Goal: Task Accomplishment & Management: Complete application form

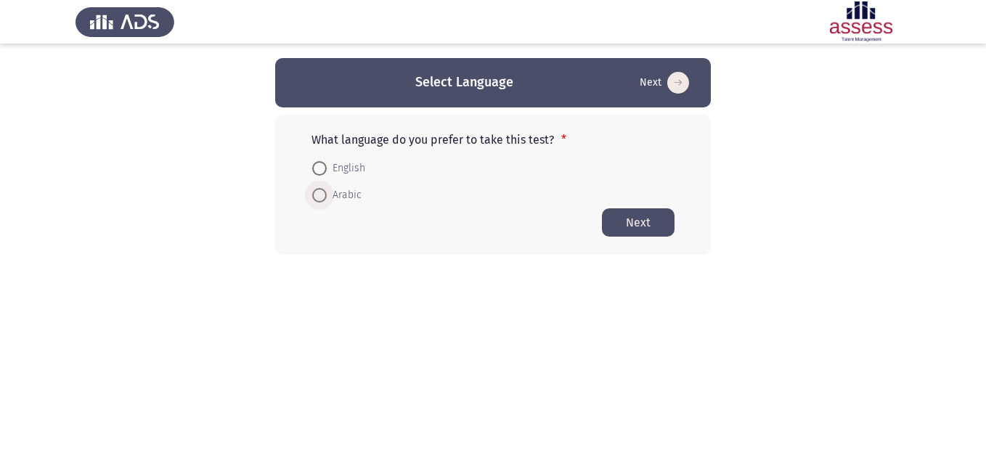
click at [323, 193] on span at bounding box center [319, 195] width 15 height 15
click at [323, 193] on input "Arabic" at bounding box center [319, 195] width 15 height 15
radio input "true"
click at [631, 221] on button "Next" at bounding box center [638, 222] width 73 height 28
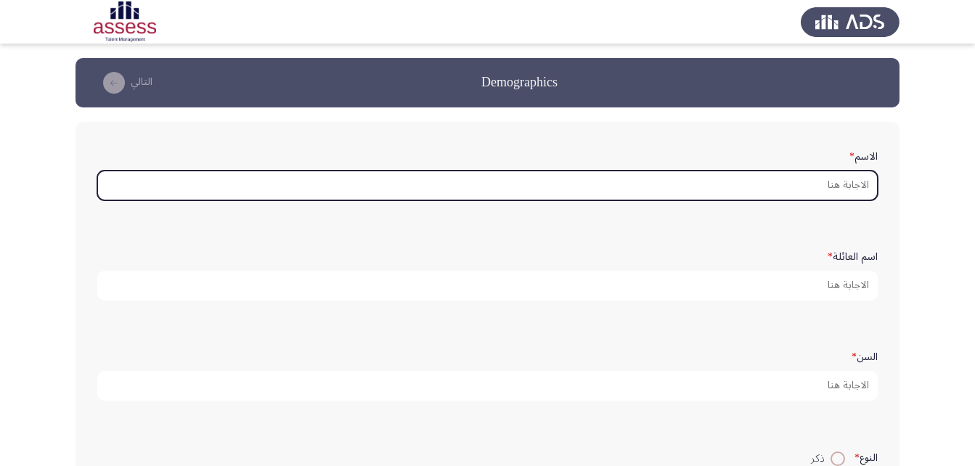
click at [831, 187] on input "الاسم *" at bounding box center [487, 186] width 780 height 30
type input ";"
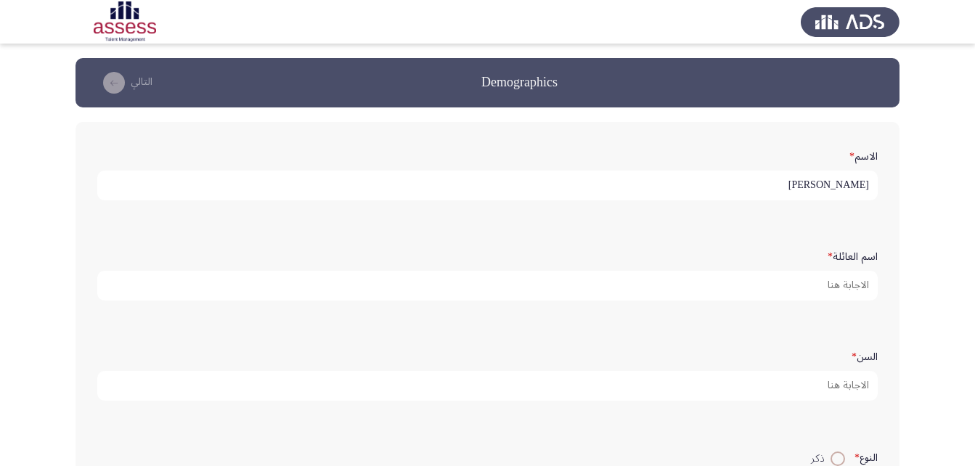
type input "[PERSON_NAME]"
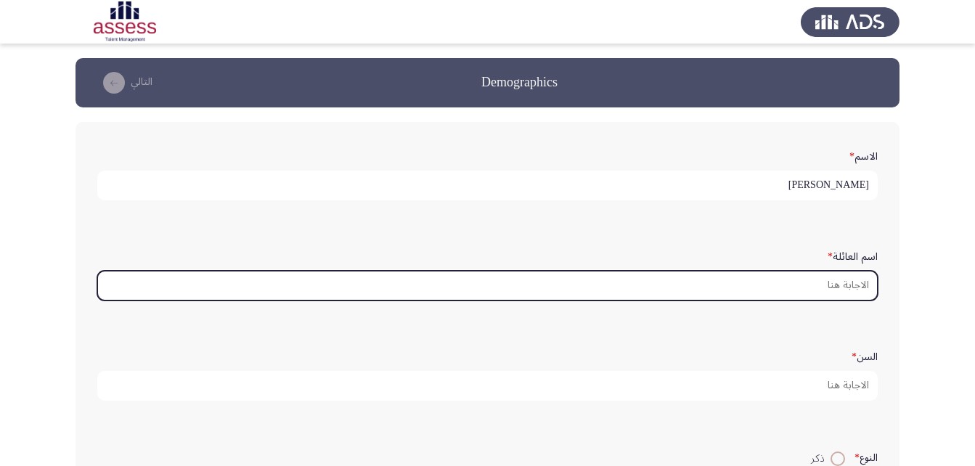
click at [851, 289] on input "اسم العائلة *" at bounding box center [487, 286] width 780 height 30
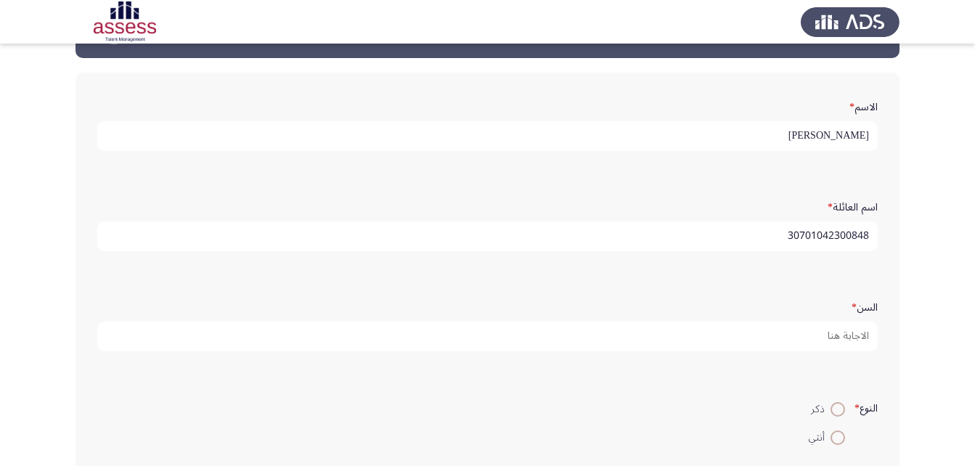
scroll to position [73, 0]
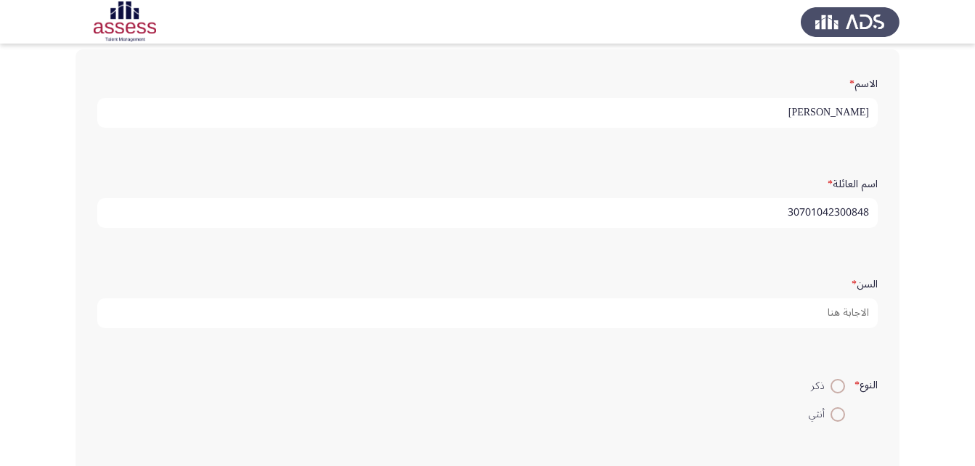
type input "30701042300848"
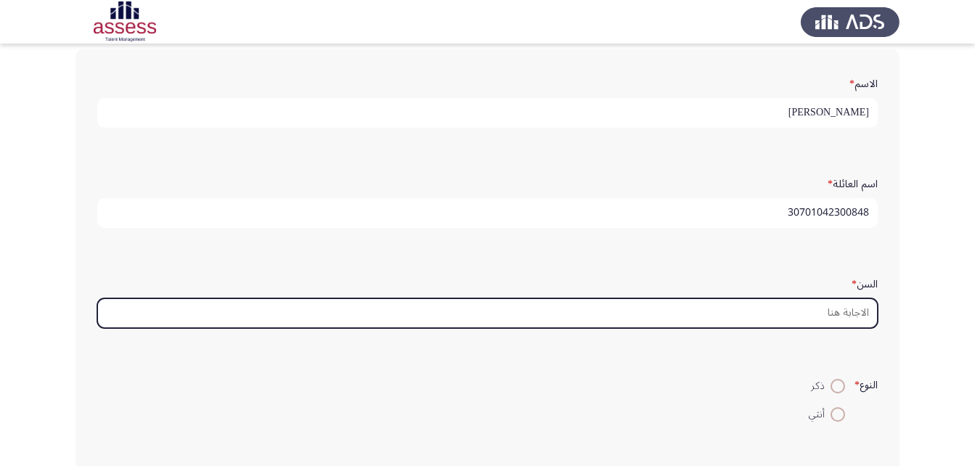
click at [847, 317] on input "السن *" at bounding box center [487, 313] width 780 height 30
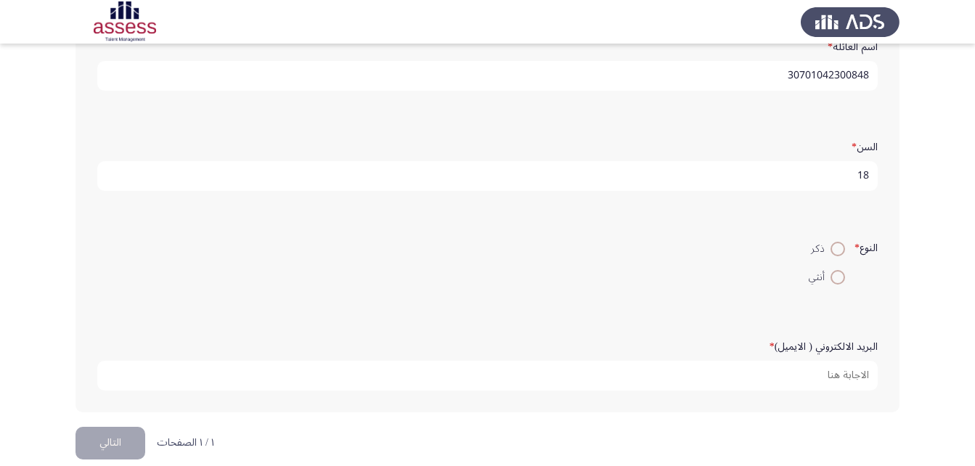
scroll to position [218, 0]
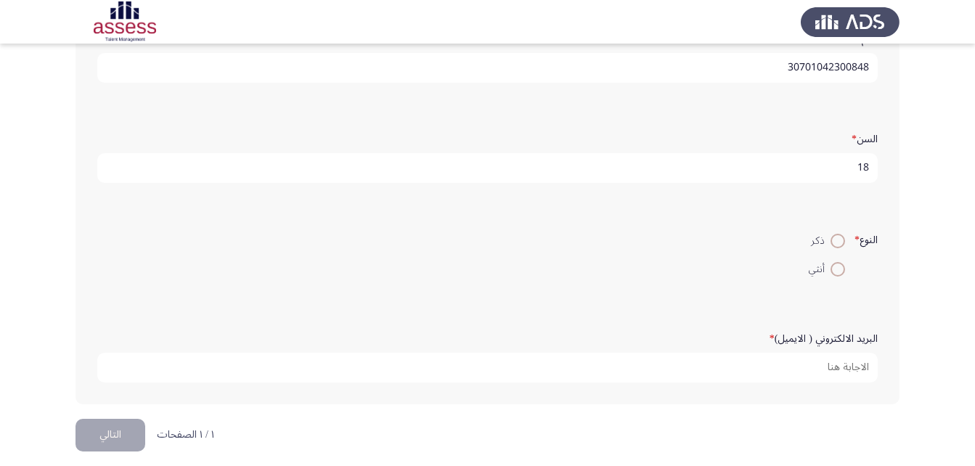
type input "18"
click at [831, 272] on span at bounding box center [838, 269] width 15 height 15
click at [831, 272] on input "أنثي" at bounding box center [838, 269] width 15 height 15
radio input "true"
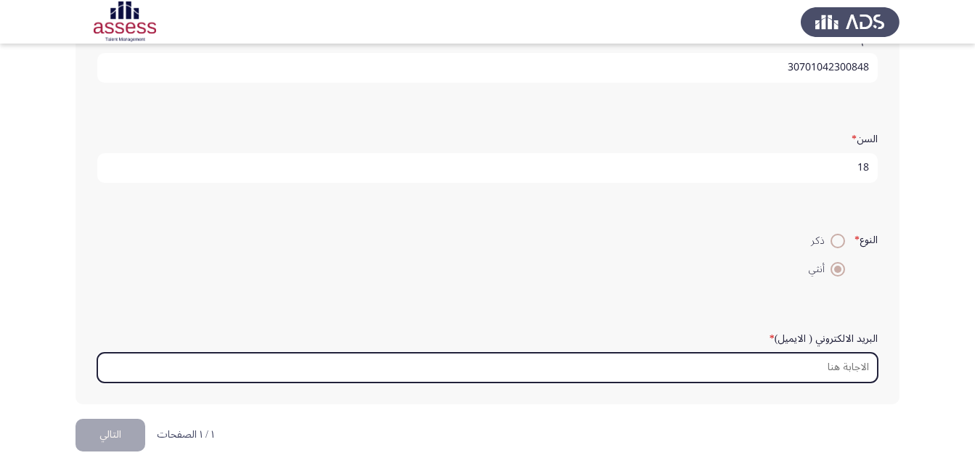
click at [840, 374] on input "البريد الالكتروني ( الايميل) *" at bounding box center [487, 368] width 780 height 30
type input "ن"
type input "K"
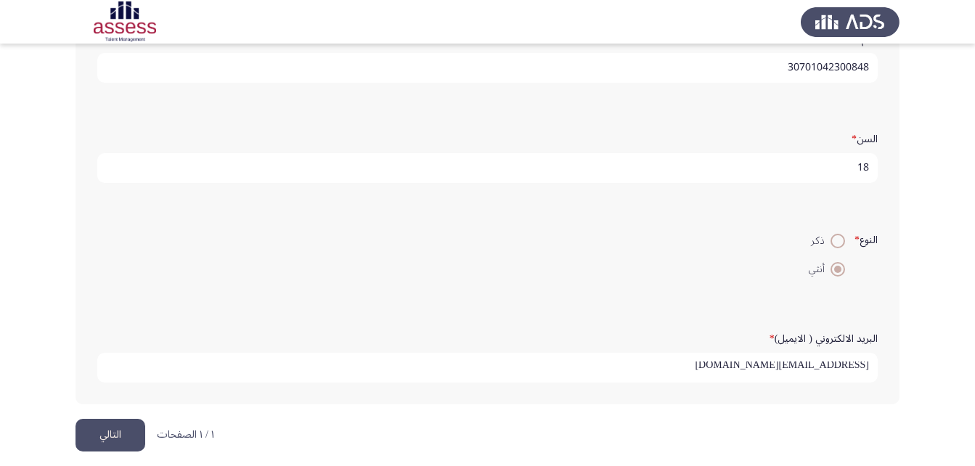
scroll to position [4, 0]
type input "[EMAIL_ADDRESS][DOMAIN_NAME]"
click at [118, 439] on button "التالي" at bounding box center [111, 435] width 70 height 33
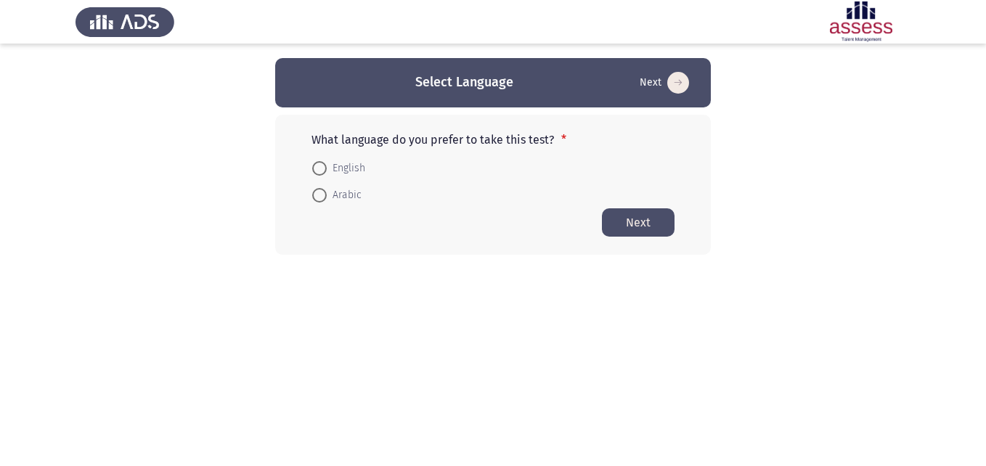
click at [346, 172] on span "English" at bounding box center [346, 168] width 38 height 17
click at [327, 172] on input "English" at bounding box center [319, 168] width 15 height 15
radio input "true"
click at [653, 223] on button "Next" at bounding box center [638, 222] width 73 height 28
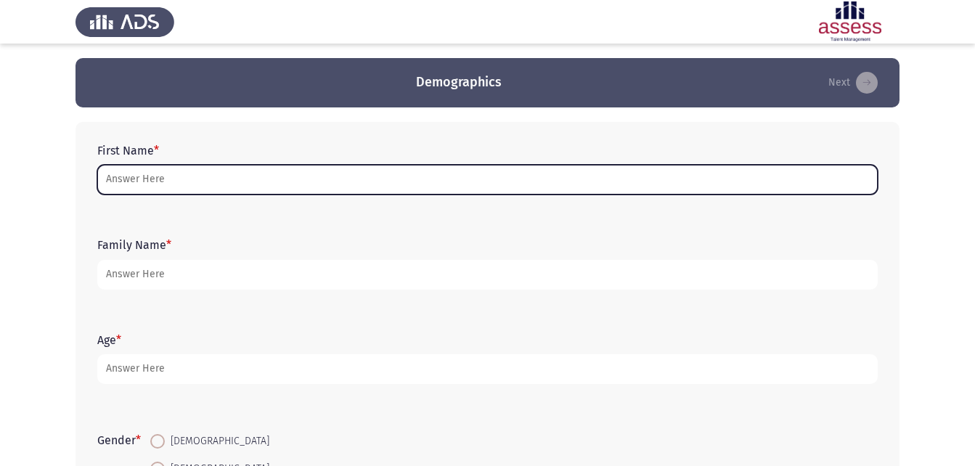
click at [112, 179] on input "First Name *" at bounding box center [487, 180] width 780 height 30
type input ";"
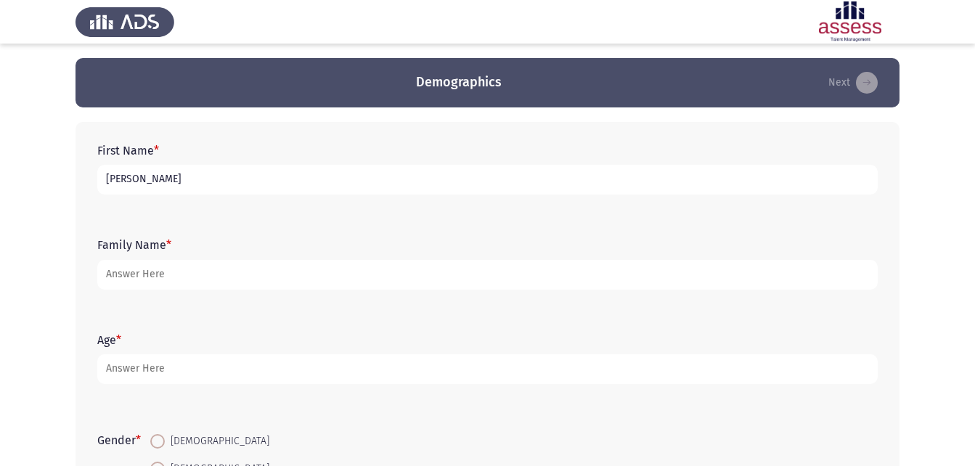
type input "[PERSON_NAME]"
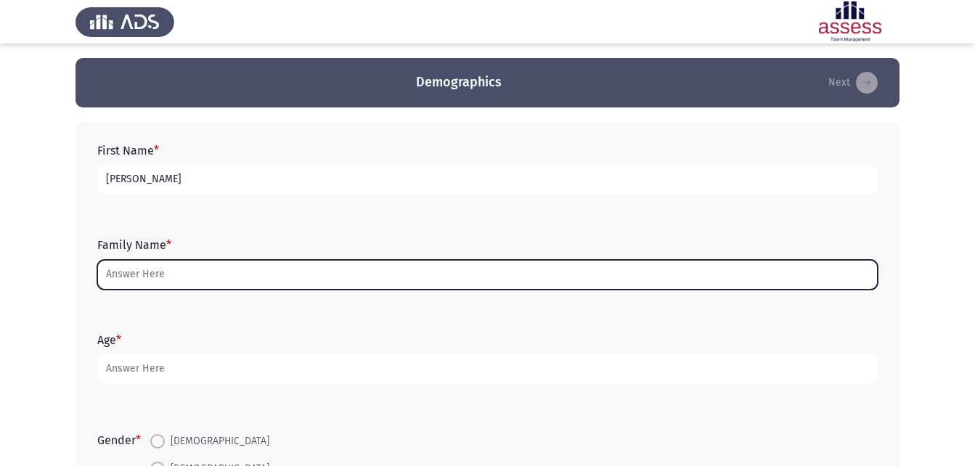
click at [148, 277] on input "Family Name *" at bounding box center [487, 275] width 780 height 30
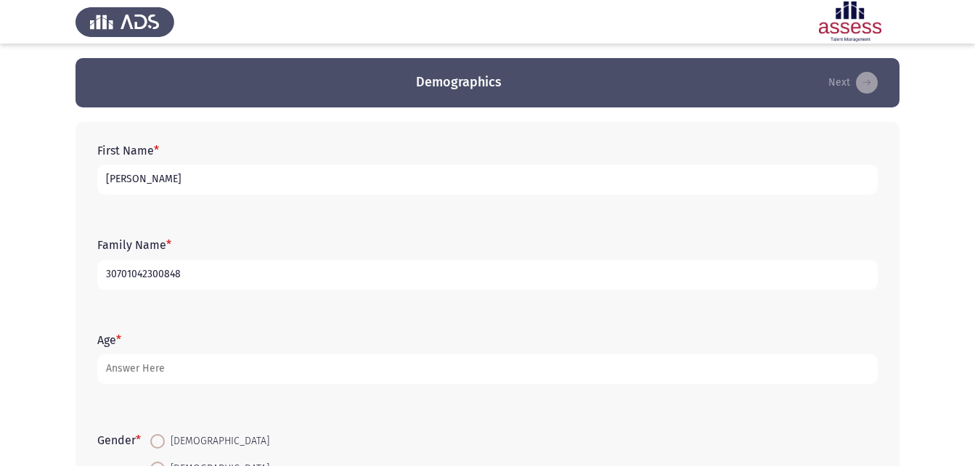
type input "30701042300848"
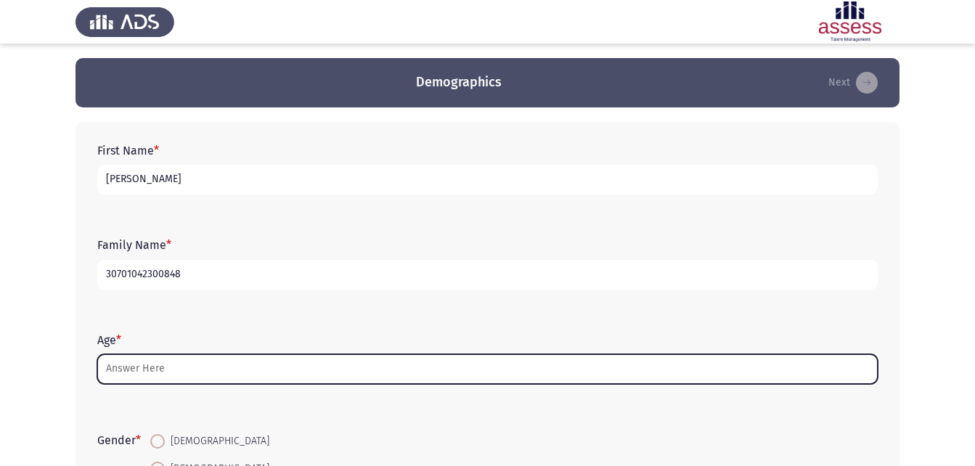
click at [136, 370] on input "Age *" at bounding box center [487, 369] width 780 height 30
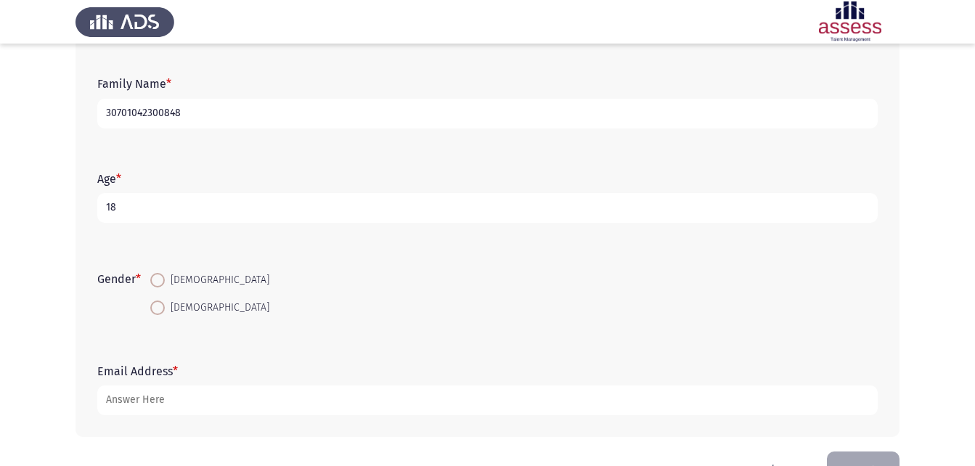
scroll to position [205, 0]
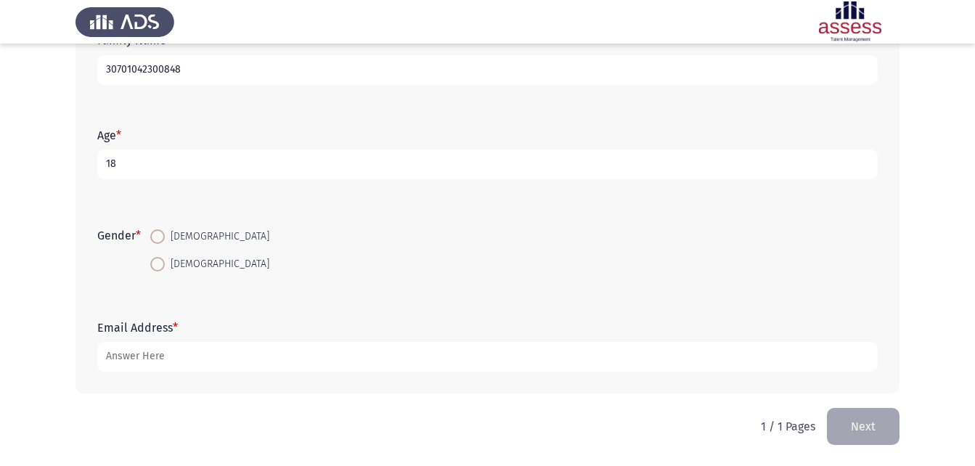
type input "18"
click at [160, 269] on span at bounding box center [157, 264] width 15 height 15
click at [160, 269] on input "[DEMOGRAPHIC_DATA]" at bounding box center [157, 264] width 15 height 15
radio input "true"
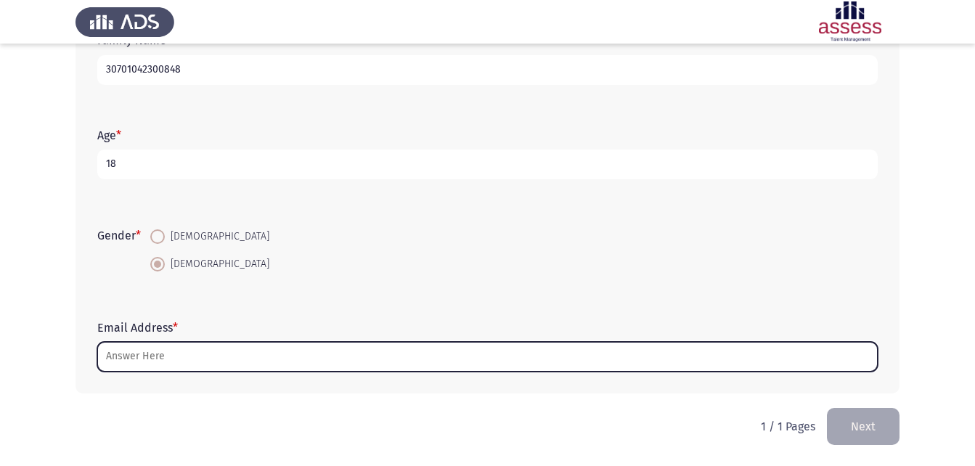
click at [142, 361] on input "Email Address *" at bounding box center [487, 357] width 780 height 30
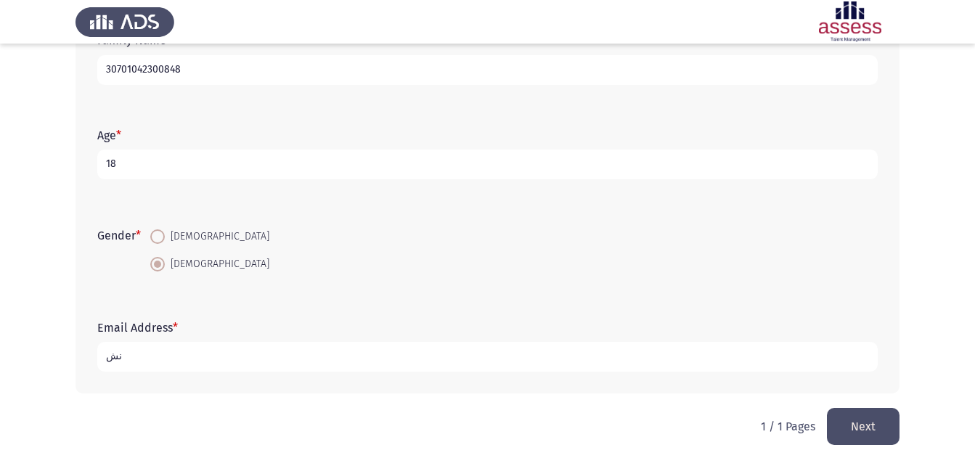
type input "ن"
type input "[EMAIL_ADDRESS][DOMAIN_NAME]"
click at [876, 420] on button "Next" at bounding box center [863, 426] width 73 height 37
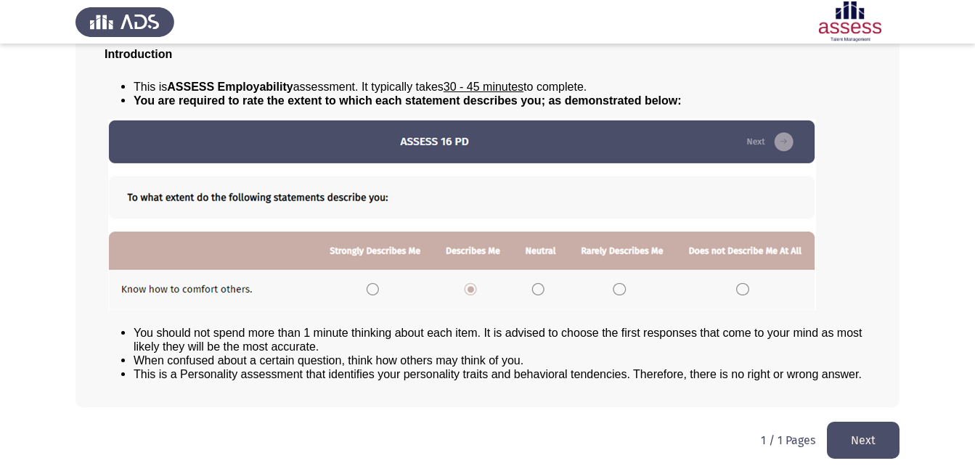
scroll to position [111, 0]
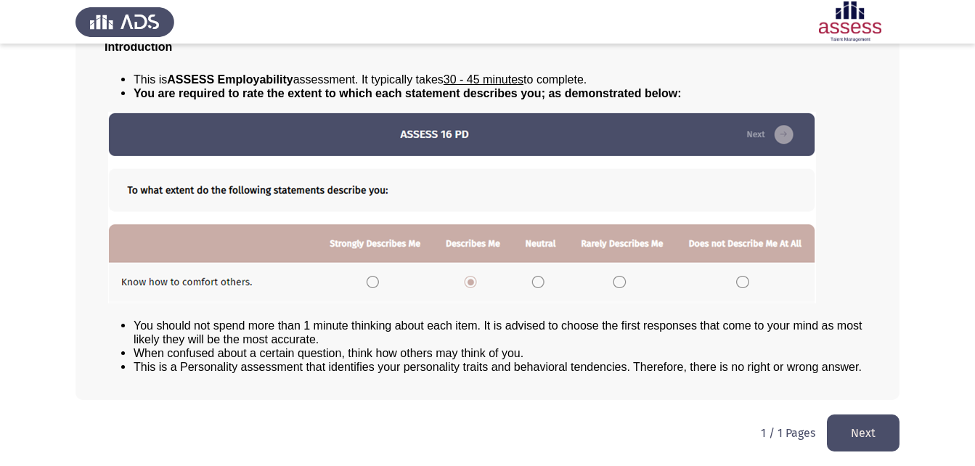
click at [855, 431] on button "Next" at bounding box center [863, 433] width 73 height 37
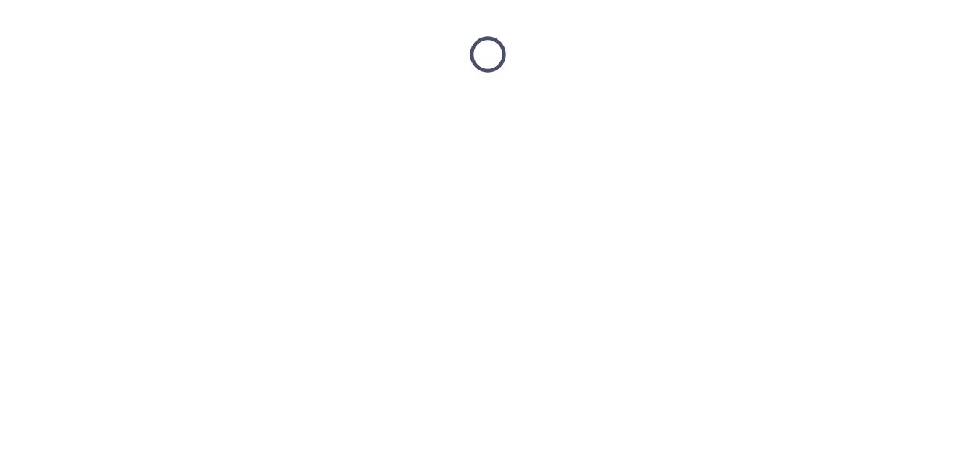
scroll to position [0, 0]
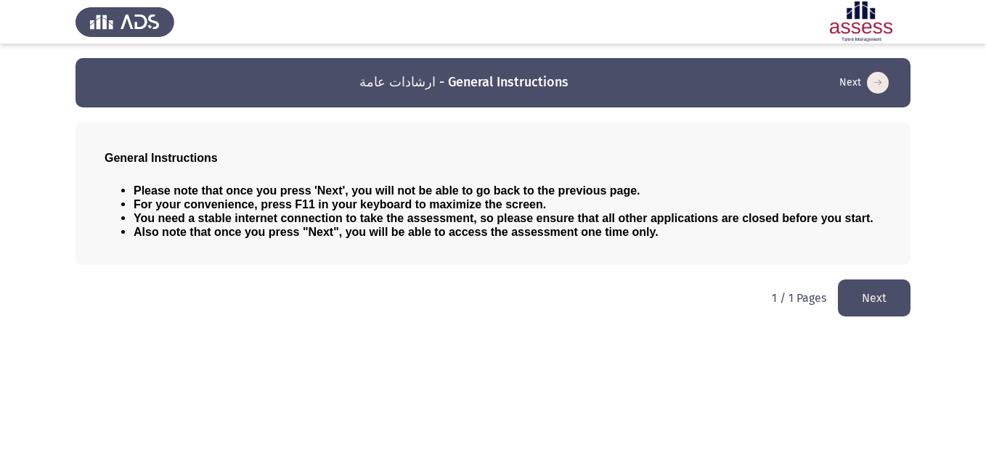
click at [860, 298] on button "Next" at bounding box center [874, 298] width 73 height 37
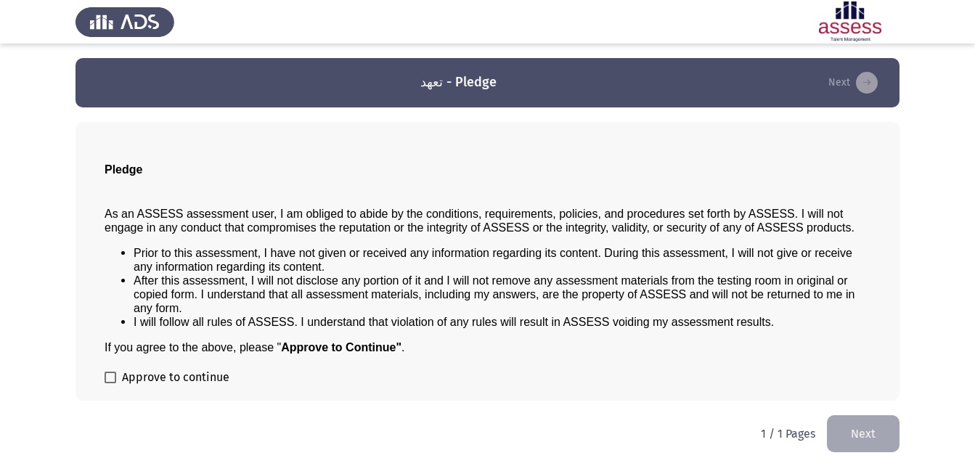
scroll to position [1, 0]
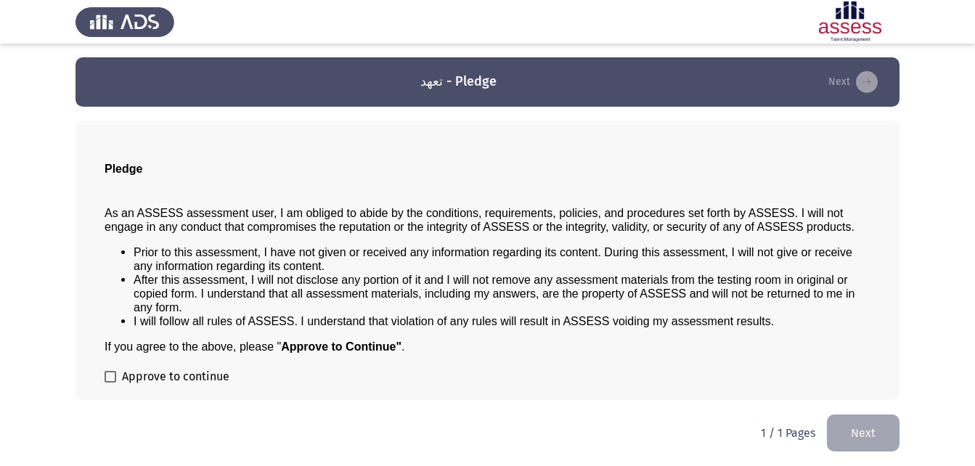
click at [115, 378] on span at bounding box center [111, 377] width 12 height 12
click at [110, 383] on input "Approve to continue" at bounding box center [110, 383] width 1 height 1
checkbox input "true"
click at [861, 426] on button "Next" at bounding box center [863, 433] width 73 height 37
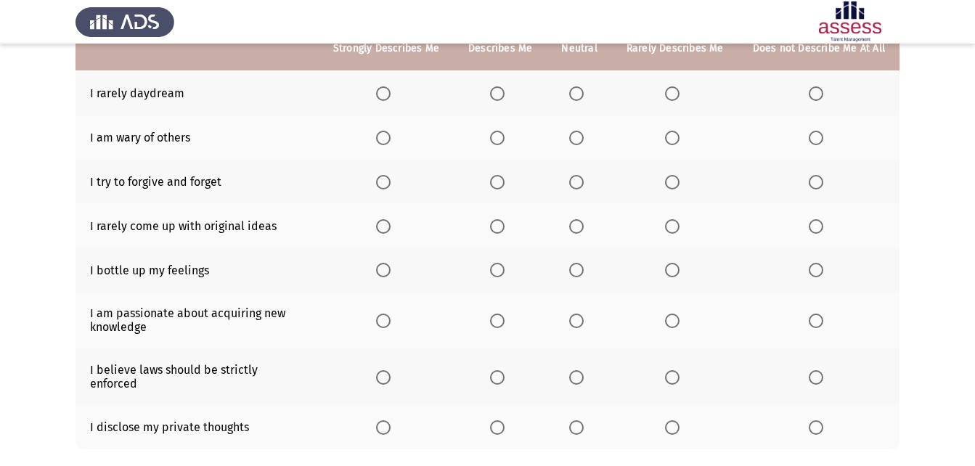
scroll to position [175, 0]
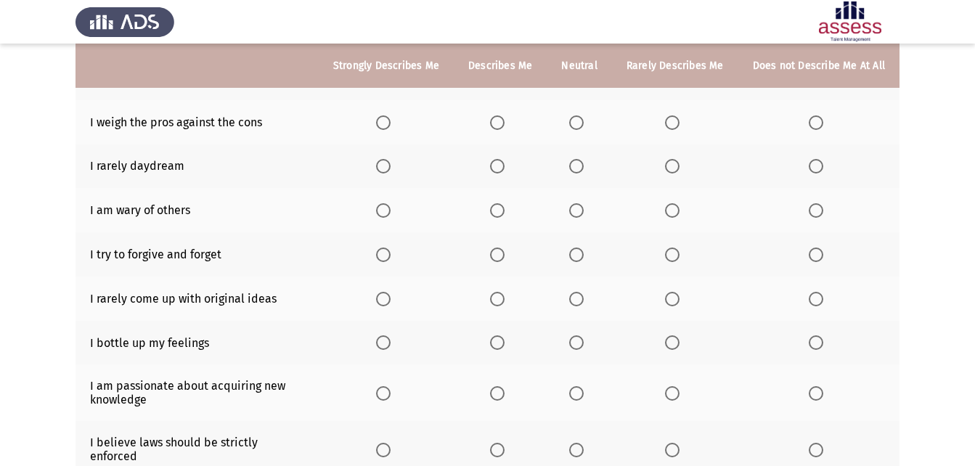
click at [579, 255] on span "Select an option" at bounding box center [576, 255] width 15 height 15
click at [579, 255] on input "Select an option" at bounding box center [576, 255] width 15 height 15
click at [505, 168] on span "Select an option" at bounding box center [497, 166] width 15 height 15
click at [505, 168] on input "Select an option" at bounding box center [497, 166] width 15 height 15
click at [675, 122] on span "Select an option" at bounding box center [672, 122] width 15 height 15
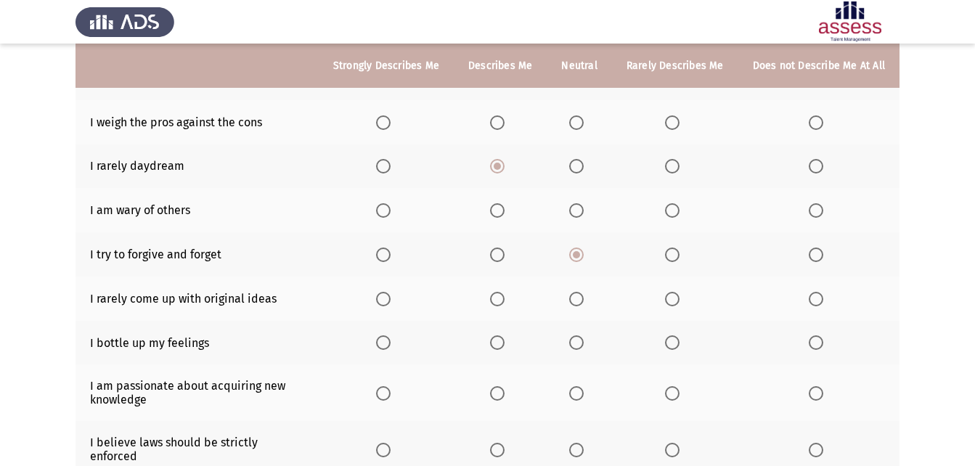
click at [675, 122] on input "Select an option" at bounding box center [672, 122] width 15 height 15
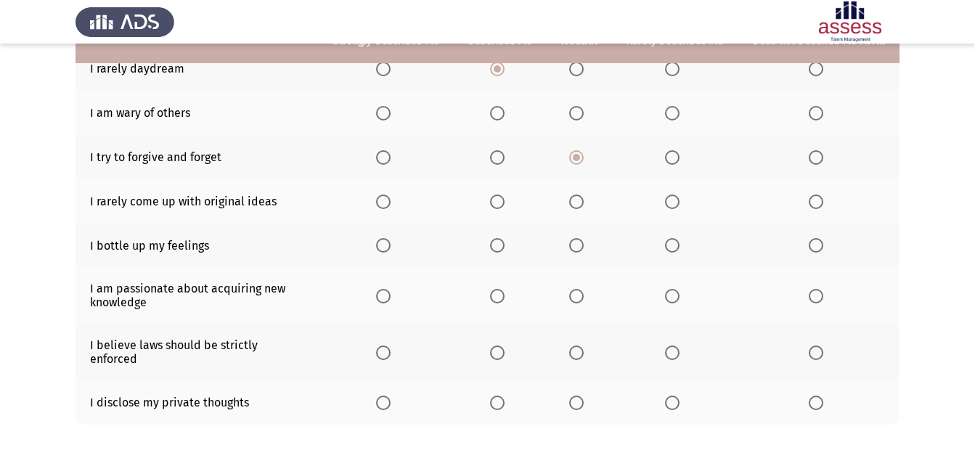
scroll to position [248, 0]
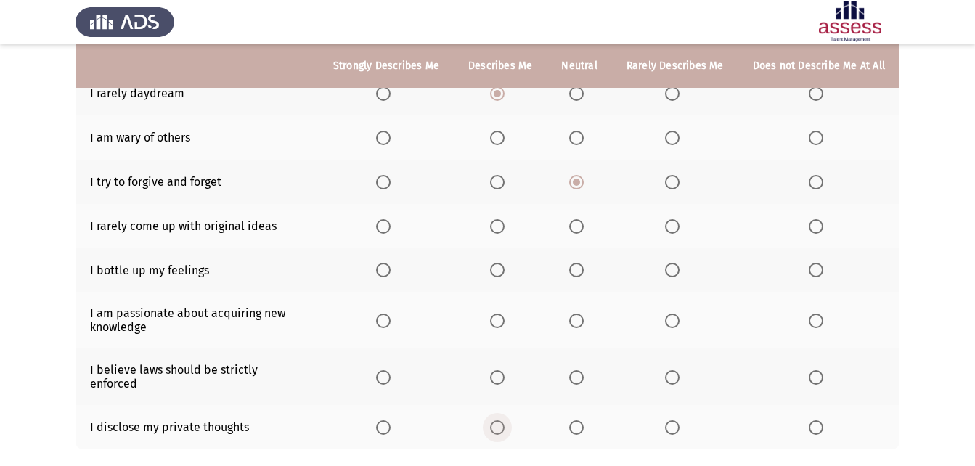
click at [502, 420] on span "Select an option" at bounding box center [497, 427] width 15 height 15
click at [502, 420] on input "Select an option" at bounding box center [497, 427] width 15 height 15
click at [499, 370] on span "Select an option" at bounding box center [497, 377] width 15 height 15
click at [499, 370] on input "Select an option" at bounding box center [497, 377] width 15 height 15
click at [391, 324] on span "Select an option" at bounding box center [383, 321] width 15 height 15
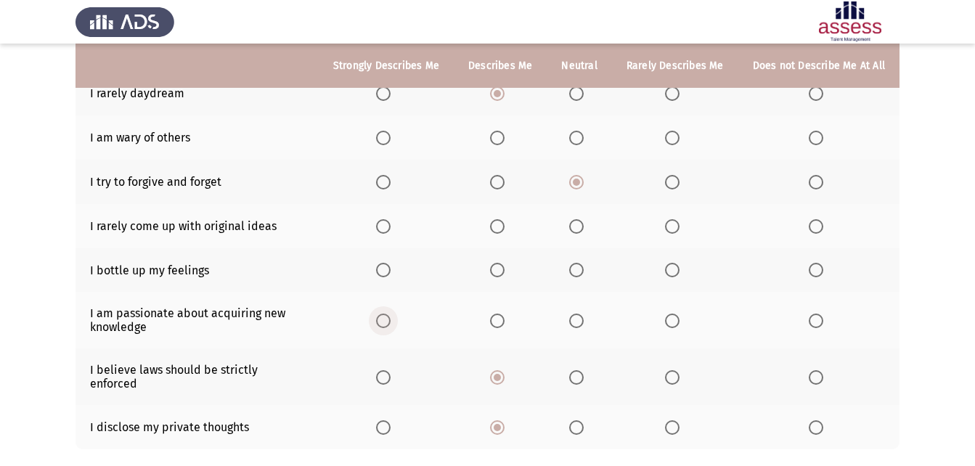
click at [391, 324] on input "Select an option" at bounding box center [383, 321] width 15 height 15
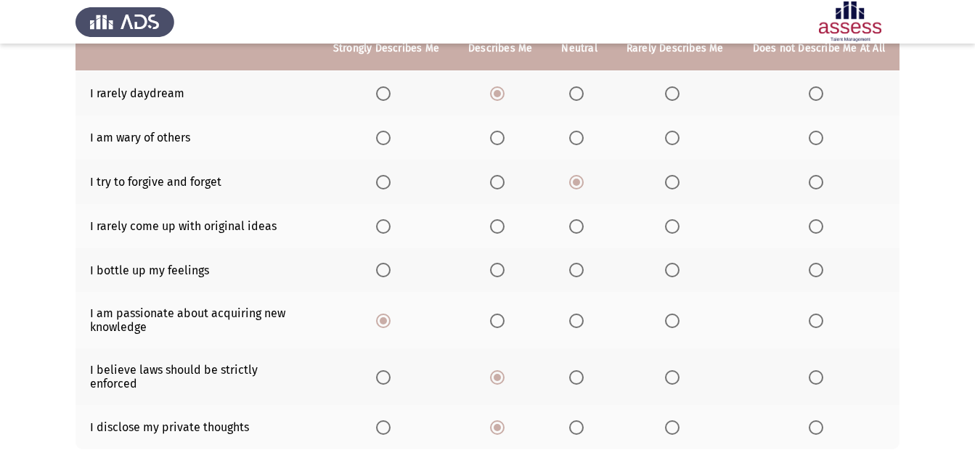
scroll to position [175, 0]
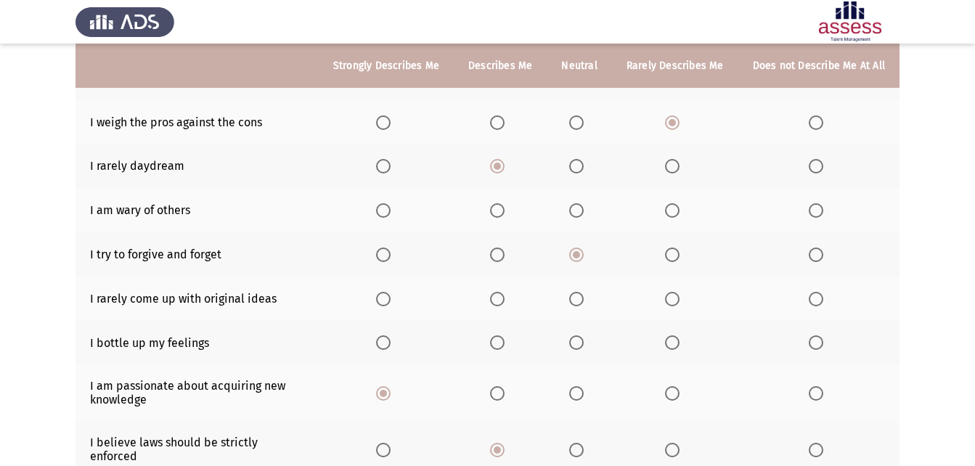
click at [584, 342] on span "Select an option" at bounding box center [576, 342] width 15 height 15
click at [584, 342] on input "Select an option" at bounding box center [576, 342] width 15 height 15
click at [677, 212] on span "Select an option" at bounding box center [672, 210] width 15 height 15
click at [677, 212] on input "Select an option" at bounding box center [672, 210] width 15 height 15
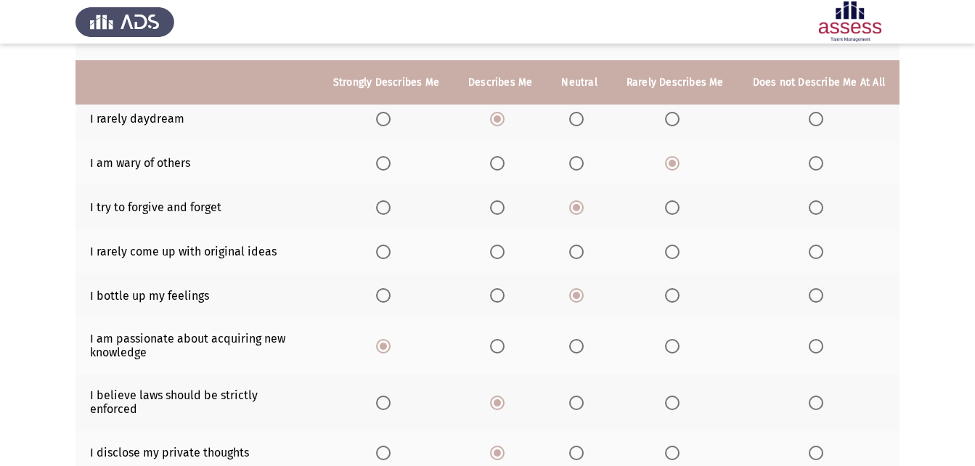
scroll to position [248, 0]
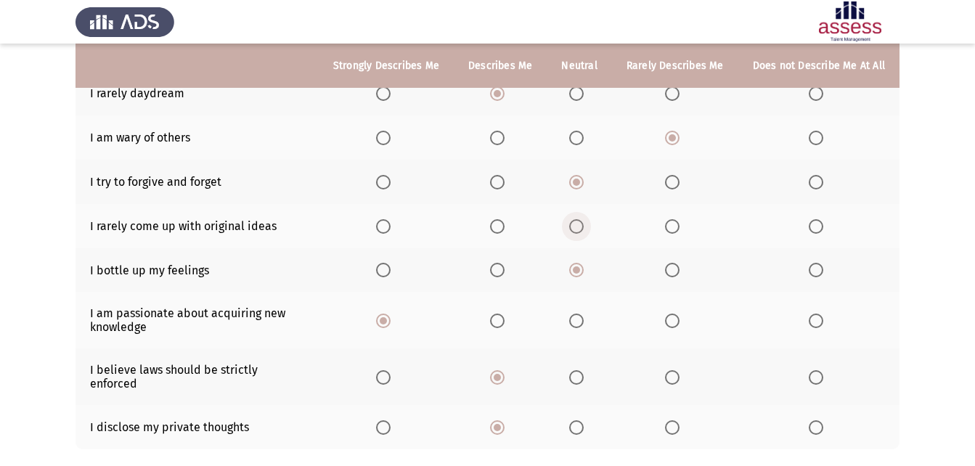
click at [584, 230] on span "Select an option" at bounding box center [576, 226] width 15 height 15
click at [584, 230] on input "Select an option" at bounding box center [576, 226] width 15 height 15
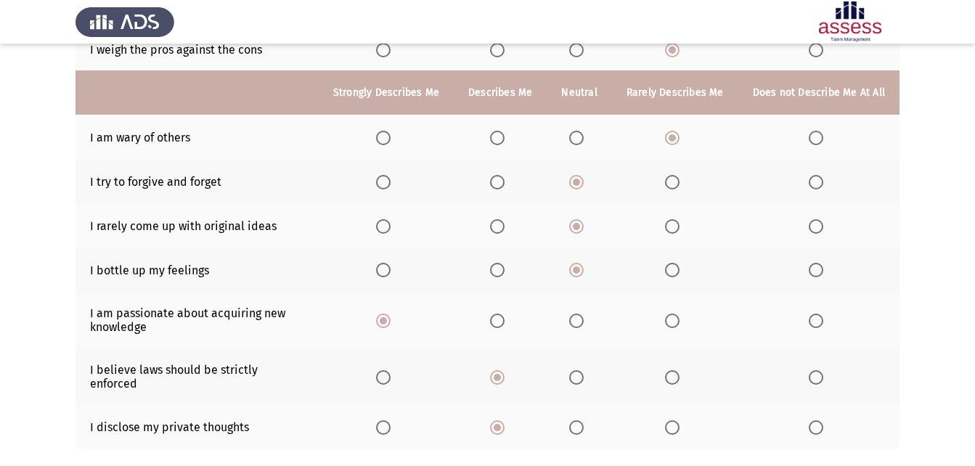
scroll to position [320, 0]
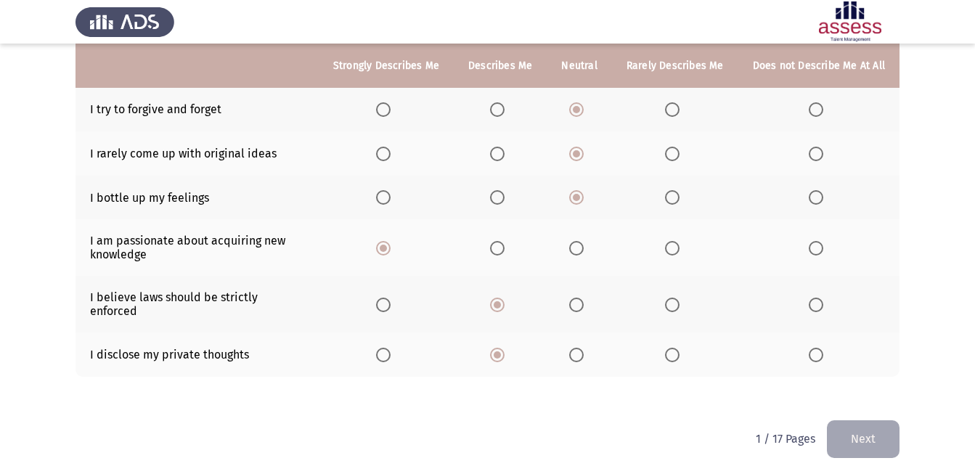
click at [866, 433] on button "Next" at bounding box center [863, 438] width 73 height 37
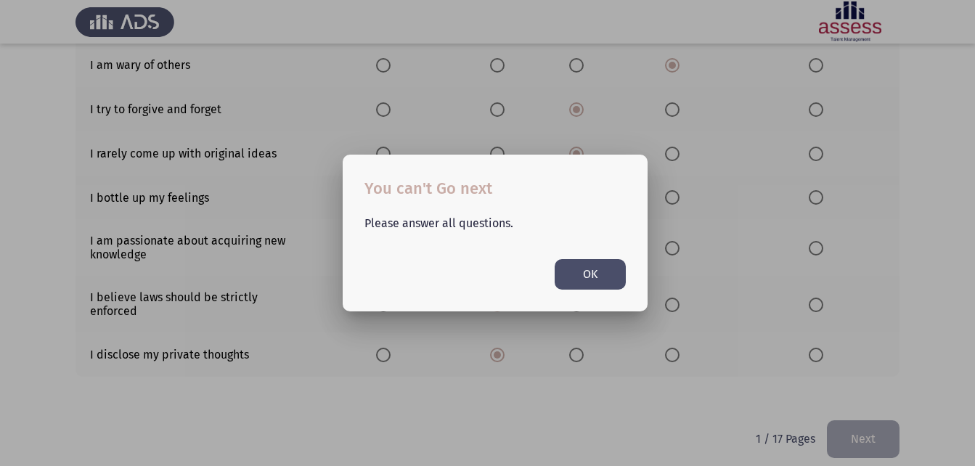
click at [591, 280] on button "OK" at bounding box center [590, 274] width 71 height 30
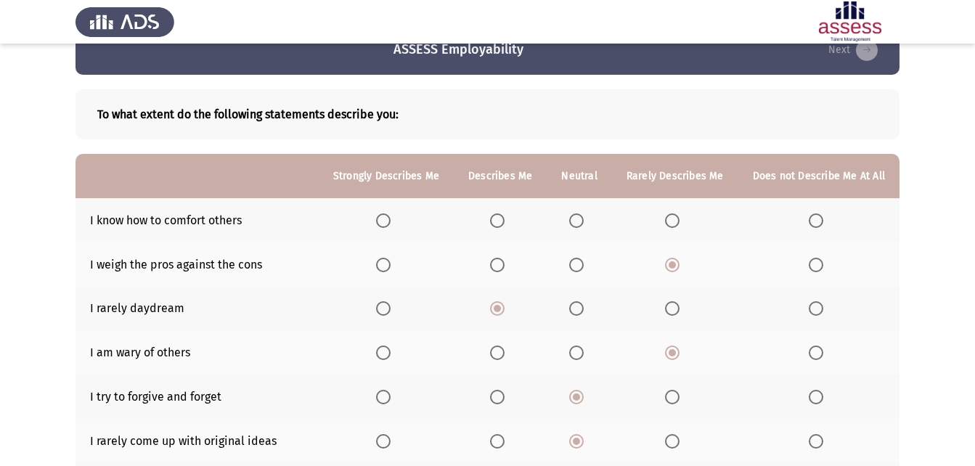
scroll to position [30, 0]
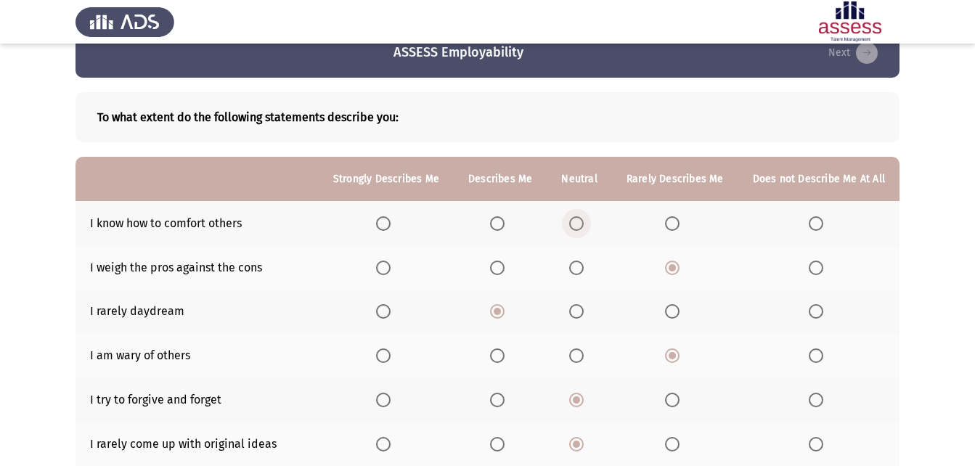
click at [580, 227] on span "Select an option" at bounding box center [576, 223] width 15 height 15
click at [580, 227] on input "Select an option" at bounding box center [576, 223] width 15 height 15
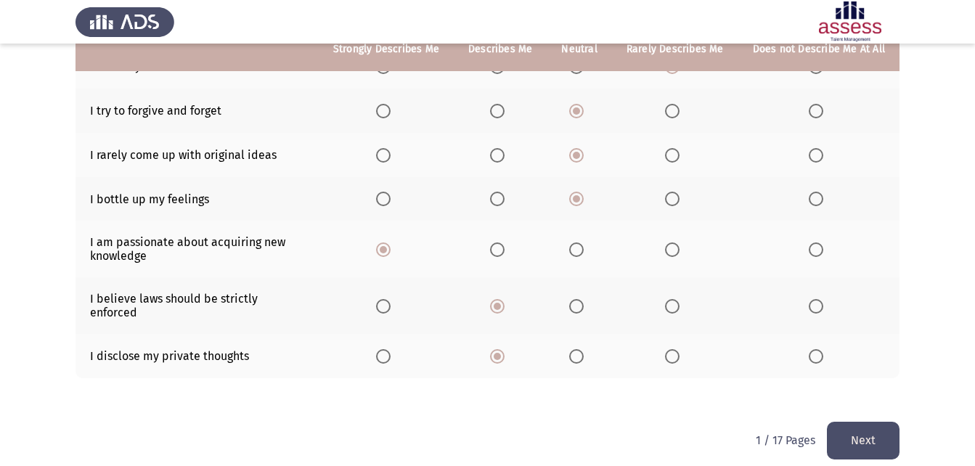
scroll to position [320, 0]
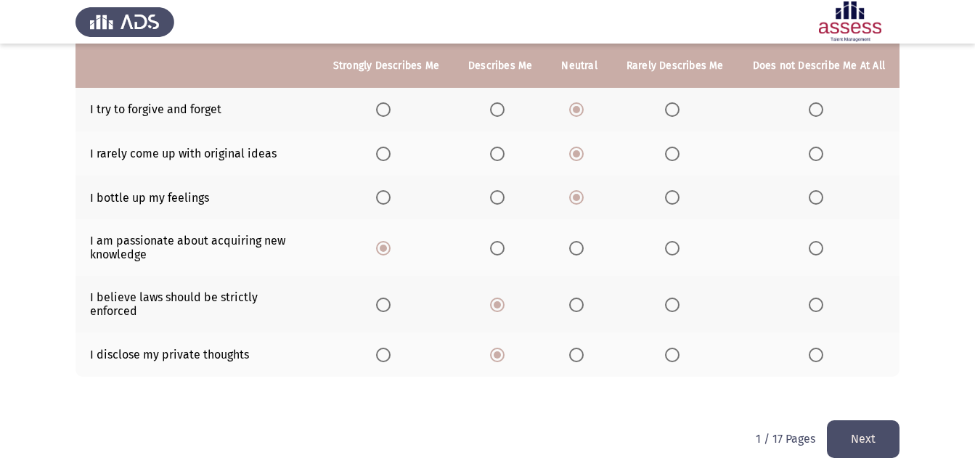
click at [868, 431] on button "Next" at bounding box center [863, 438] width 73 height 37
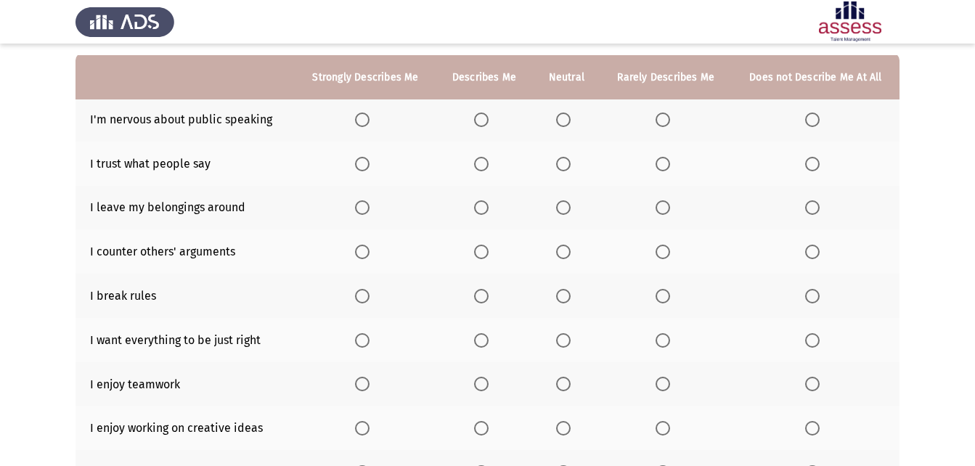
scroll to position [145, 0]
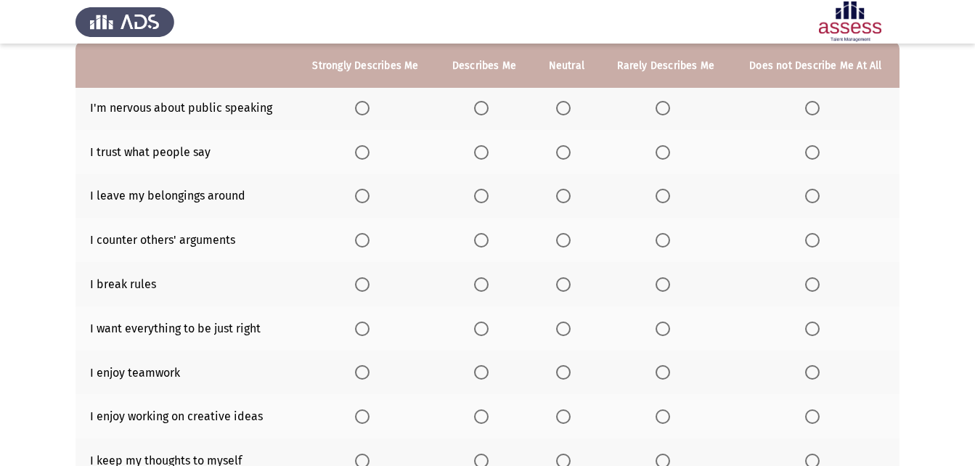
click at [815, 107] on span "Select an option" at bounding box center [812, 108] width 15 height 15
click at [815, 107] on input "Select an option" at bounding box center [812, 108] width 15 height 15
click at [664, 153] on span "Select an option" at bounding box center [663, 152] width 15 height 15
click at [664, 153] on input "Select an option" at bounding box center [663, 152] width 15 height 15
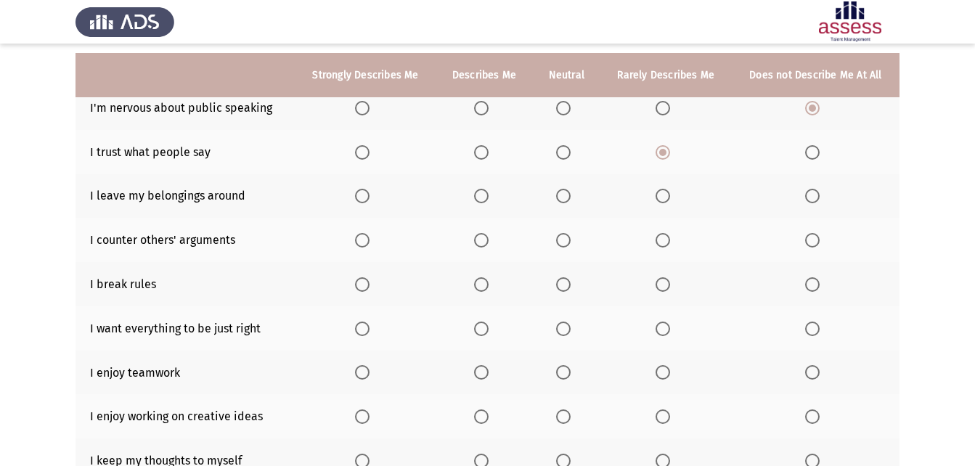
scroll to position [218, 0]
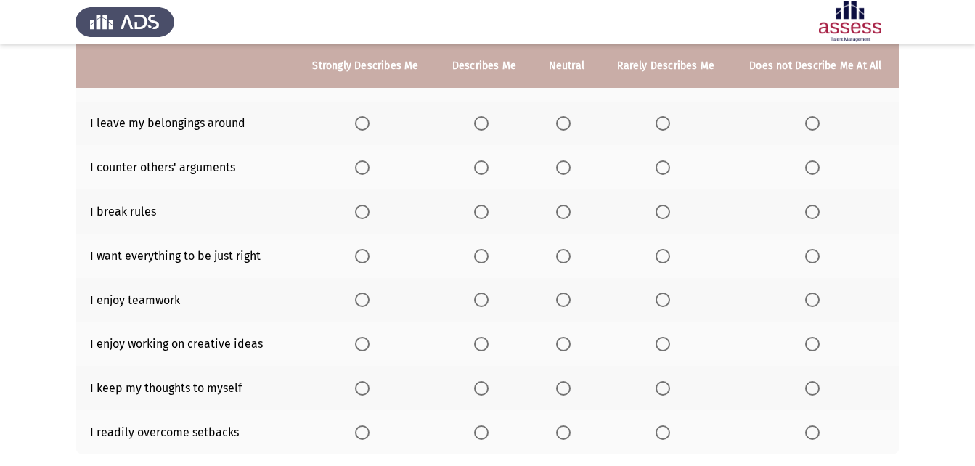
click at [665, 213] on span "Select an option" at bounding box center [663, 212] width 15 height 15
click at [665, 213] on input "Select an option" at bounding box center [663, 212] width 15 height 15
click at [661, 171] on span "Select an option" at bounding box center [663, 167] width 15 height 15
click at [661, 171] on input "Select an option" at bounding box center [663, 167] width 15 height 15
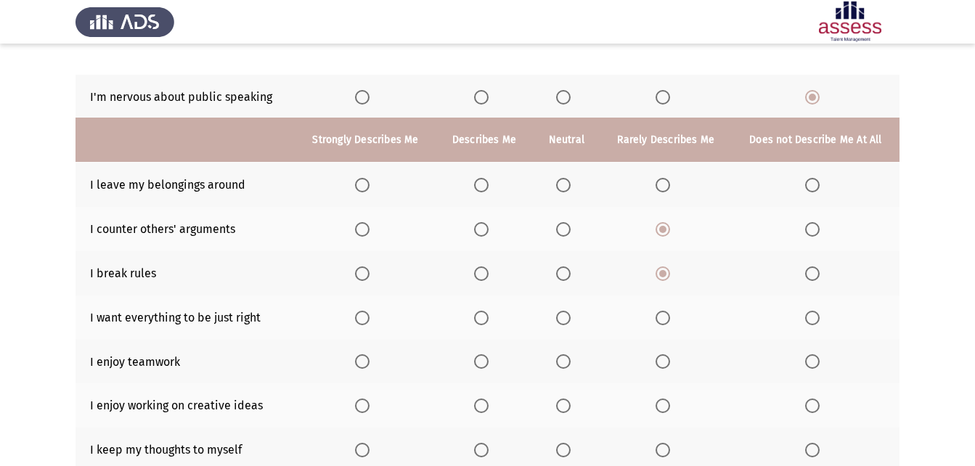
scroll to position [145, 0]
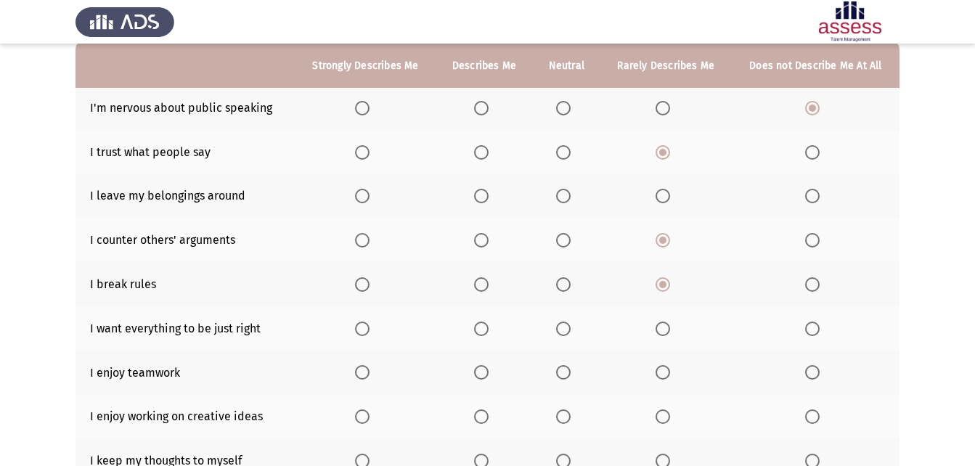
click at [563, 200] on span "Select an option" at bounding box center [563, 196] width 15 height 15
click at [563, 200] on input "Select an option" at bounding box center [563, 196] width 15 height 15
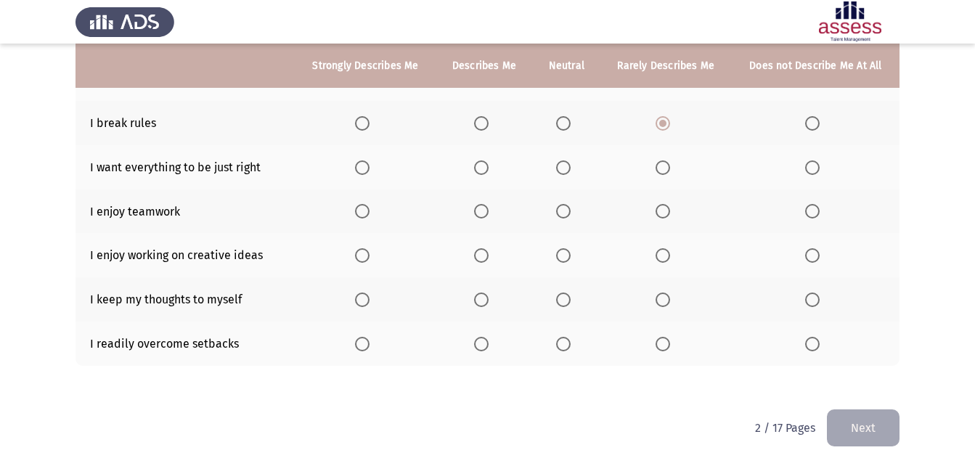
scroll to position [308, 0]
click at [658, 208] on span "Select an option" at bounding box center [663, 210] width 15 height 15
click at [658, 208] on input "Select an option" at bounding box center [663, 210] width 15 height 15
click at [486, 168] on span "Select an option" at bounding box center [481, 166] width 15 height 15
click at [486, 168] on input "Select an option" at bounding box center [481, 166] width 15 height 15
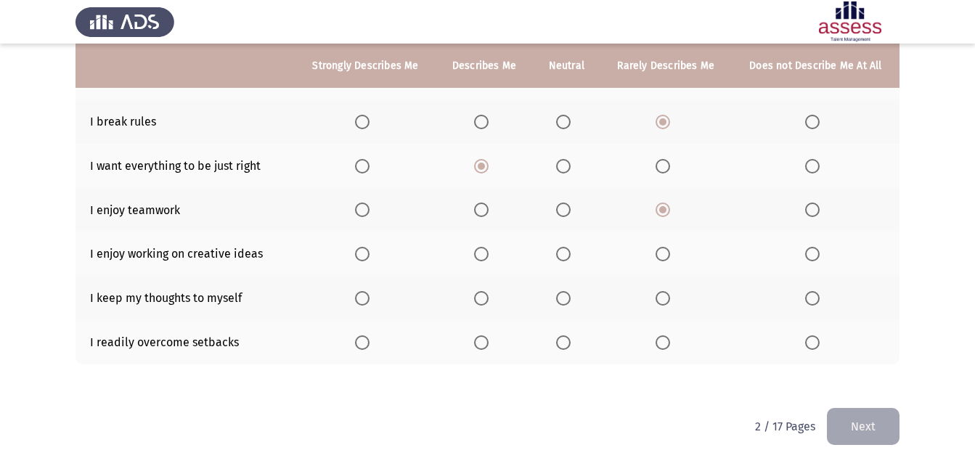
click at [481, 253] on span "Select an option" at bounding box center [481, 254] width 15 height 15
click at [481, 253] on input "Select an option" at bounding box center [481, 254] width 15 height 15
click at [484, 299] on span "Select an option" at bounding box center [481, 298] width 15 height 15
click at [484, 299] on input "Select an option" at bounding box center [481, 298] width 15 height 15
click at [481, 344] on span "Select an option" at bounding box center [481, 342] width 15 height 15
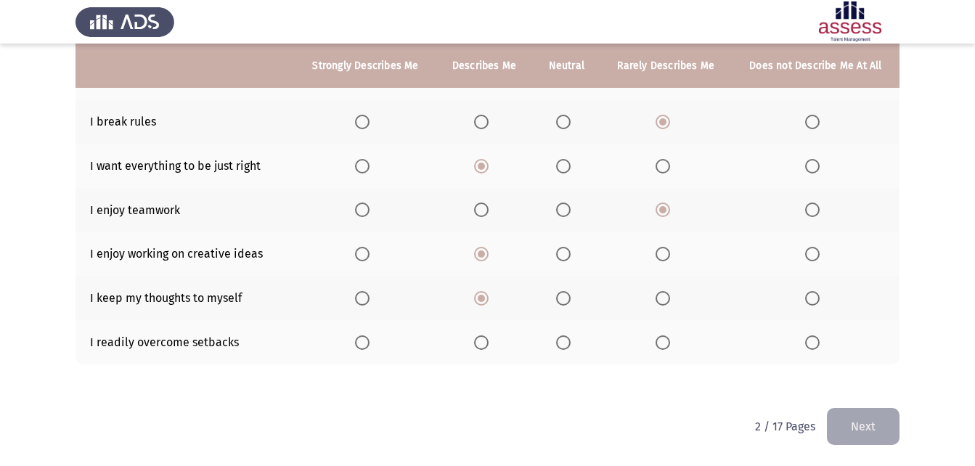
click at [481, 344] on input "Select an option" at bounding box center [481, 342] width 15 height 15
click at [859, 431] on button "Next" at bounding box center [863, 426] width 73 height 37
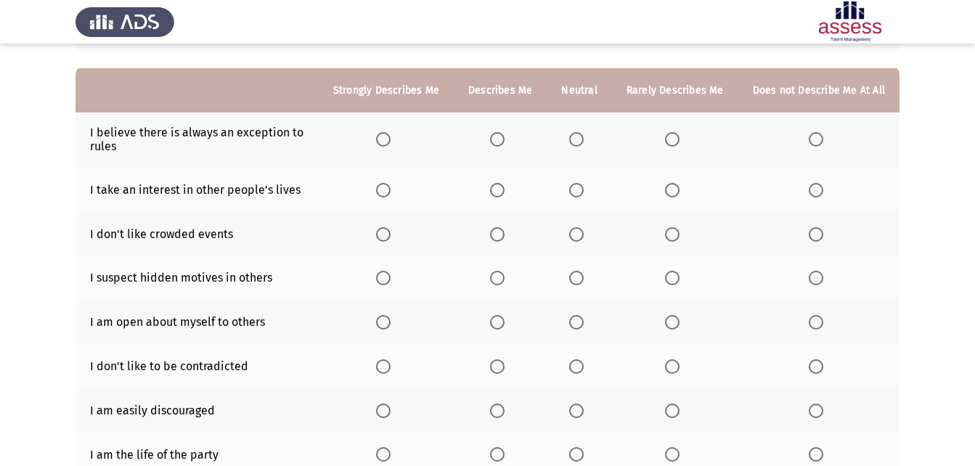
scroll to position [145, 0]
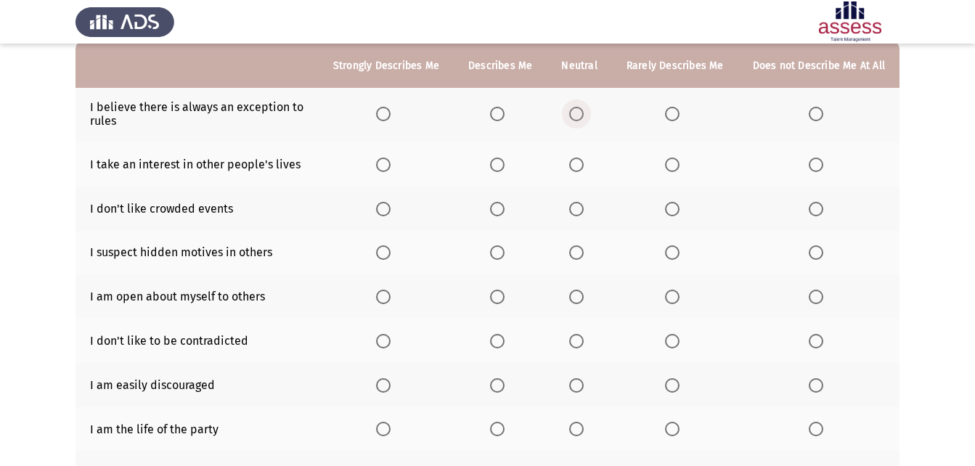
click at [576, 114] on span "Select an option" at bounding box center [576, 114] width 0 height 0
click at [581, 113] on input "Select an option" at bounding box center [576, 114] width 15 height 15
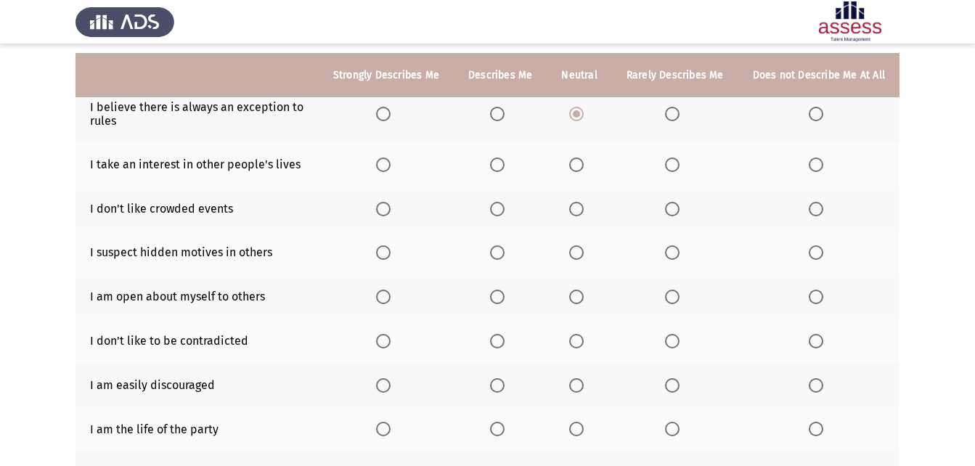
scroll to position [218, 0]
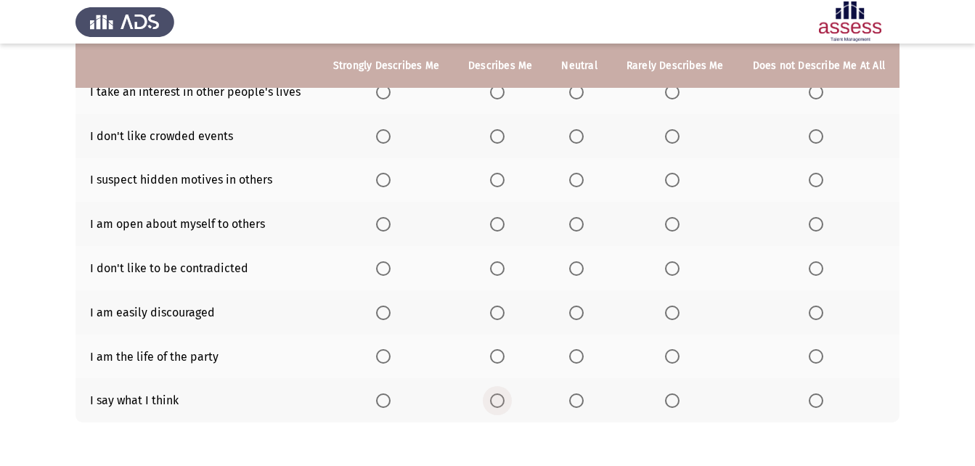
click at [505, 403] on span "Select an option" at bounding box center [497, 400] width 15 height 15
click at [505, 403] on input "Select an option" at bounding box center [497, 400] width 15 height 15
click at [577, 357] on span "Select an option" at bounding box center [576, 356] width 15 height 15
click at [577, 357] on input "Select an option" at bounding box center [576, 356] width 15 height 15
click at [576, 313] on span "Select an option" at bounding box center [576, 313] width 0 height 0
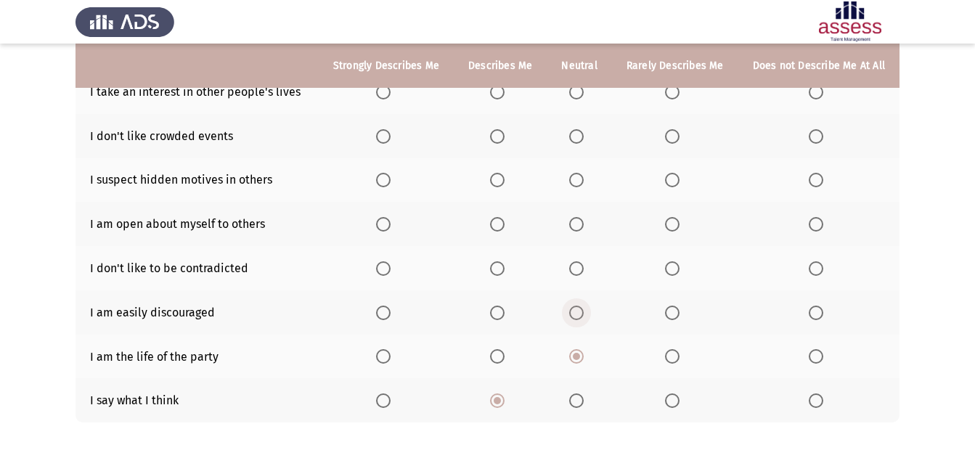
click at [580, 313] on input "Select an option" at bounding box center [576, 313] width 15 height 15
click at [576, 221] on span "Select an option" at bounding box center [576, 224] width 15 height 15
click at [576, 221] on input "Select an option" at bounding box center [576, 224] width 15 height 15
click at [676, 269] on span "Select an option" at bounding box center [672, 268] width 15 height 15
click at [676, 269] on input "Select an option" at bounding box center [672, 268] width 15 height 15
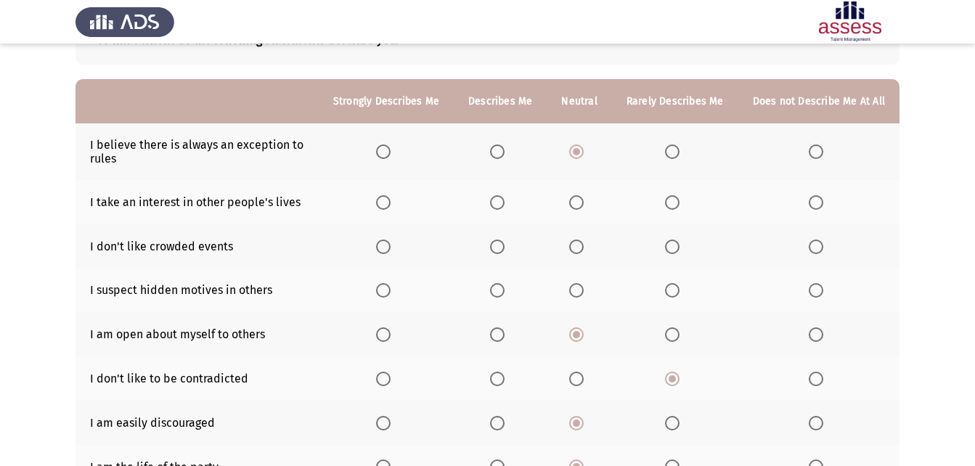
scroll to position [73, 0]
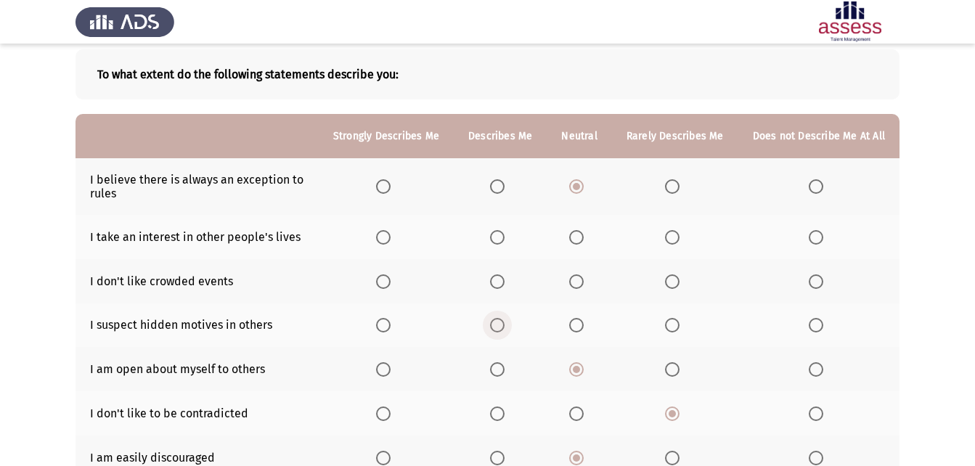
click at [505, 325] on span "Select an option" at bounding box center [497, 325] width 15 height 15
click at [505, 325] on input "Select an option" at bounding box center [497, 325] width 15 height 15
click at [574, 280] on span "Select an option" at bounding box center [576, 281] width 15 height 15
click at [574, 280] on input "Select an option" at bounding box center [576, 281] width 15 height 15
click at [676, 282] on span "Select an option" at bounding box center [672, 281] width 15 height 15
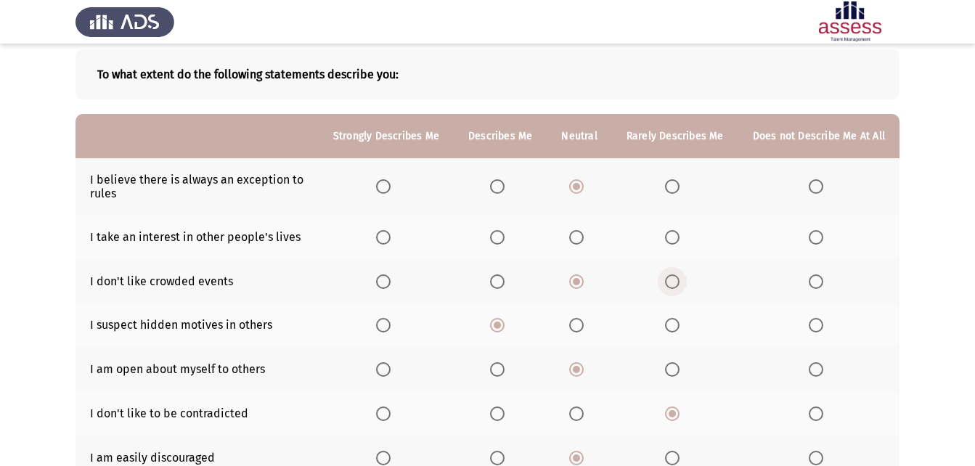
click at [676, 282] on input "Select an option" at bounding box center [672, 281] width 15 height 15
click at [584, 237] on span "Select an option" at bounding box center [576, 237] width 15 height 15
click at [584, 237] on input "Select an option" at bounding box center [576, 237] width 15 height 15
click at [581, 276] on span "Select an option" at bounding box center [576, 281] width 15 height 15
click at [581, 276] on input "Select an option" at bounding box center [576, 281] width 15 height 15
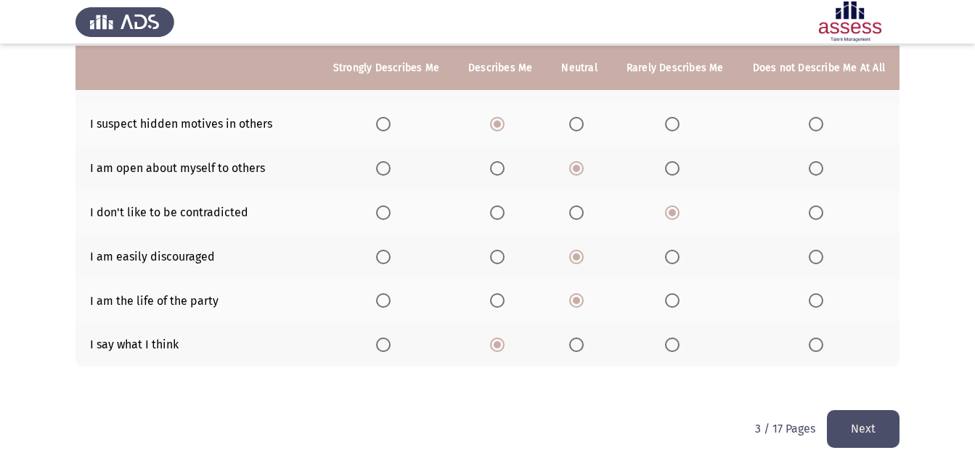
scroll to position [276, 0]
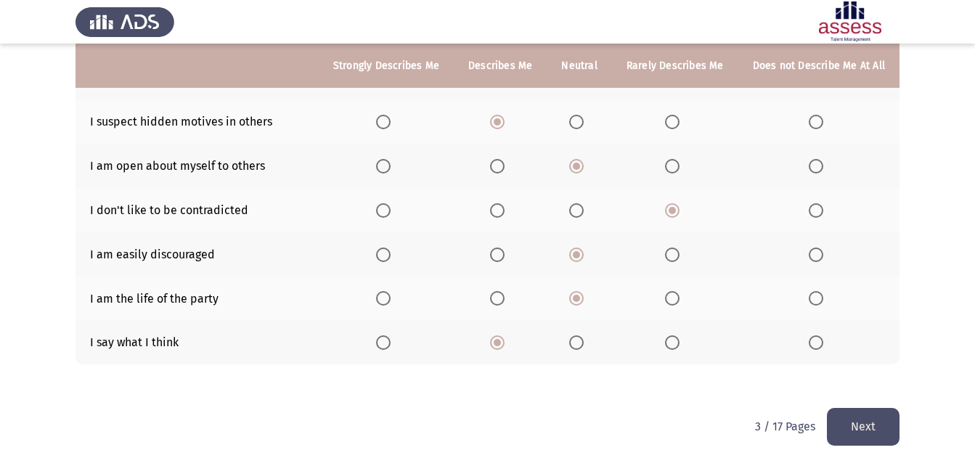
click at [870, 430] on button "Next" at bounding box center [863, 426] width 73 height 37
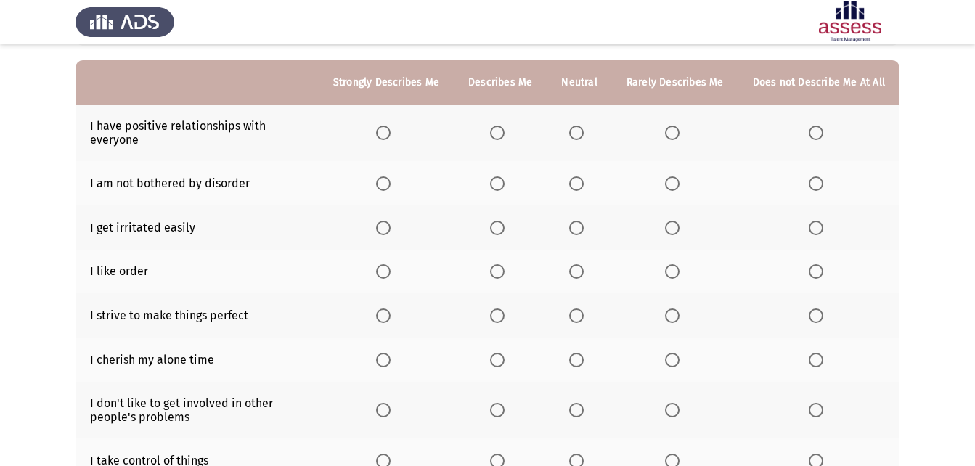
scroll to position [145, 0]
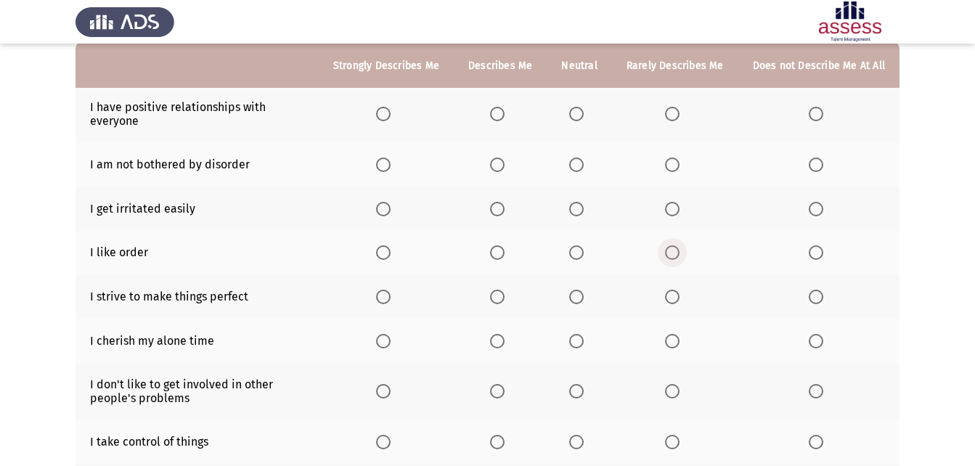
click at [676, 251] on span "Select an option" at bounding box center [672, 252] width 15 height 15
click at [676, 251] on input "Select an option" at bounding box center [672, 252] width 15 height 15
click at [677, 208] on span "Select an option" at bounding box center [672, 209] width 15 height 15
click at [677, 208] on input "Select an option" at bounding box center [672, 209] width 15 height 15
click at [580, 214] on span "Select an option" at bounding box center [576, 209] width 15 height 15
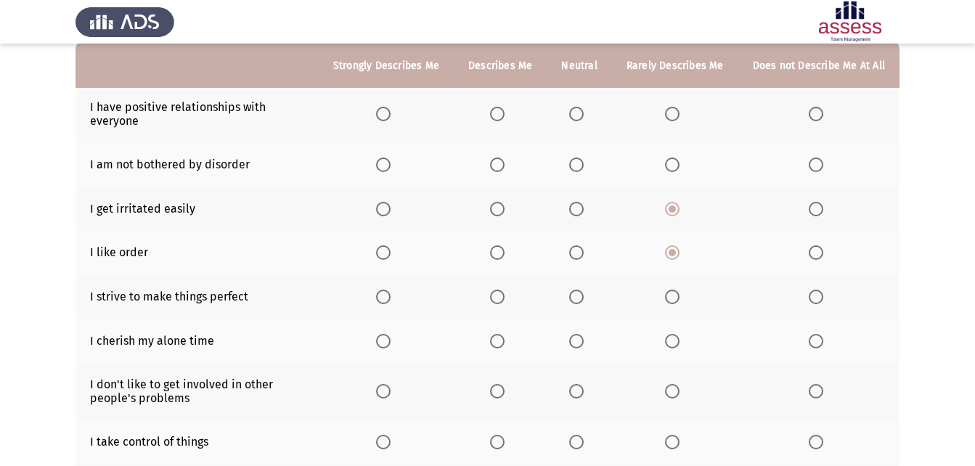
click at [580, 214] on input "Select an option" at bounding box center [576, 209] width 15 height 15
click at [677, 168] on span "Select an option" at bounding box center [672, 165] width 15 height 15
click at [677, 168] on input "Select an option" at bounding box center [672, 165] width 15 height 15
click at [676, 116] on span "Select an option" at bounding box center [672, 114] width 15 height 15
click at [676, 116] on input "Select an option" at bounding box center [672, 114] width 15 height 15
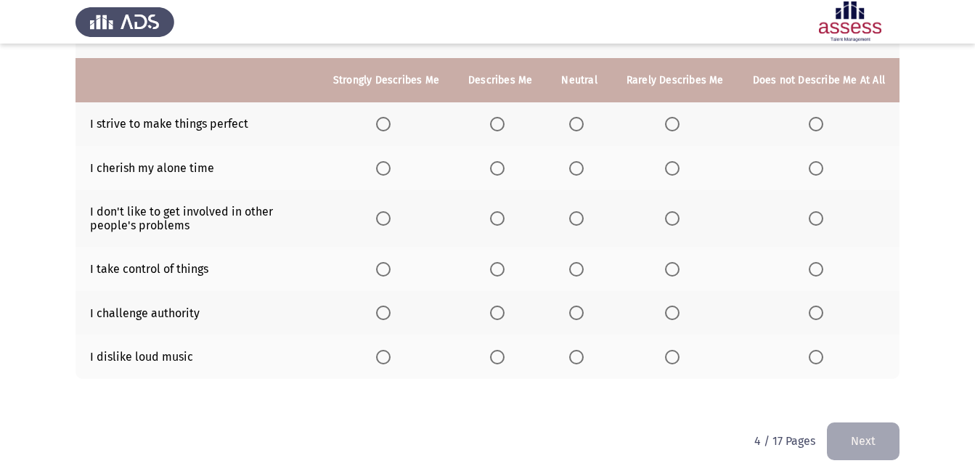
scroll to position [333, 0]
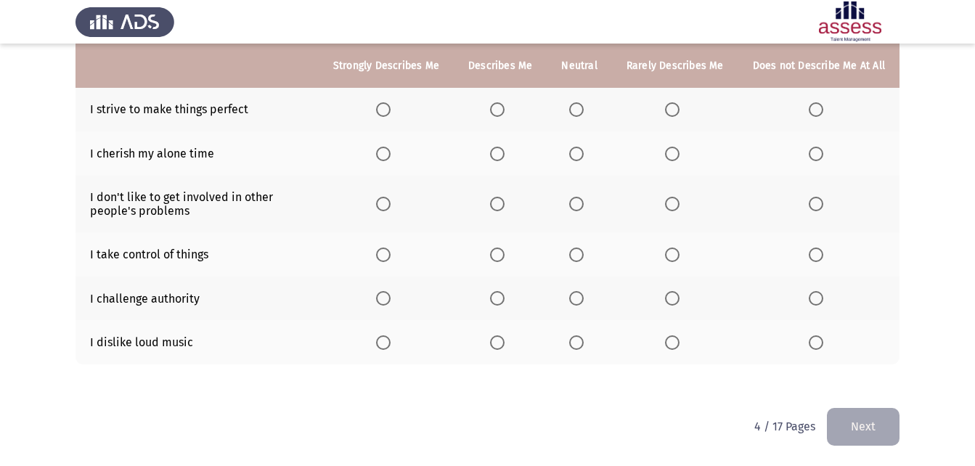
click at [677, 344] on span "Select an option" at bounding box center [672, 342] width 15 height 15
click at [677, 344] on input "Select an option" at bounding box center [672, 342] width 15 height 15
click at [505, 345] on span "Select an option" at bounding box center [497, 342] width 15 height 15
click at [505, 345] on input "Select an option" at bounding box center [497, 342] width 15 height 15
click at [501, 296] on span "Select an option" at bounding box center [497, 298] width 15 height 15
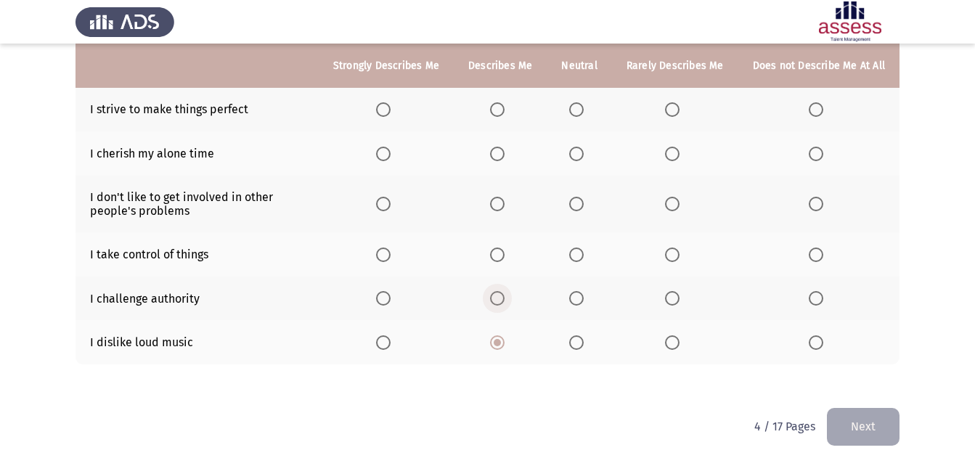
click at [501, 296] on input "Select an option" at bounding box center [497, 298] width 15 height 15
click at [674, 249] on span "Select an option" at bounding box center [672, 255] width 15 height 15
click at [674, 249] on input "Select an option" at bounding box center [672, 255] width 15 height 15
click at [579, 256] on span "Select an option" at bounding box center [576, 255] width 15 height 15
click at [579, 256] on input "Select an option" at bounding box center [576, 255] width 15 height 15
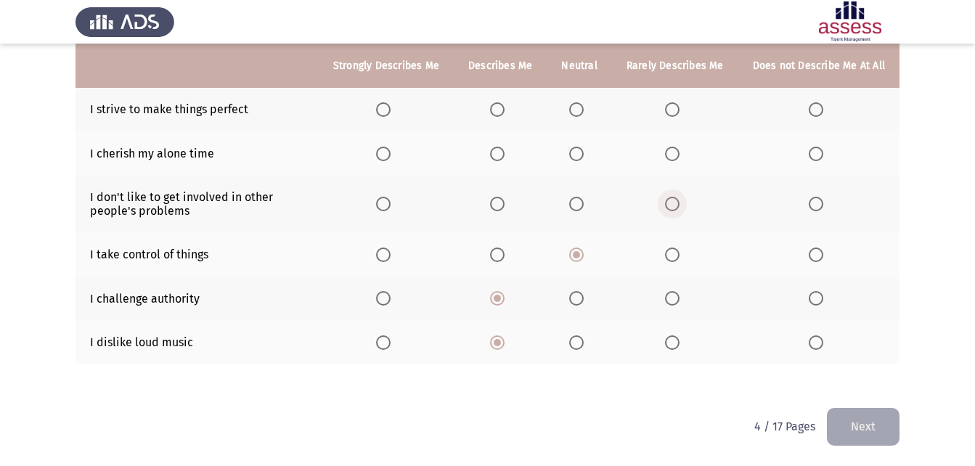
click at [680, 201] on span "Select an option" at bounding box center [672, 204] width 15 height 15
click at [680, 201] on input "Select an option" at bounding box center [672, 204] width 15 height 15
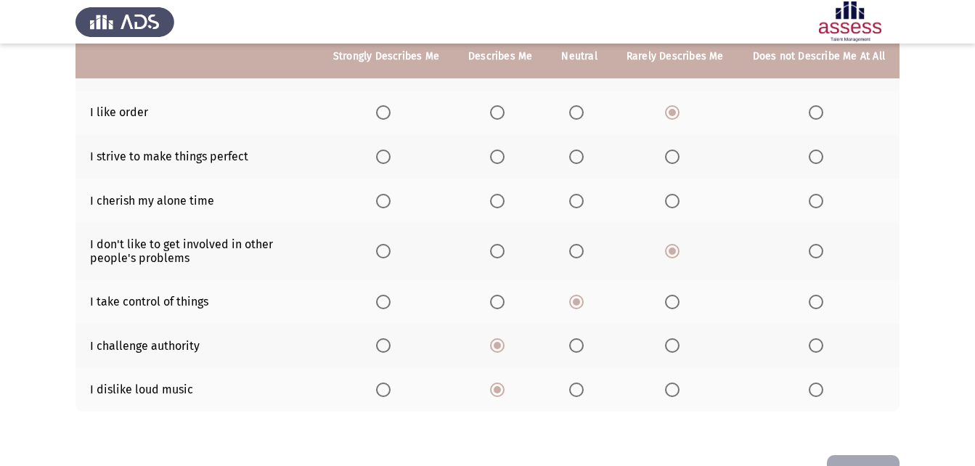
scroll to position [260, 0]
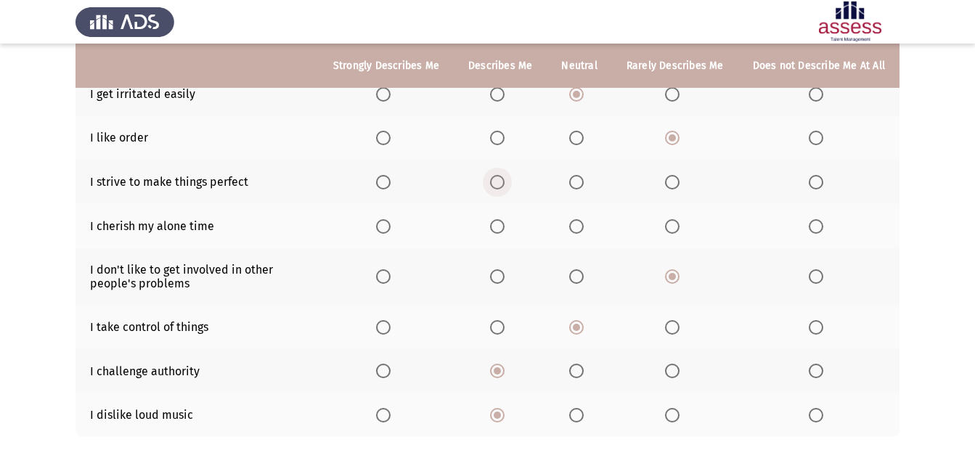
click at [497, 182] on span "Select an option" at bounding box center [497, 182] width 0 height 0
click at [503, 182] on input "Select an option" at bounding box center [497, 182] width 15 height 15
click at [576, 227] on span "Select an option" at bounding box center [576, 227] width 0 height 0
click at [581, 227] on input "Select an option" at bounding box center [576, 226] width 15 height 15
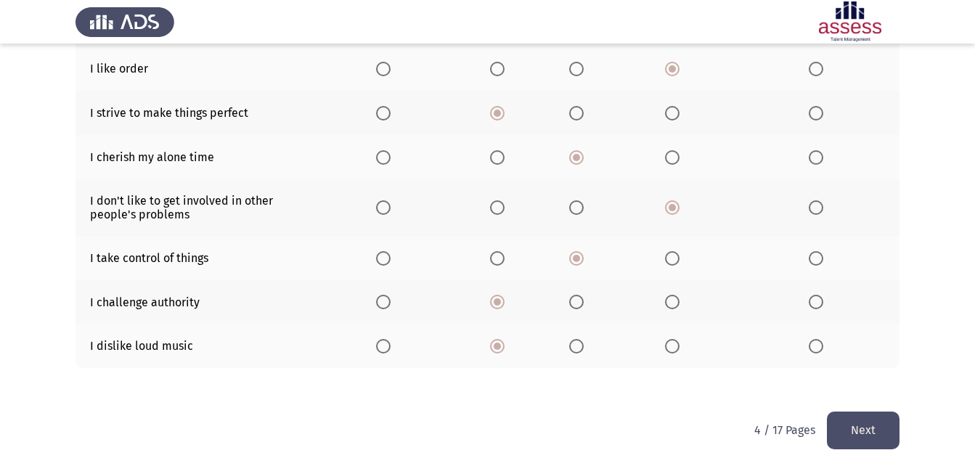
scroll to position [333, 0]
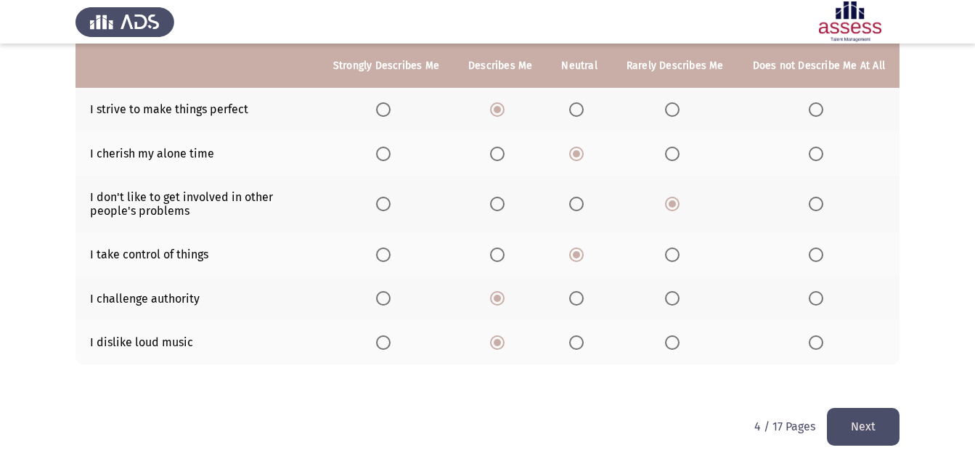
click at [844, 421] on button "Next" at bounding box center [863, 426] width 73 height 37
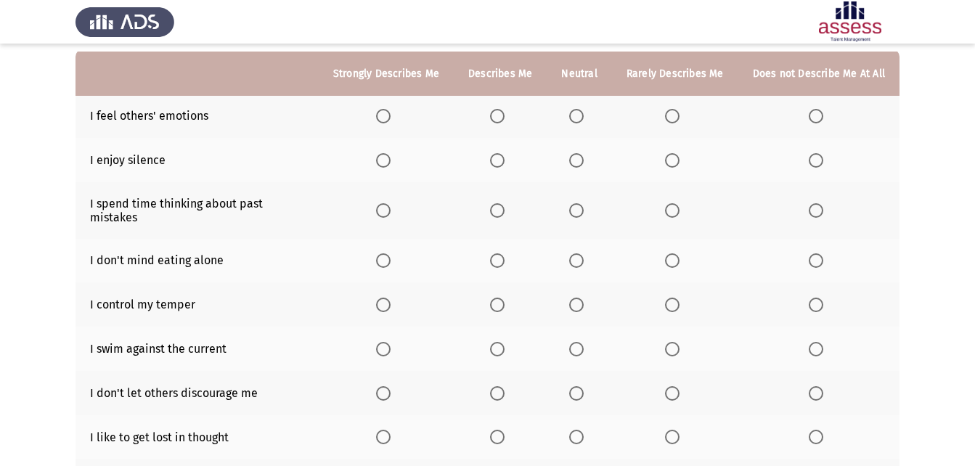
scroll to position [145, 0]
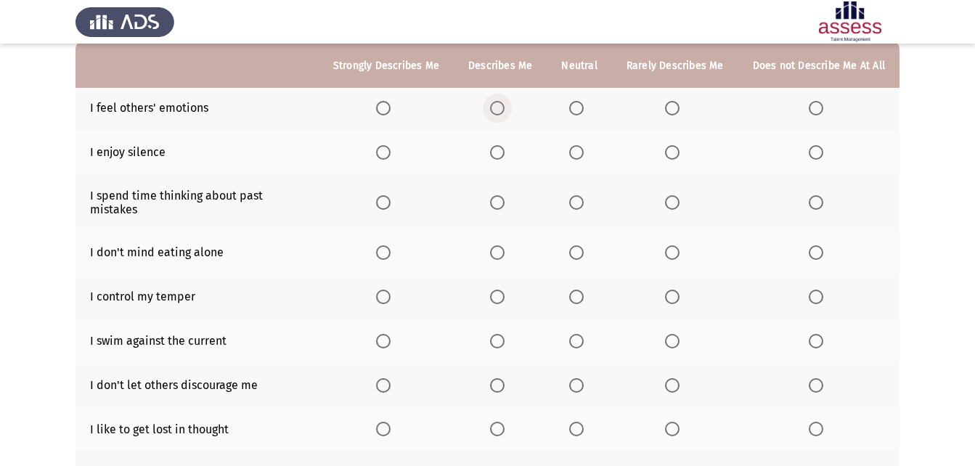
click at [499, 105] on span "Select an option" at bounding box center [497, 108] width 15 height 15
click at [499, 105] on input "Select an option" at bounding box center [497, 108] width 15 height 15
click at [505, 155] on span "Select an option" at bounding box center [497, 152] width 15 height 15
click at [505, 155] on input "Select an option" at bounding box center [497, 152] width 15 height 15
click at [584, 196] on span "Select an option" at bounding box center [576, 202] width 15 height 15
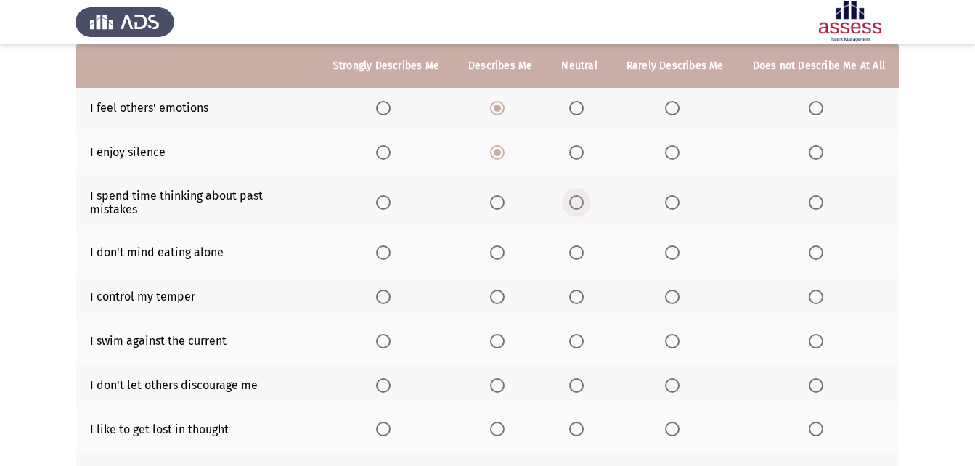
click at [584, 196] on input "Select an option" at bounding box center [576, 202] width 15 height 15
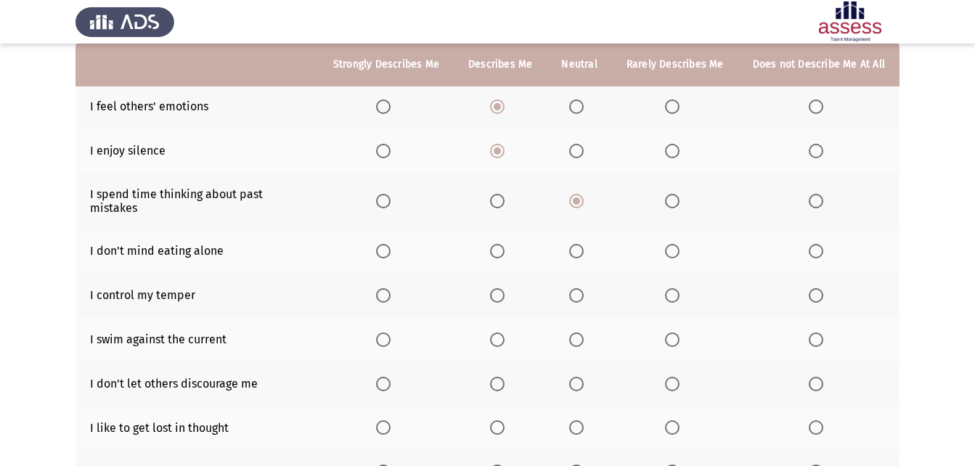
scroll to position [218, 0]
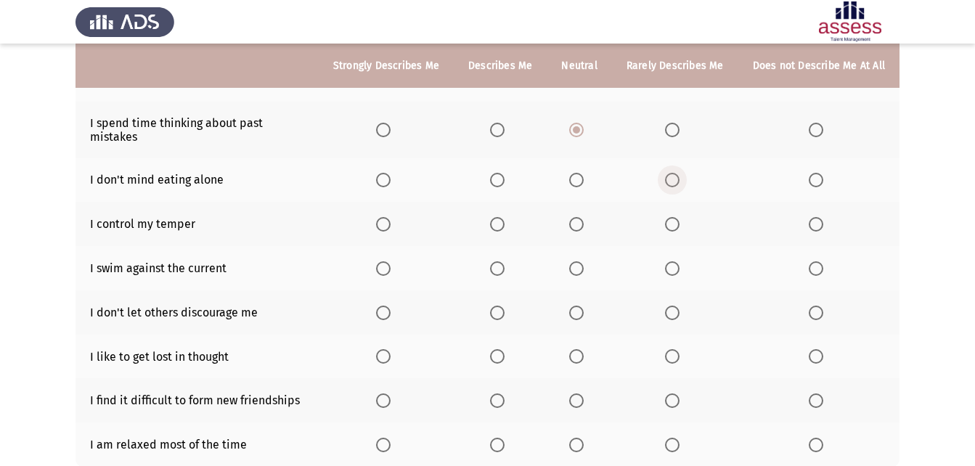
click at [674, 173] on span "Select an option" at bounding box center [672, 180] width 15 height 15
click at [674, 173] on input "Select an option" at bounding box center [672, 180] width 15 height 15
click at [584, 217] on span "Select an option" at bounding box center [576, 224] width 15 height 15
click at [584, 217] on input "Select an option" at bounding box center [576, 224] width 15 height 15
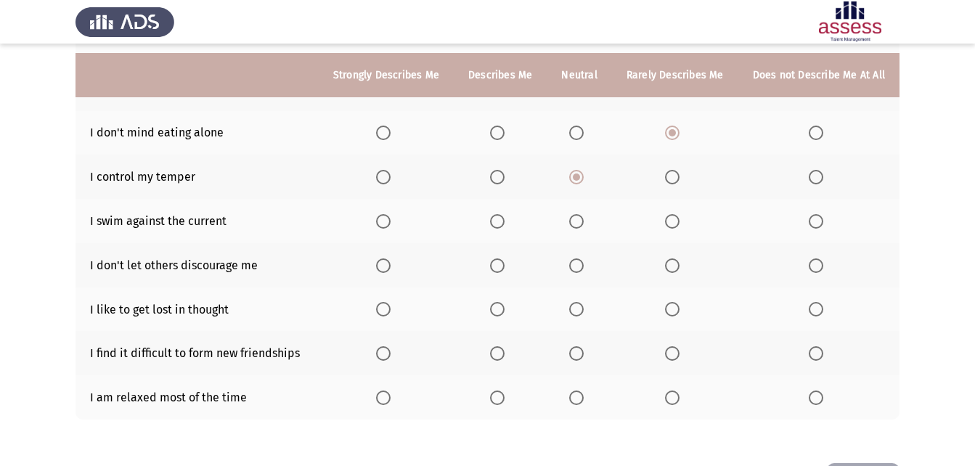
scroll to position [290, 0]
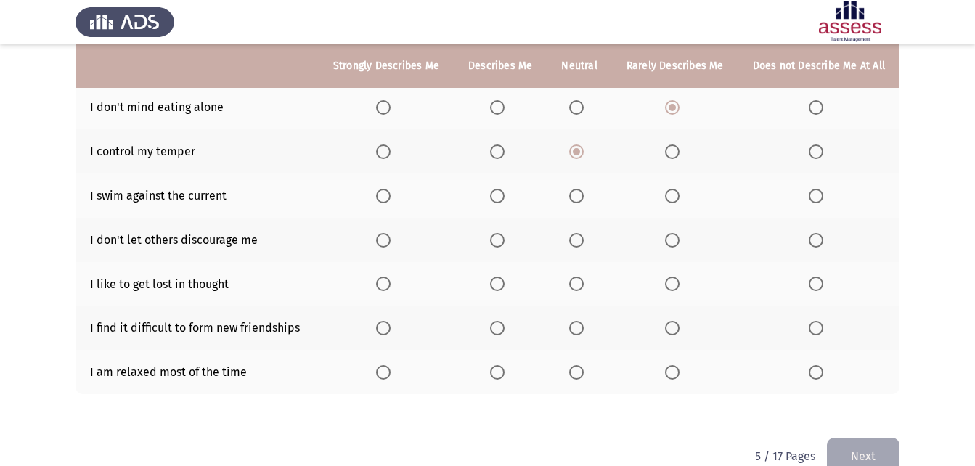
click at [582, 189] on span "Select an option" at bounding box center [576, 196] width 15 height 15
click at [582, 189] on input "Select an option" at bounding box center [576, 196] width 15 height 15
click at [675, 233] on span "Select an option" at bounding box center [672, 240] width 15 height 15
click at [675, 233] on input "Select an option" at bounding box center [672, 240] width 15 height 15
click at [583, 277] on span "Select an option" at bounding box center [576, 284] width 15 height 15
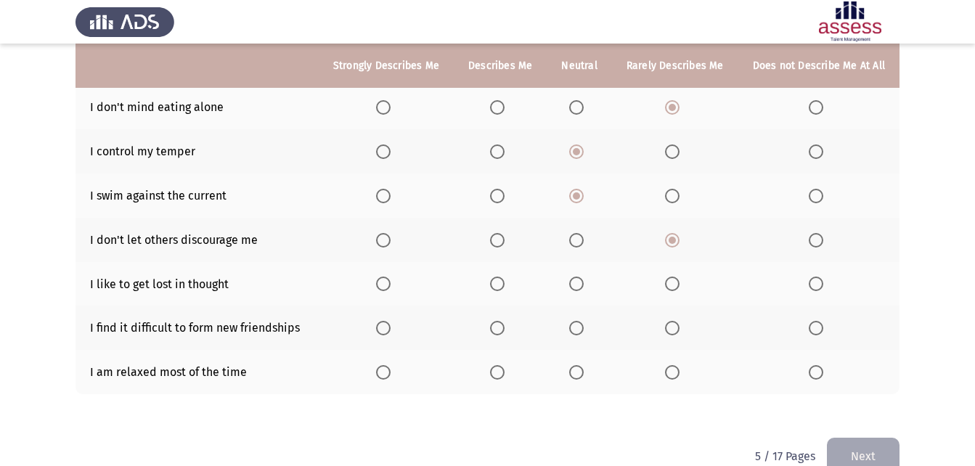
click at [583, 277] on input "Select an option" at bounding box center [576, 284] width 15 height 15
click at [672, 328] on span "Select an option" at bounding box center [672, 328] width 0 height 0
click at [675, 321] on input "Select an option" at bounding box center [672, 328] width 15 height 15
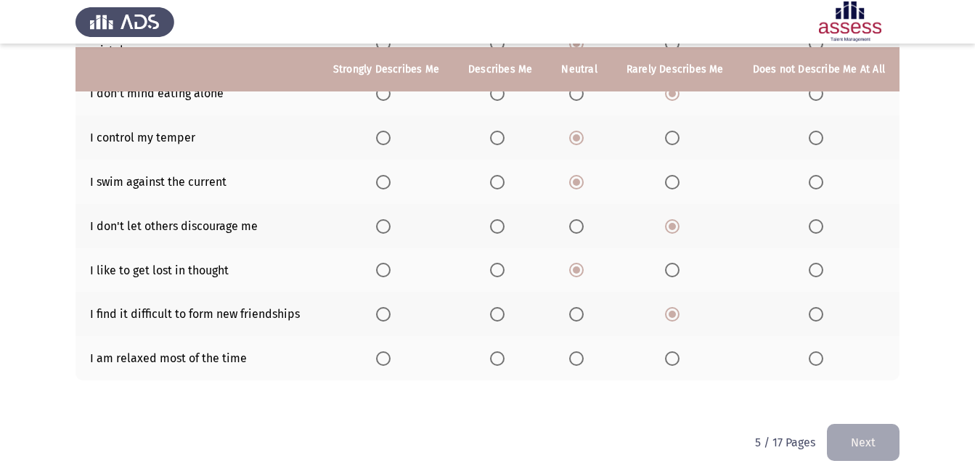
scroll to position [308, 0]
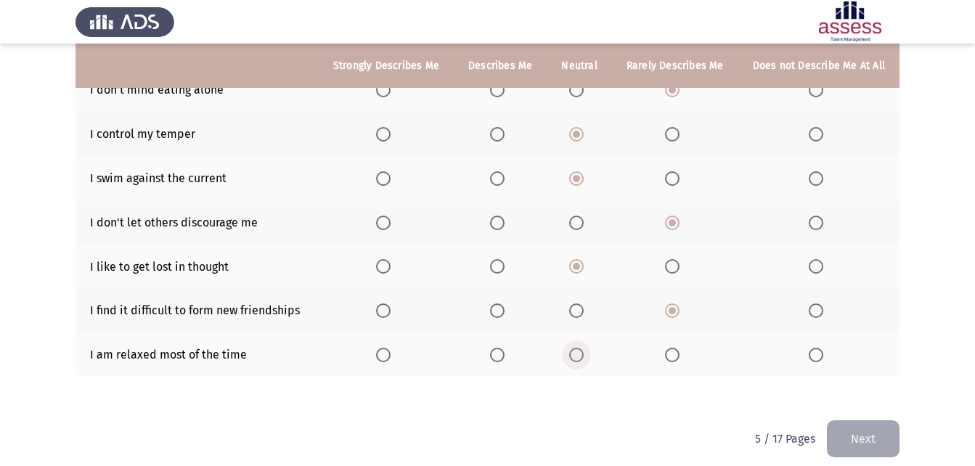
click at [582, 348] on span "Select an option" at bounding box center [576, 355] width 15 height 15
click at [582, 348] on input "Select an option" at bounding box center [576, 355] width 15 height 15
click at [844, 425] on button "Next" at bounding box center [863, 438] width 73 height 37
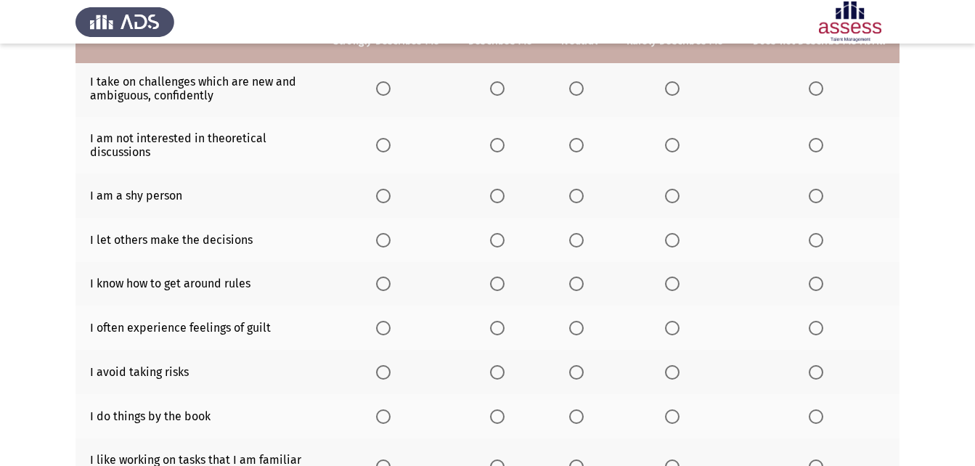
scroll to position [145, 0]
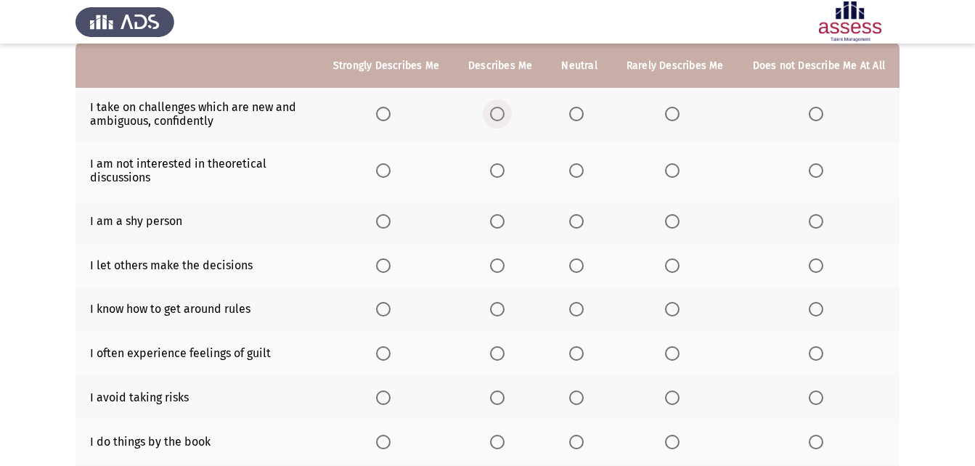
click at [505, 113] on span "Select an option" at bounding box center [497, 114] width 15 height 15
click at [505, 113] on input "Select an option" at bounding box center [497, 114] width 15 height 15
click at [670, 176] on span "Select an option" at bounding box center [672, 170] width 15 height 15
click at [670, 176] on input "Select an option" at bounding box center [672, 170] width 15 height 15
click at [582, 218] on span "Select an option" at bounding box center [576, 221] width 15 height 15
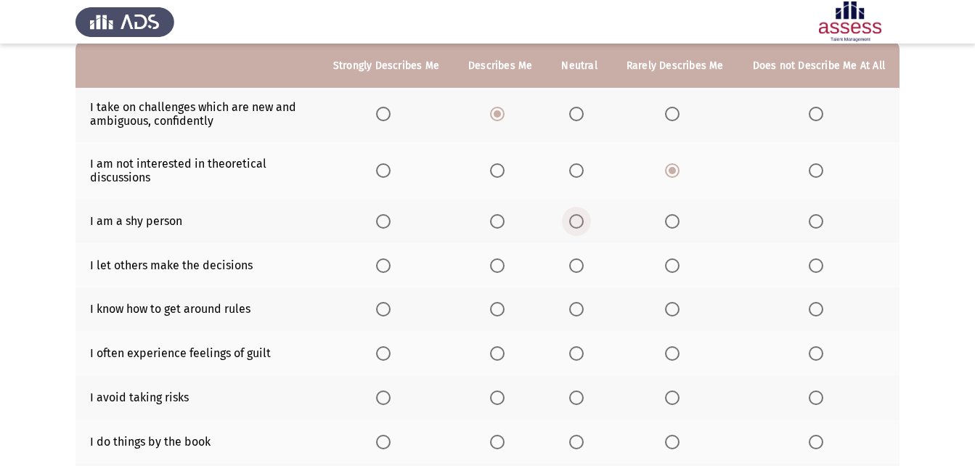
click at [582, 218] on input "Select an option" at bounding box center [576, 221] width 15 height 15
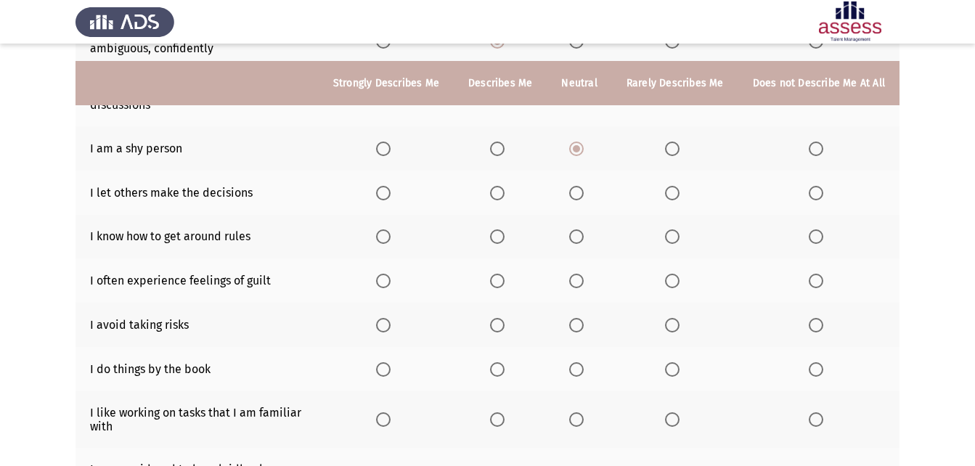
scroll to position [290, 0]
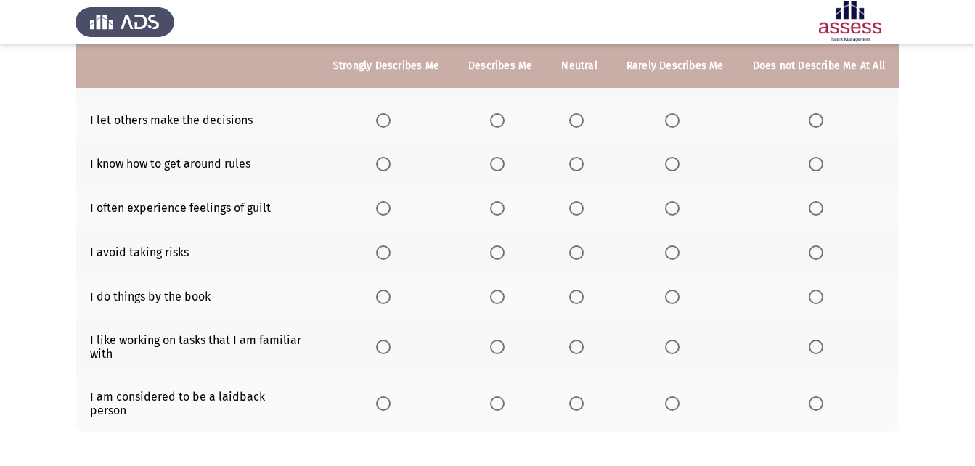
click at [576, 121] on span "Select an option" at bounding box center [576, 120] width 15 height 15
click at [576, 121] on input "Select an option" at bounding box center [576, 120] width 15 height 15
click at [505, 166] on span "Select an option" at bounding box center [497, 164] width 15 height 15
click at [505, 166] on input "Select an option" at bounding box center [497, 164] width 15 height 15
click at [673, 211] on span "Select an option" at bounding box center [672, 208] width 15 height 15
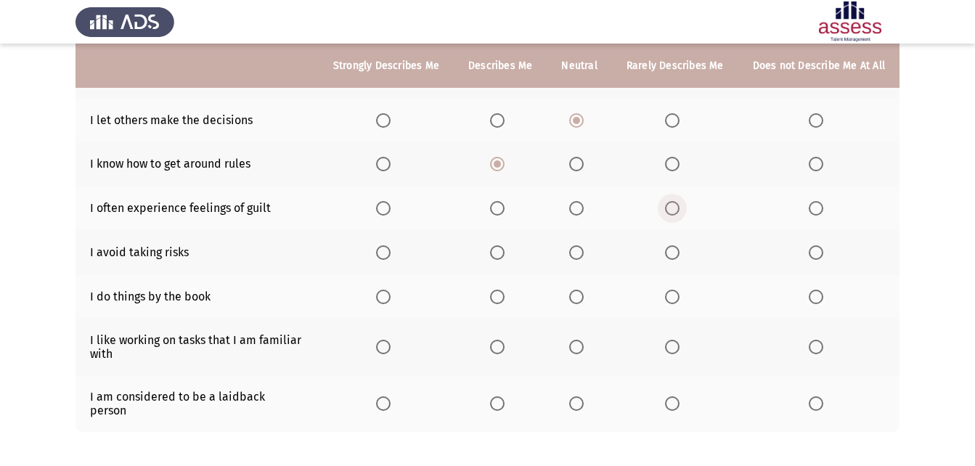
click at [673, 211] on input "Select an option" at bounding box center [672, 208] width 15 height 15
click at [583, 205] on span "Select an option" at bounding box center [576, 208] width 15 height 15
click at [583, 205] on input "Select an option" at bounding box center [576, 208] width 15 height 15
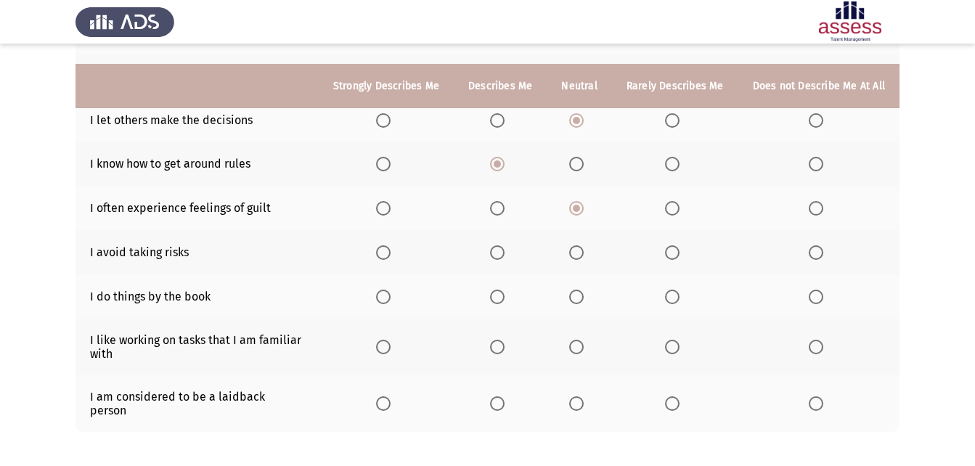
scroll to position [345, 0]
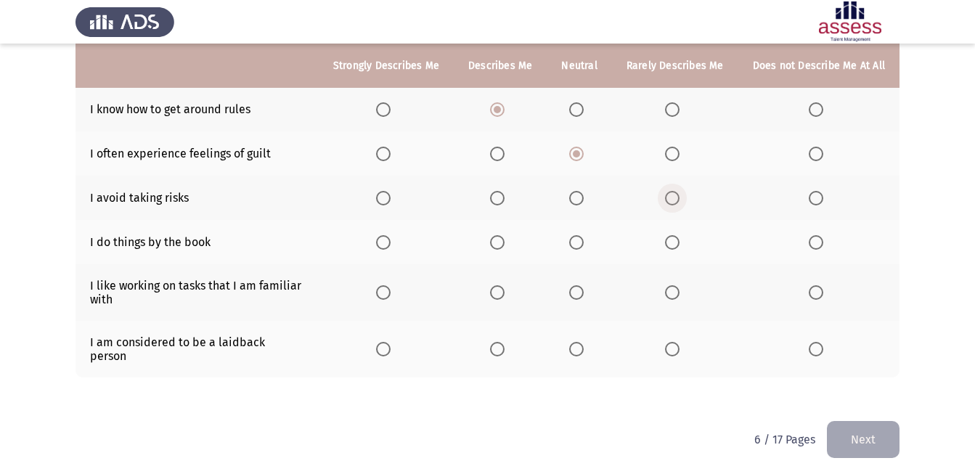
click at [672, 195] on span "Select an option" at bounding box center [672, 198] width 15 height 15
click at [672, 195] on input "Select an option" at bounding box center [672, 198] width 15 height 15
click at [568, 238] on th at bounding box center [579, 242] width 65 height 44
click at [678, 245] on span "Select an option" at bounding box center [672, 242] width 15 height 15
click at [678, 245] on input "Select an option" at bounding box center [672, 242] width 15 height 15
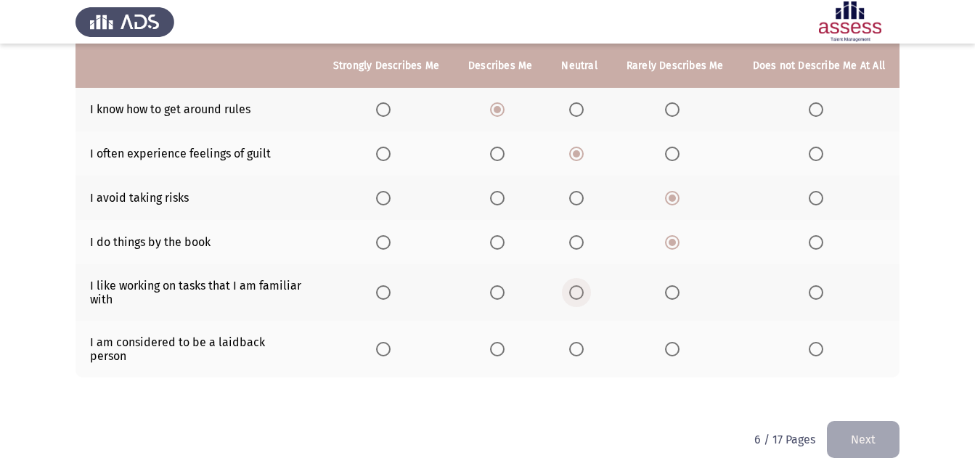
click at [579, 291] on span "Select an option" at bounding box center [576, 292] width 15 height 15
click at [579, 291] on input "Select an option" at bounding box center [576, 292] width 15 height 15
click at [500, 292] on span "Select an option" at bounding box center [497, 292] width 15 height 15
click at [500, 292] on input "Select an option" at bounding box center [497, 292] width 15 height 15
click at [498, 334] on th at bounding box center [500, 349] width 93 height 57
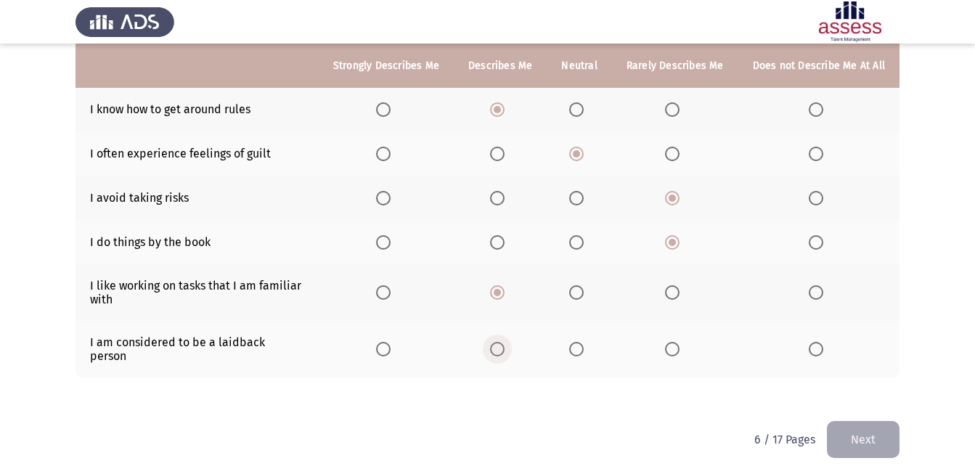
click at [502, 349] on span "Select an option" at bounding box center [497, 349] width 15 height 15
click at [502, 349] on input "Select an option" at bounding box center [497, 349] width 15 height 15
click at [839, 428] on button "Next" at bounding box center [863, 439] width 73 height 37
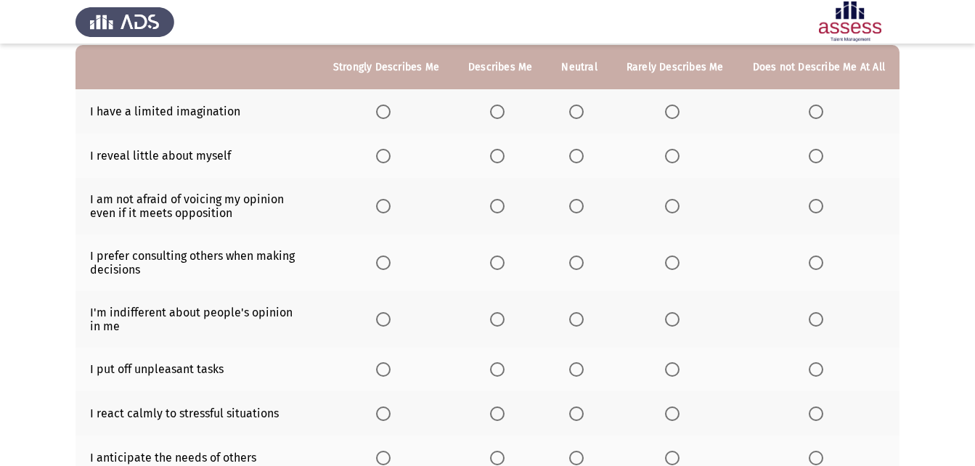
scroll to position [145, 0]
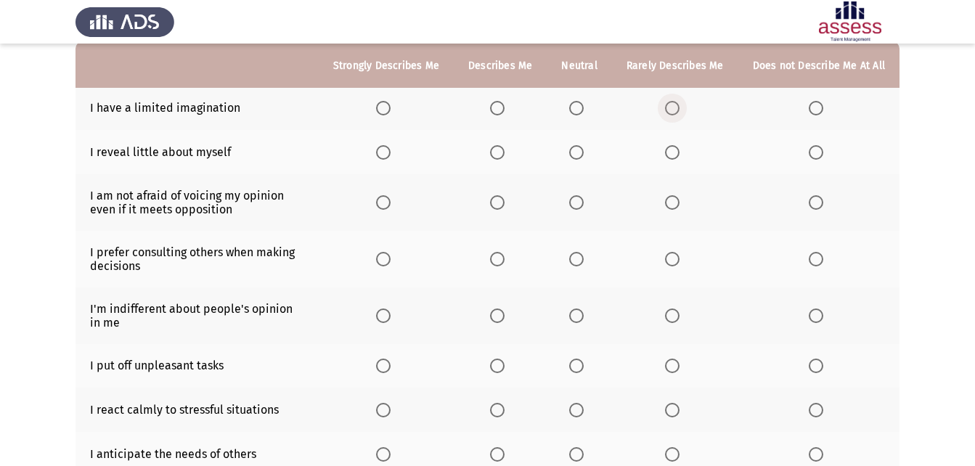
click at [672, 107] on span "Select an option" at bounding box center [672, 108] width 15 height 15
click at [672, 107] on input "Select an option" at bounding box center [672, 108] width 15 height 15
click at [674, 368] on span "Select an option" at bounding box center [672, 366] width 15 height 15
click at [674, 368] on input "Select an option" at bounding box center [672, 366] width 15 height 15
click at [584, 317] on span "Select an option" at bounding box center [576, 316] width 15 height 15
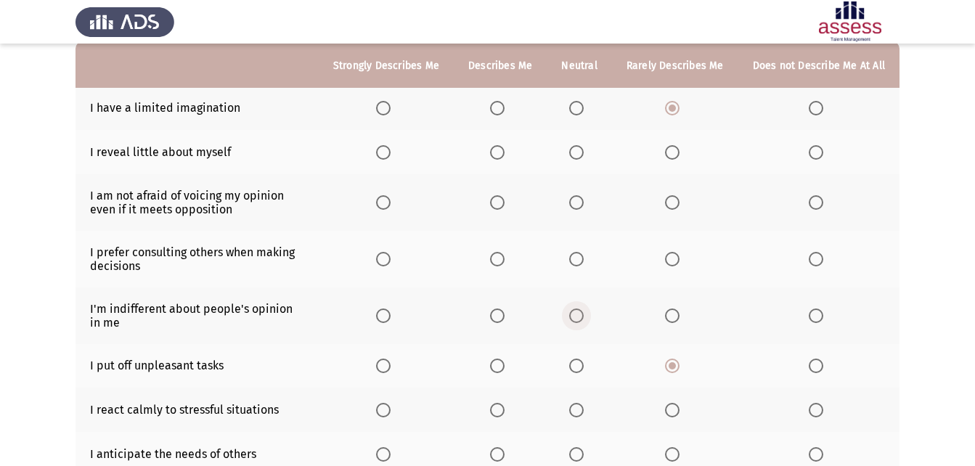
click at [584, 317] on input "Select an option" at bounding box center [576, 316] width 15 height 15
click at [576, 259] on span "Select an option" at bounding box center [576, 259] width 0 height 0
click at [581, 258] on input "Select an option" at bounding box center [576, 259] width 15 height 15
click at [500, 203] on span "Select an option" at bounding box center [497, 202] width 15 height 15
click at [500, 203] on input "Select an option" at bounding box center [497, 202] width 15 height 15
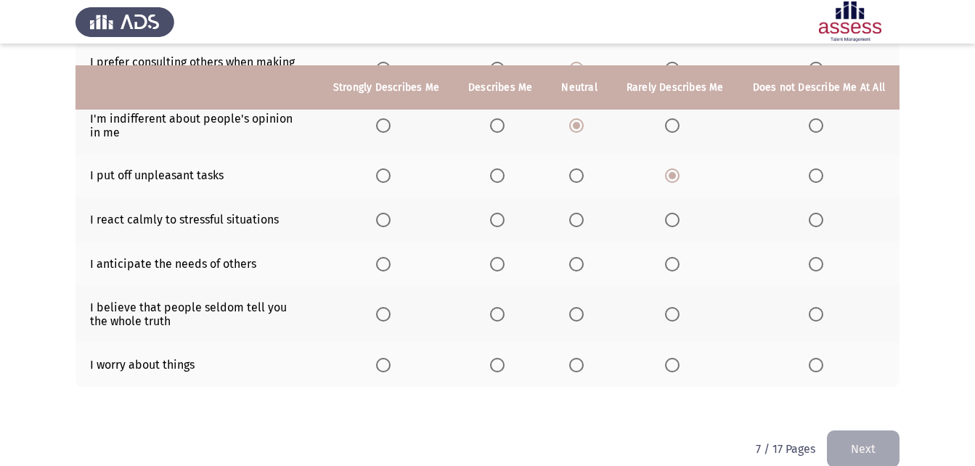
scroll to position [358, 0]
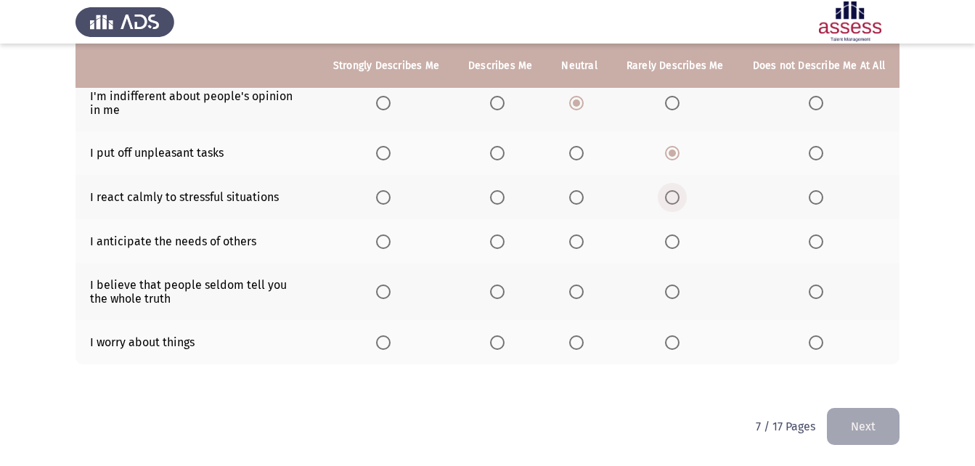
click at [676, 202] on span "Select an option" at bounding box center [672, 197] width 15 height 15
click at [676, 202] on input "Select an option" at bounding box center [672, 197] width 15 height 15
click at [501, 343] on span "Select an option" at bounding box center [497, 342] width 15 height 15
click at [501, 343] on input "Select an option" at bounding box center [497, 342] width 15 height 15
click at [582, 295] on span "Select an option" at bounding box center [576, 292] width 15 height 15
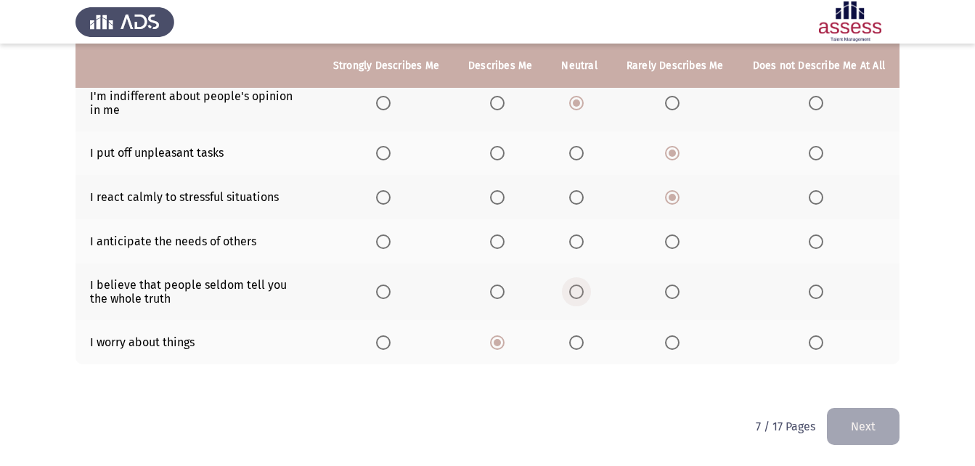
click at [582, 295] on input "Select an option" at bounding box center [576, 292] width 15 height 15
click at [505, 240] on span "Select an option" at bounding box center [497, 242] width 15 height 15
click at [505, 240] on input "Select an option" at bounding box center [497, 242] width 15 height 15
click at [863, 425] on button "Next" at bounding box center [863, 426] width 73 height 37
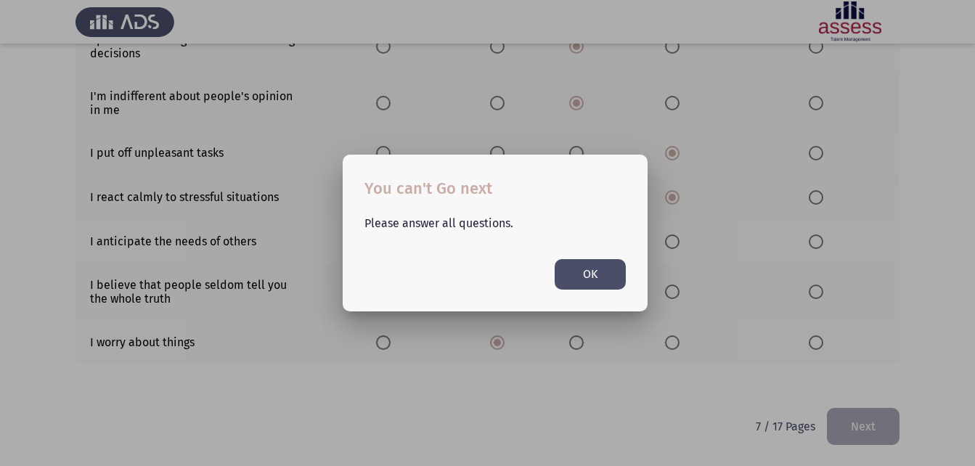
click at [578, 280] on button "OK" at bounding box center [590, 274] width 71 height 30
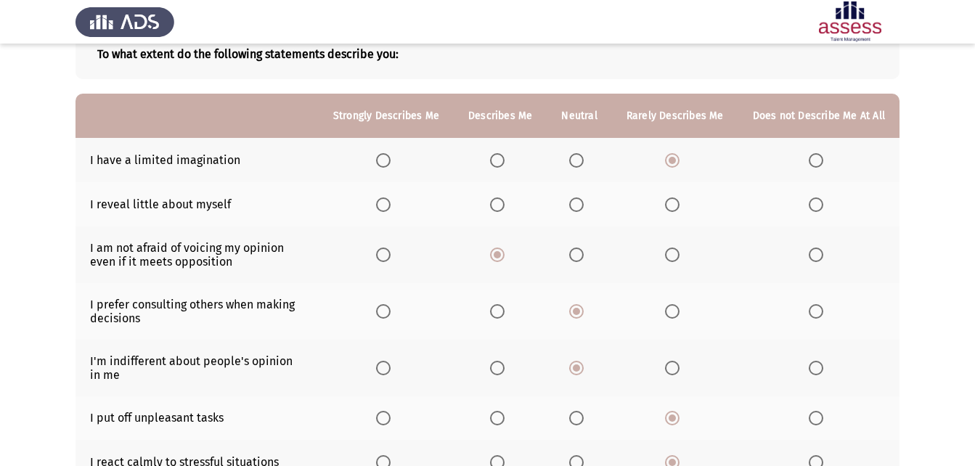
scroll to position [68, 0]
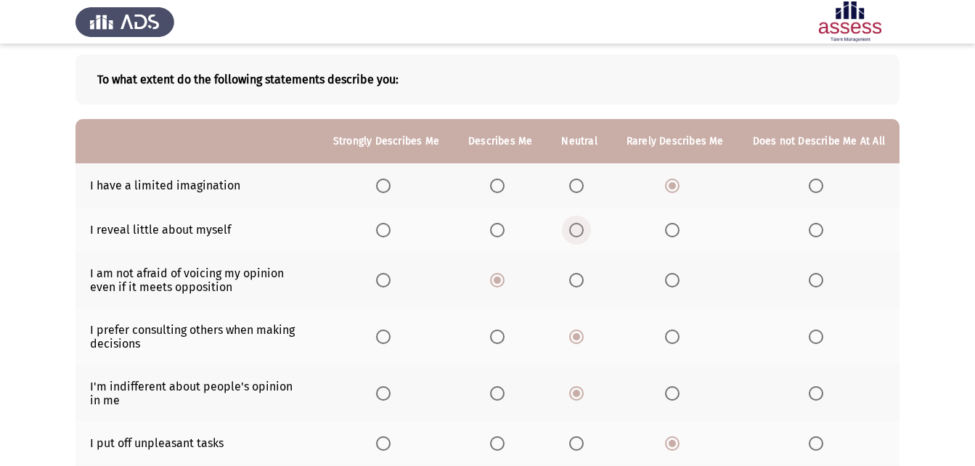
click at [580, 236] on span "Select an option" at bounding box center [576, 230] width 15 height 15
click at [580, 236] on input "Select an option" at bounding box center [576, 230] width 15 height 15
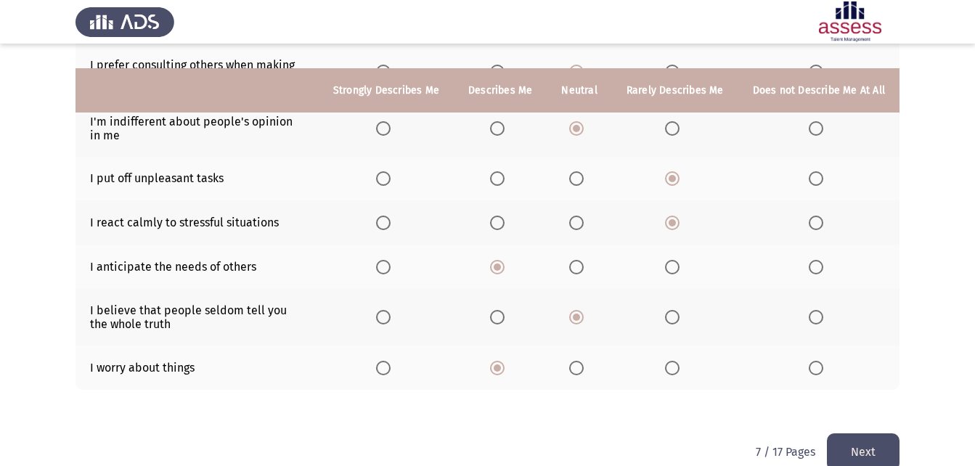
scroll to position [358, 0]
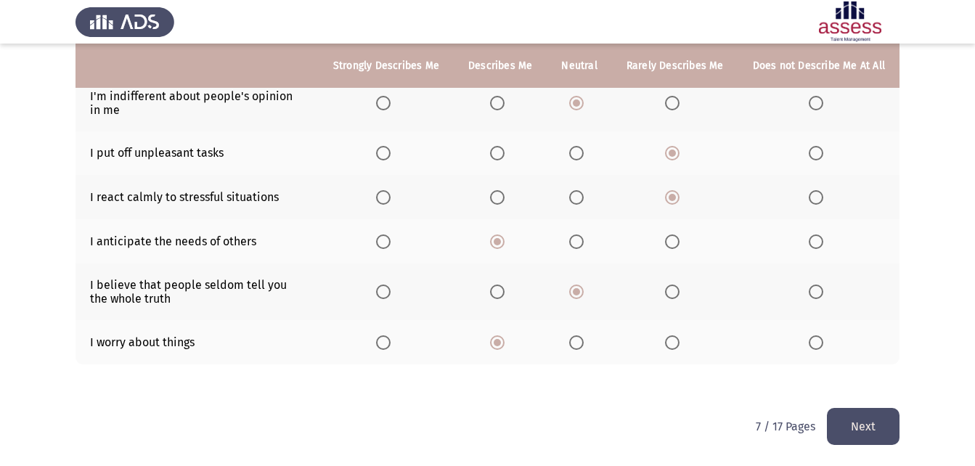
click at [851, 422] on button "Next" at bounding box center [863, 426] width 73 height 37
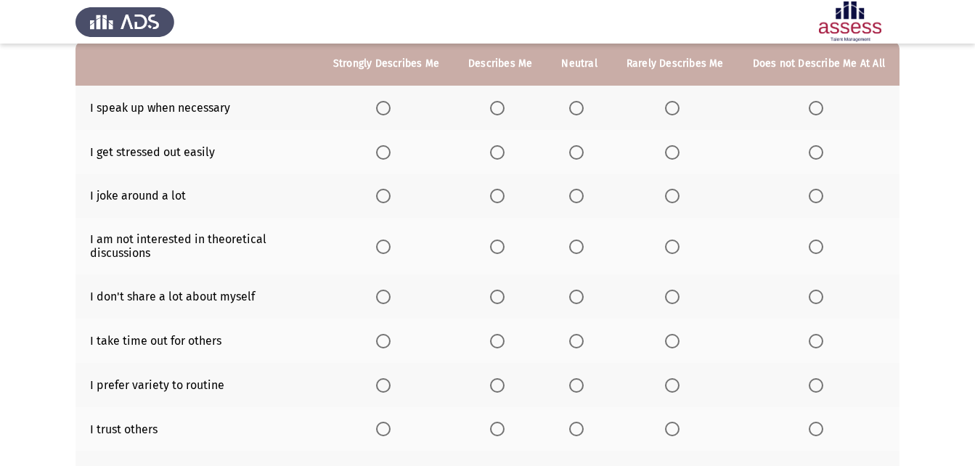
scroll to position [73, 0]
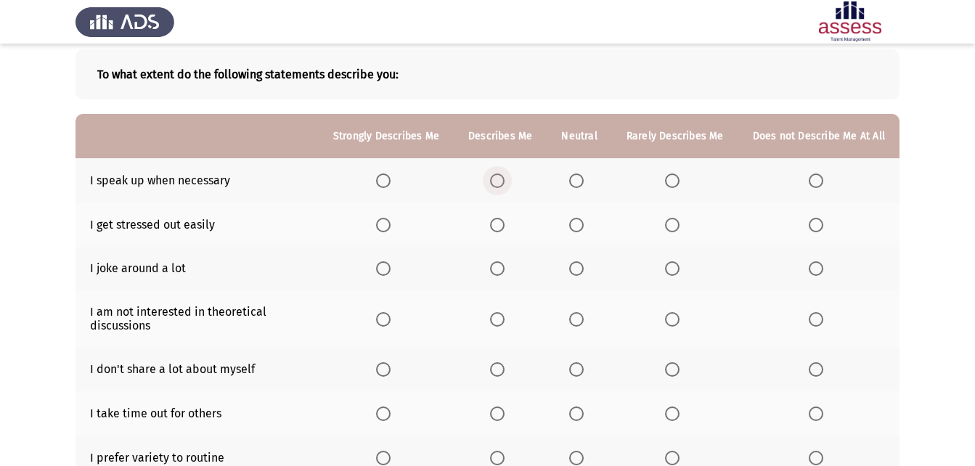
click at [505, 179] on span "Select an option" at bounding box center [497, 181] width 15 height 15
click at [505, 179] on input "Select an option" at bounding box center [497, 181] width 15 height 15
click at [672, 225] on span "Select an option" at bounding box center [672, 225] width 0 height 0
click at [675, 225] on input "Select an option" at bounding box center [672, 225] width 15 height 15
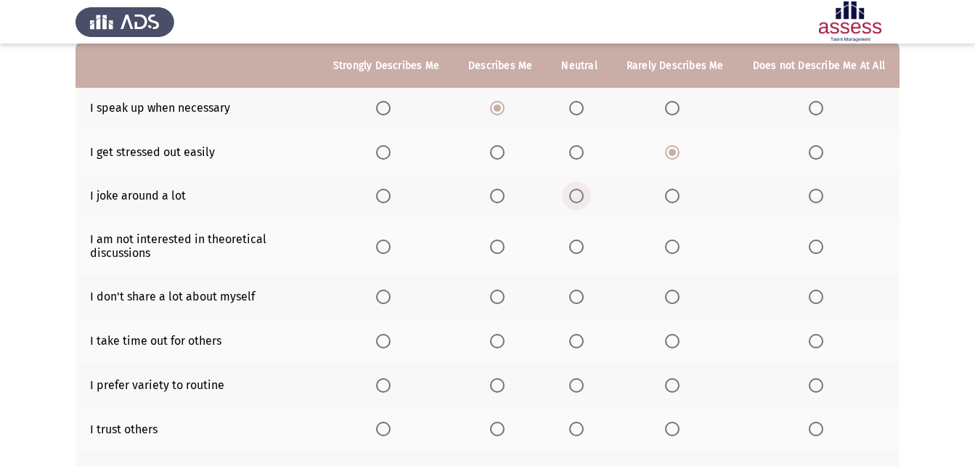
click at [584, 203] on span "Select an option" at bounding box center [576, 196] width 15 height 15
click at [584, 203] on input "Select an option" at bounding box center [576, 196] width 15 height 15
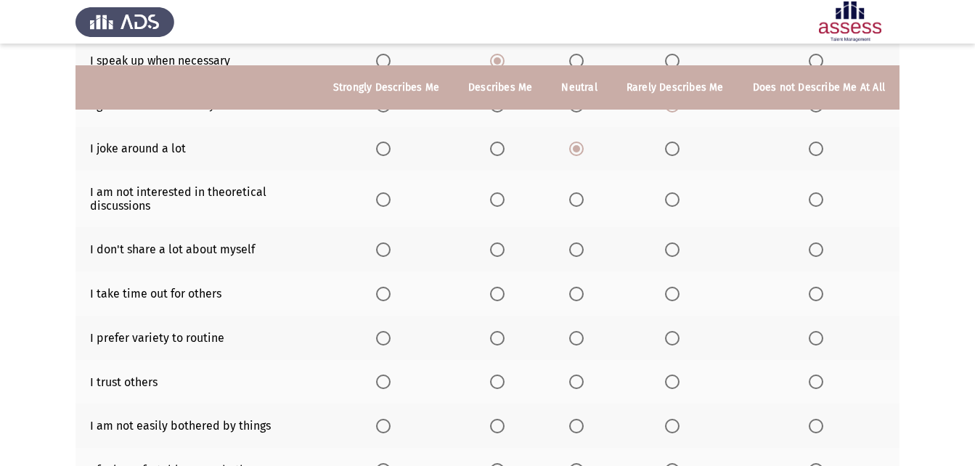
scroll to position [218, 0]
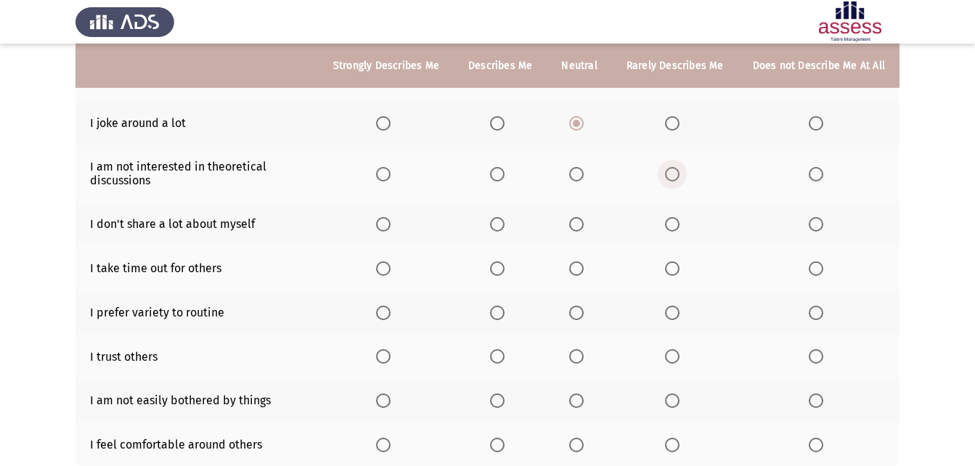
click at [673, 173] on span "Select an option" at bounding box center [672, 174] width 15 height 15
click at [673, 173] on input "Select an option" at bounding box center [672, 174] width 15 height 15
click at [505, 228] on span "Select an option" at bounding box center [497, 224] width 15 height 15
click at [505, 228] on input "Select an option" at bounding box center [497, 224] width 15 height 15
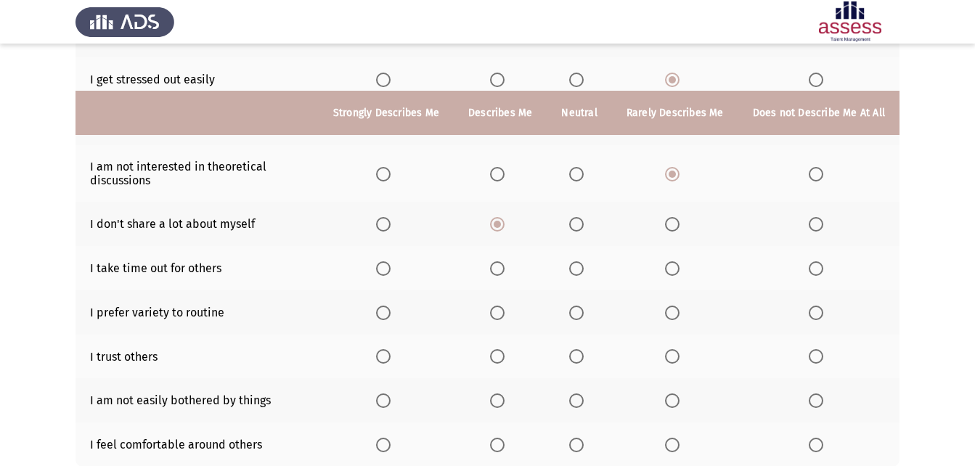
scroll to position [290, 0]
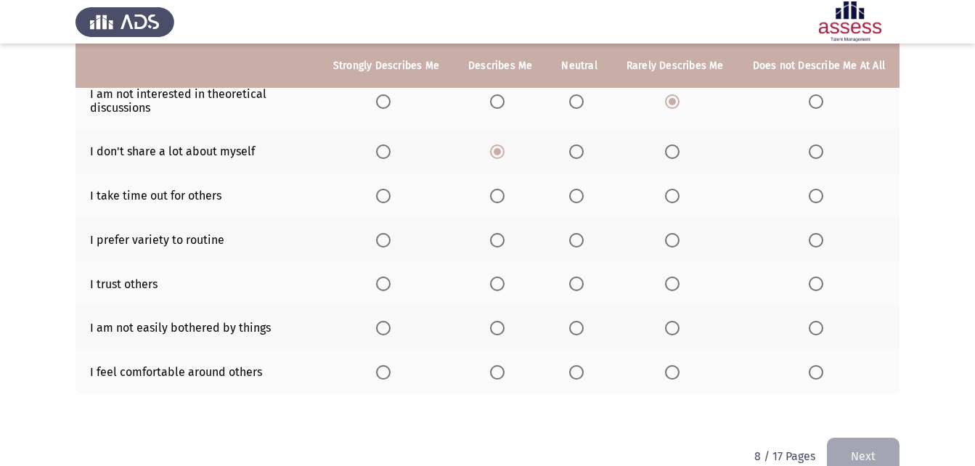
click at [504, 198] on span "Select an option" at bounding box center [497, 196] width 15 height 15
click at [504, 198] on input "Select an option" at bounding box center [497, 196] width 15 height 15
click at [505, 244] on span "Select an option" at bounding box center [497, 240] width 15 height 15
click at [505, 244] on input "Select an option" at bounding box center [497, 240] width 15 height 15
click at [680, 284] on span "Select an option" at bounding box center [672, 284] width 15 height 15
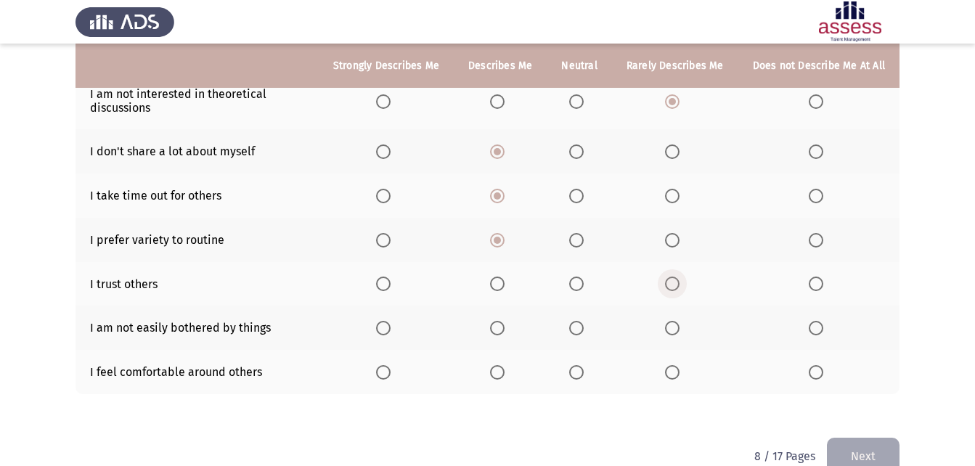
click at [680, 284] on input "Select an option" at bounding box center [672, 284] width 15 height 15
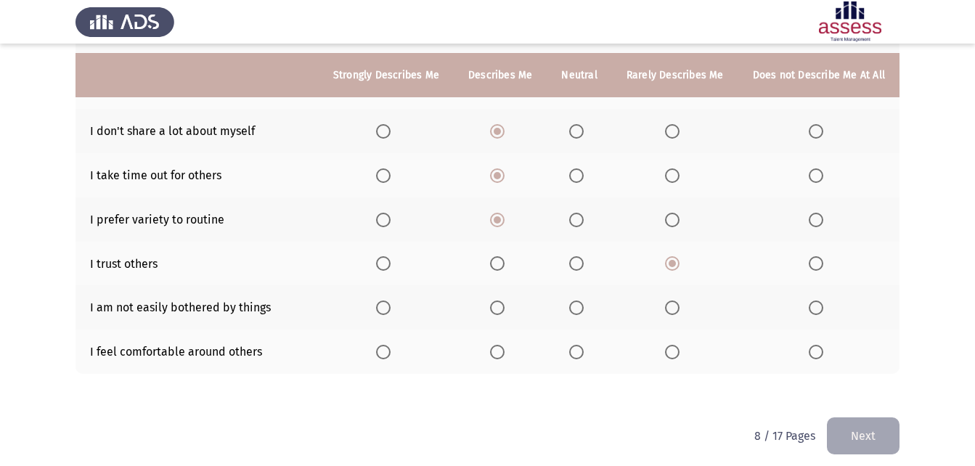
scroll to position [320, 0]
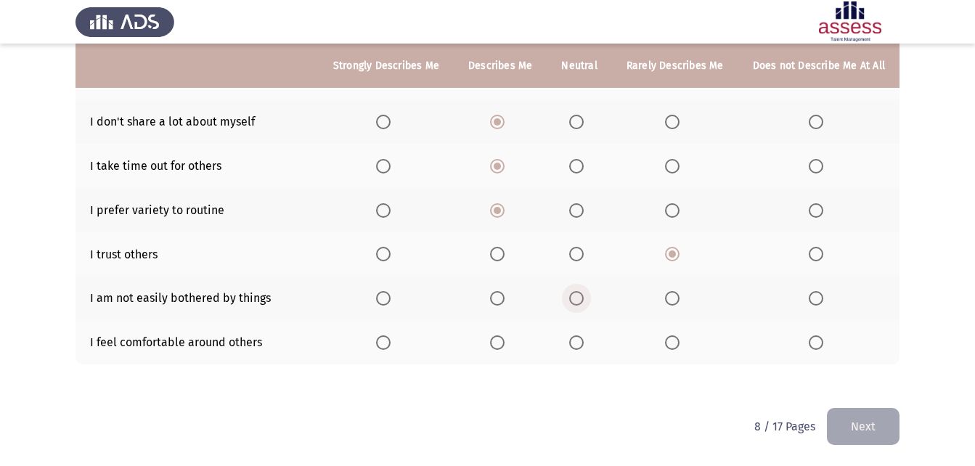
click at [584, 300] on span "Select an option" at bounding box center [576, 298] width 15 height 15
click at [584, 300] on input "Select an option" at bounding box center [576, 298] width 15 height 15
click at [675, 341] on span "Select an option" at bounding box center [672, 342] width 15 height 15
click at [675, 341] on input "Select an option" at bounding box center [672, 342] width 15 height 15
click at [577, 341] on span "Select an option" at bounding box center [576, 342] width 15 height 15
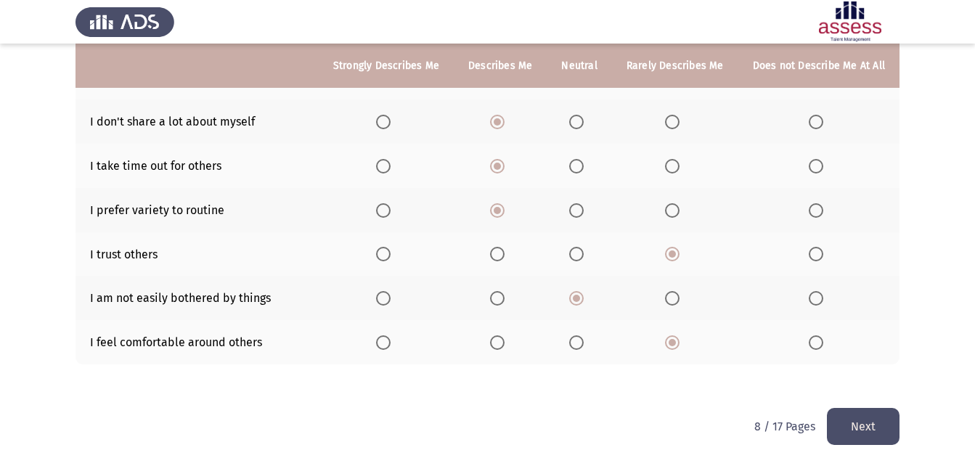
click at [577, 341] on input "Select an option" at bounding box center [576, 342] width 15 height 15
click at [875, 425] on button "Next" at bounding box center [863, 426] width 73 height 37
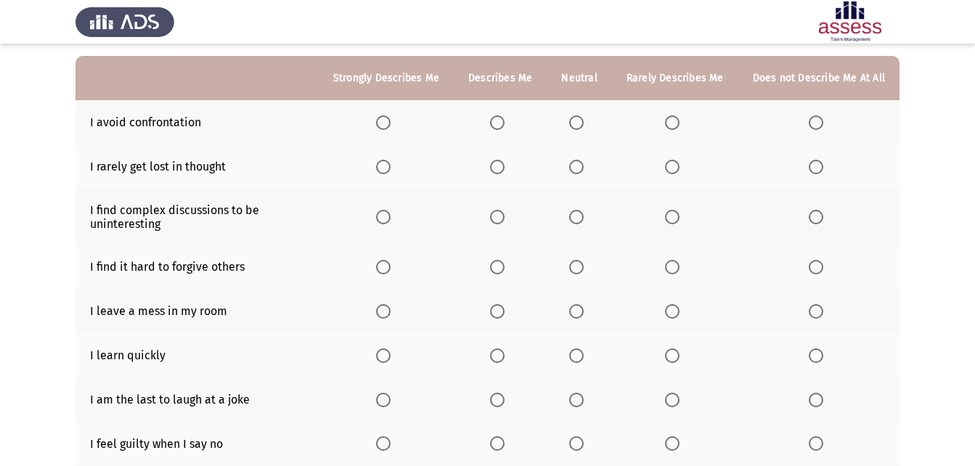
scroll to position [73, 0]
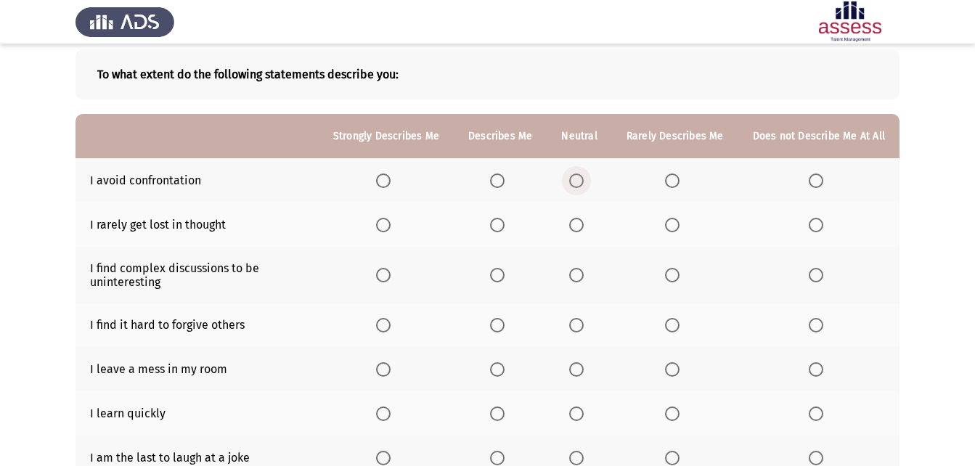
click at [579, 183] on span "Select an option" at bounding box center [576, 181] width 15 height 15
click at [579, 183] on input "Select an option" at bounding box center [576, 181] width 15 height 15
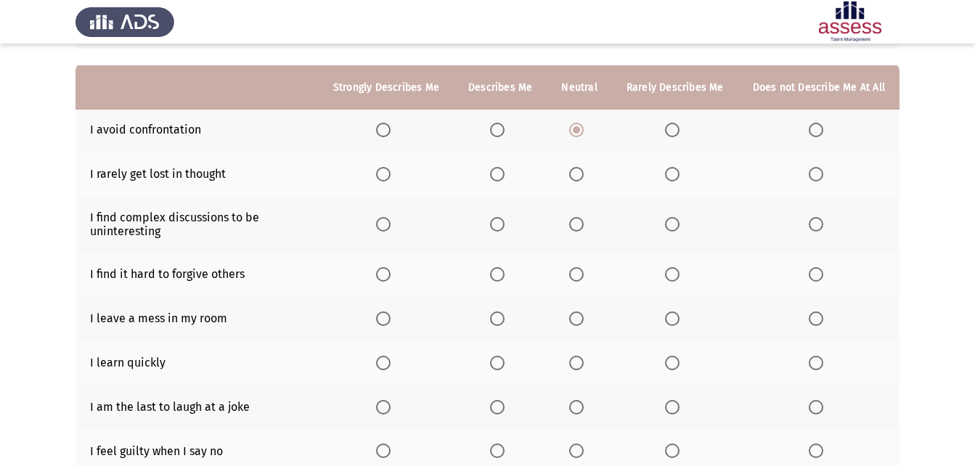
scroll to position [145, 0]
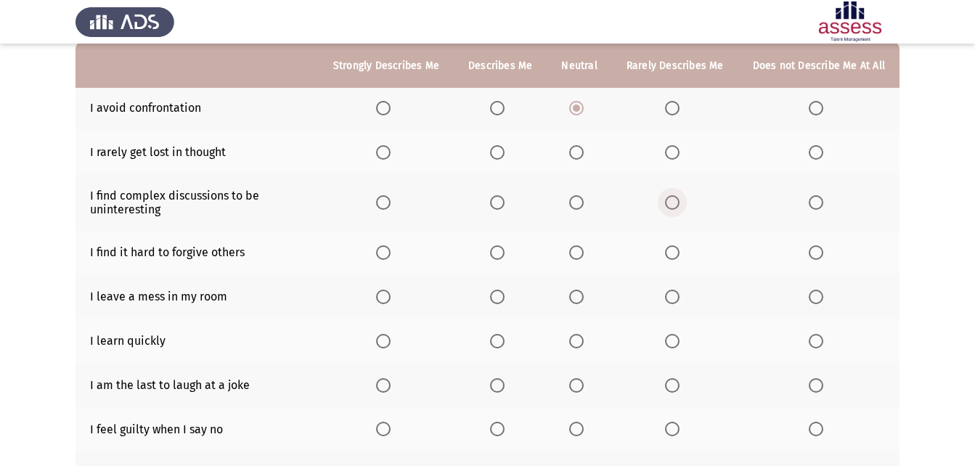
click at [674, 201] on span "Select an option" at bounding box center [672, 202] width 15 height 15
click at [674, 201] on input "Select an option" at bounding box center [672, 202] width 15 height 15
click at [677, 254] on span "Select an option" at bounding box center [672, 252] width 15 height 15
click at [677, 254] on input "Select an option" at bounding box center [672, 252] width 15 height 15
click at [582, 153] on span "Select an option" at bounding box center [576, 152] width 15 height 15
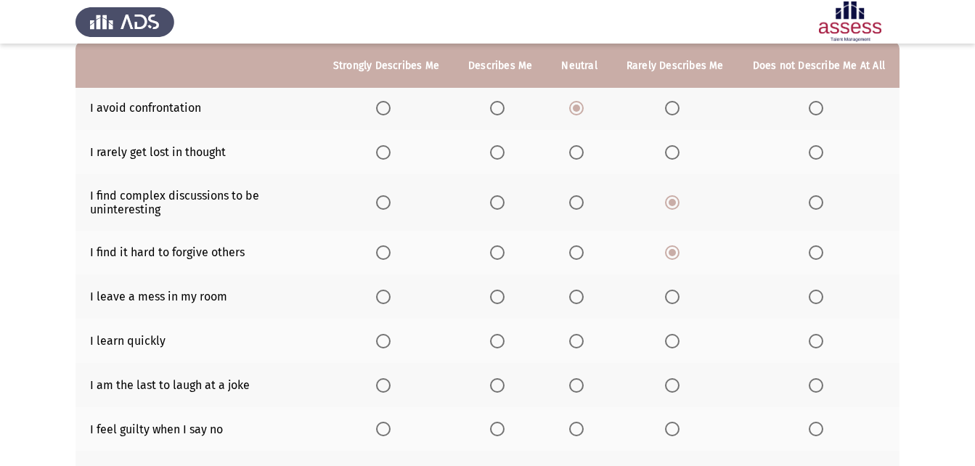
click at [582, 153] on input "Select an option" at bounding box center [576, 152] width 15 height 15
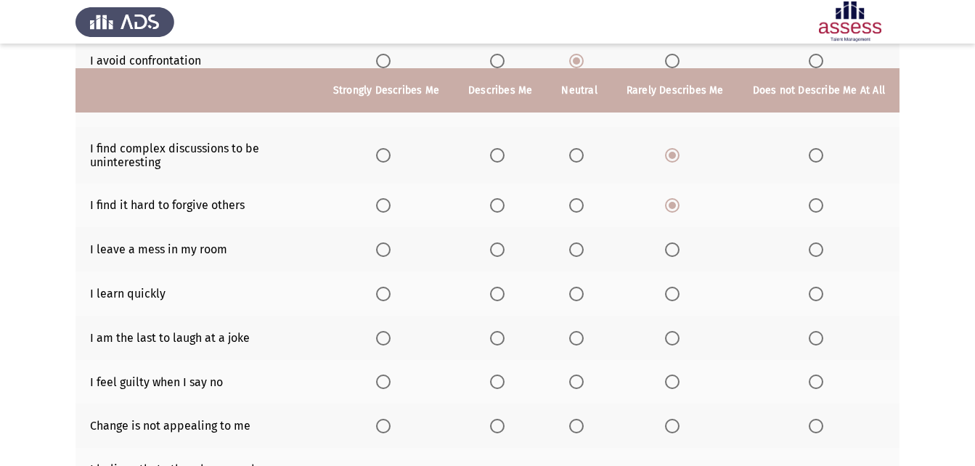
scroll to position [218, 0]
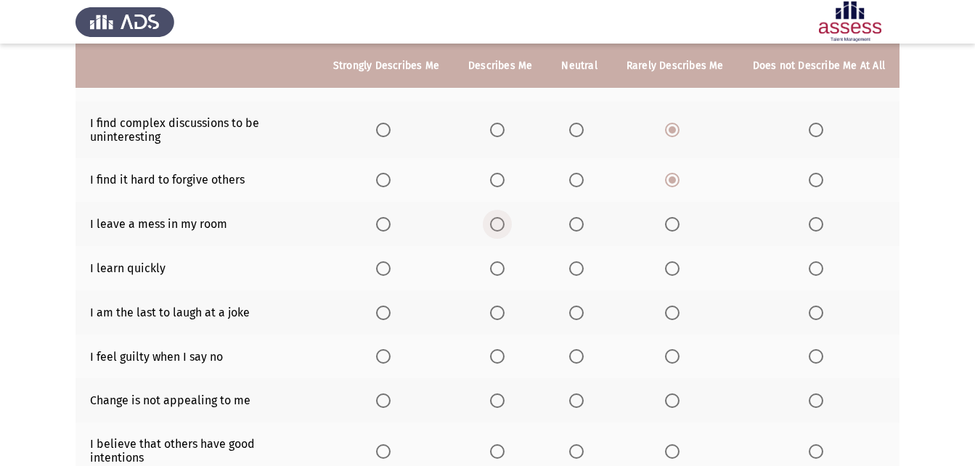
click at [498, 224] on span "Select an option" at bounding box center [497, 224] width 15 height 15
click at [498, 224] on input "Select an option" at bounding box center [497, 224] width 15 height 15
click at [584, 270] on span "Select an option" at bounding box center [576, 268] width 15 height 15
click at [584, 270] on input "Select an option" at bounding box center [576, 268] width 15 height 15
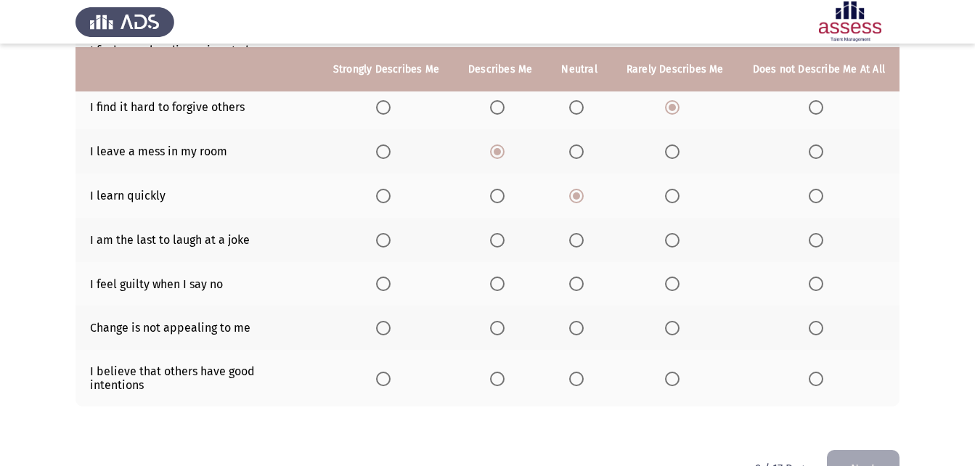
scroll to position [320, 0]
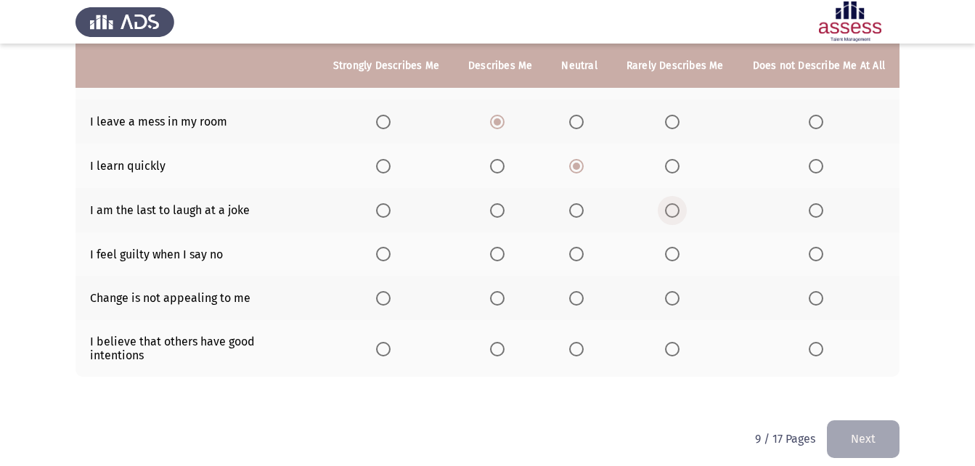
click at [680, 210] on span "Select an option" at bounding box center [672, 210] width 15 height 15
click at [680, 210] on input "Select an option" at bounding box center [672, 210] width 15 height 15
click at [672, 253] on span "Select an option" at bounding box center [672, 254] width 15 height 15
click at [672, 253] on input "Select an option" at bounding box center [672, 254] width 15 height 15
click at [578, 298] on span "Select an option" at bounding box center [576, 298] width 15 height 15
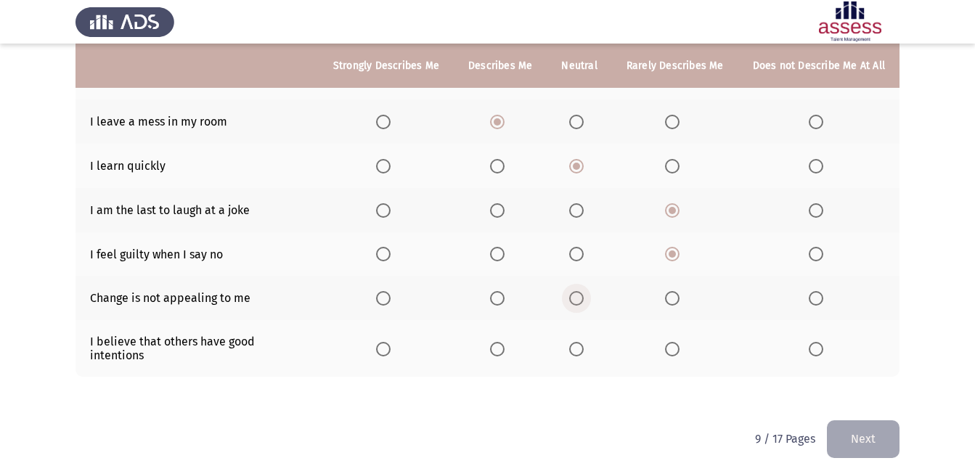
click at [578, 298] on input "Select an option" at bounding box center [576, 298] width 15 height 15
click at [583, 346] on span "Select an option" at bounding box center [576, 349] width 15 height 15
click at [583, 346] on input "Select an option" at bounding box center [576, 349] width 15 height 15
click at [870, 434] on button "Next" at bounding box center [863, 438] width 73 height 37
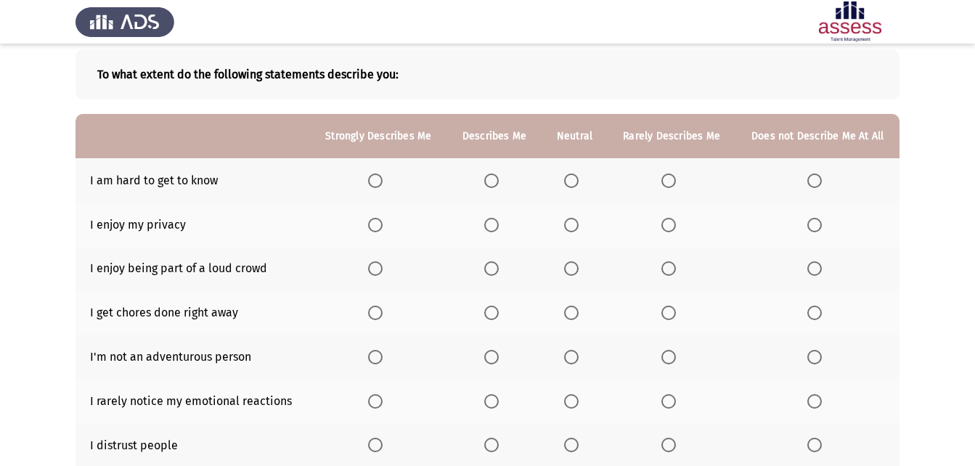
scroll to position [145, 0]
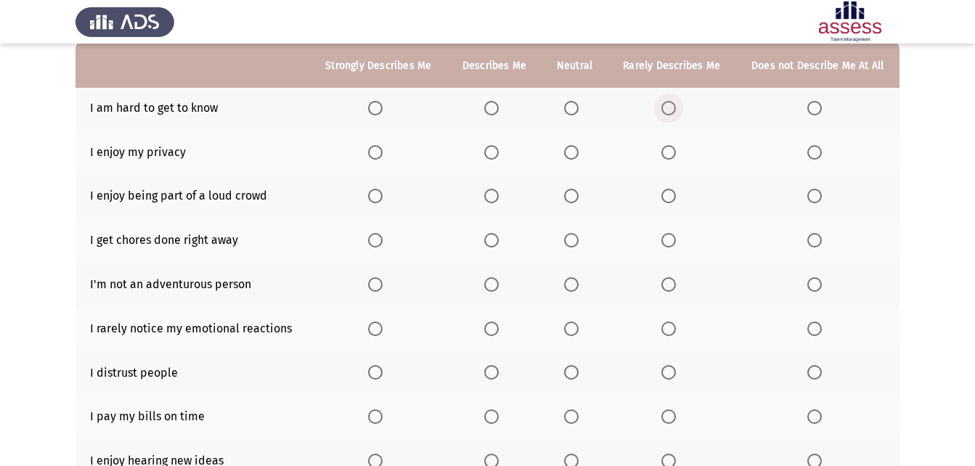
click at [669, 108] on span "Select an option" at bounding box center [669, 108] width 0 height 0
click at [669, 107] on input "Select an option" at bounding box center [668, 108] width 15 height 15
click at [489, 155] on span "Select an option" at bounding box center [491, 152] width 15 height 15
click at [489, 155] on input "Select an option" at bounding box center [491, 152] width 15 height 15
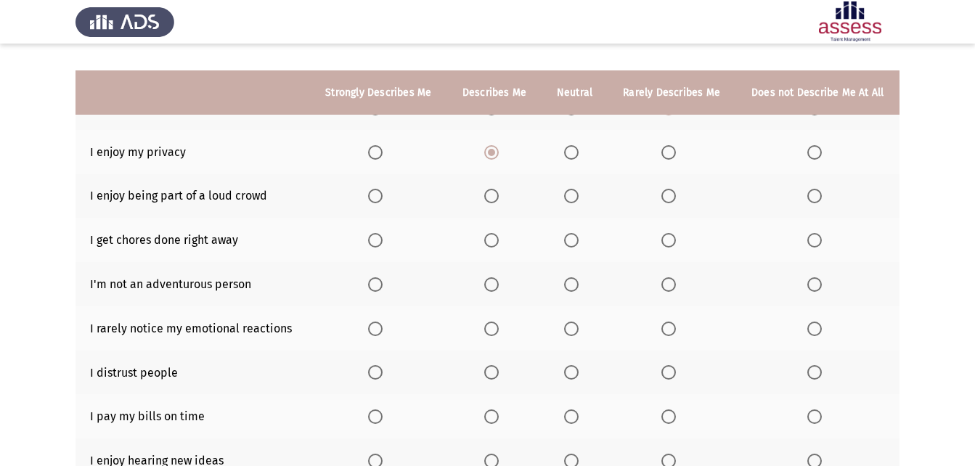
scroll to position [218, 0]
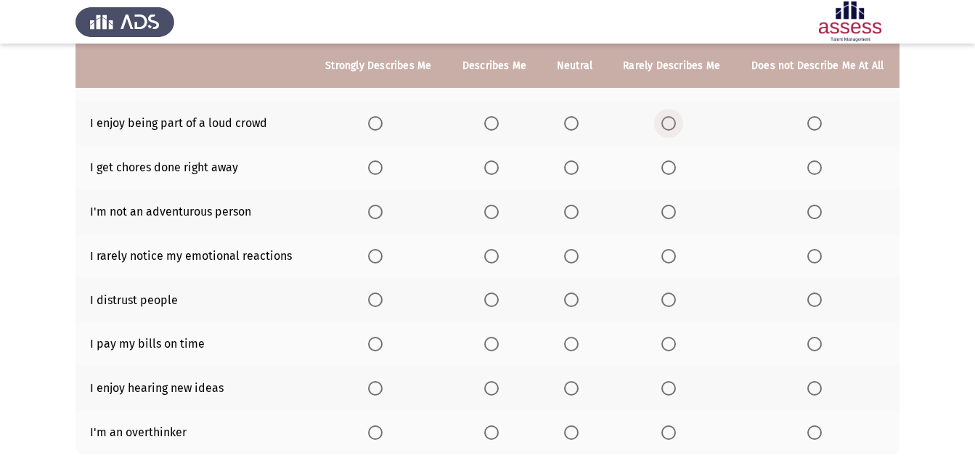
click at [669, 126] on span "Select an option" at bounding box center [668, 123] width 15 height 15
click at [669, 126] on input "Select an option" at bounding box center [668, 123] width 15 height 15
click at [492, 169] on span "Select an option" at bounding box center [491, 167] width 15 height 15
click at [492, 169] on input "Select an option" at bounding box center [491, 167] width 15 height 15
click at [493, 213] on span "Select an option" at bounding box center [491, 212] width 15 height 15
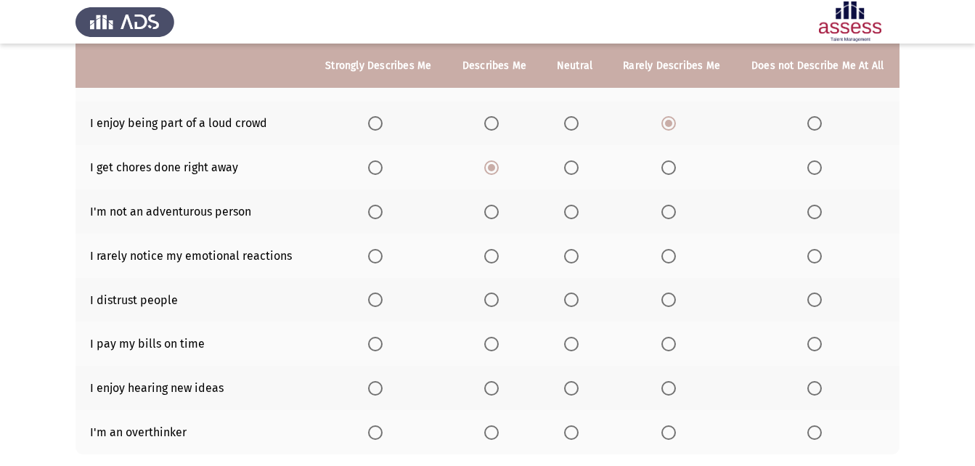
click at [493, 213] on input "Select an option" at bounding box center [491, 212] width 15 height 15
click at [489, 298] on span "Select an option" at bounding box center [491, 300] width 15 height 15
click at [489, 298] on input "Select an option" at bounding box center [491, 300] width 15 height 15
click at [494, 344] on span "Select an option" at bounding box center [491, 344] width 15 height 15
click at [494, 344] on input "Select an option" at bounding box center [491, 344] width 15 height 15
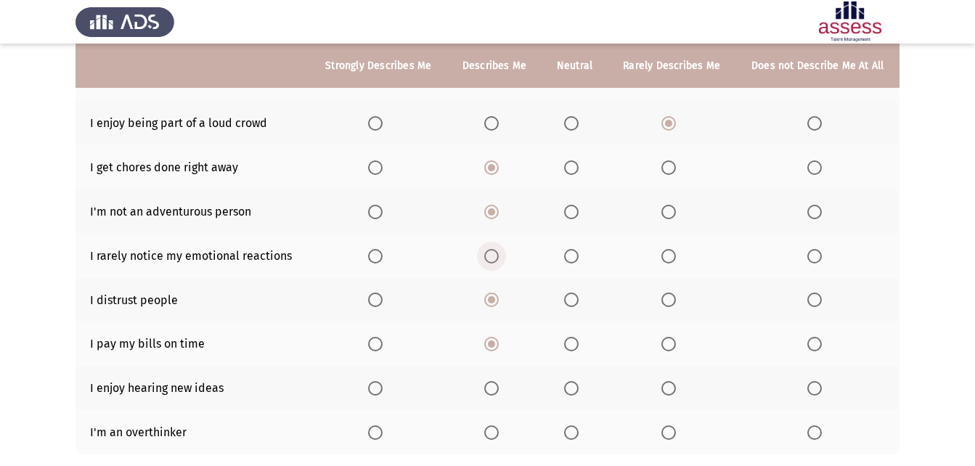
click at [492, 260] on span "Select an option" at bounding box center [491, 256] width 15 height 15
click at [492, 260] on input "Select an option" at bounding box center [491, 256] width 15 height 15
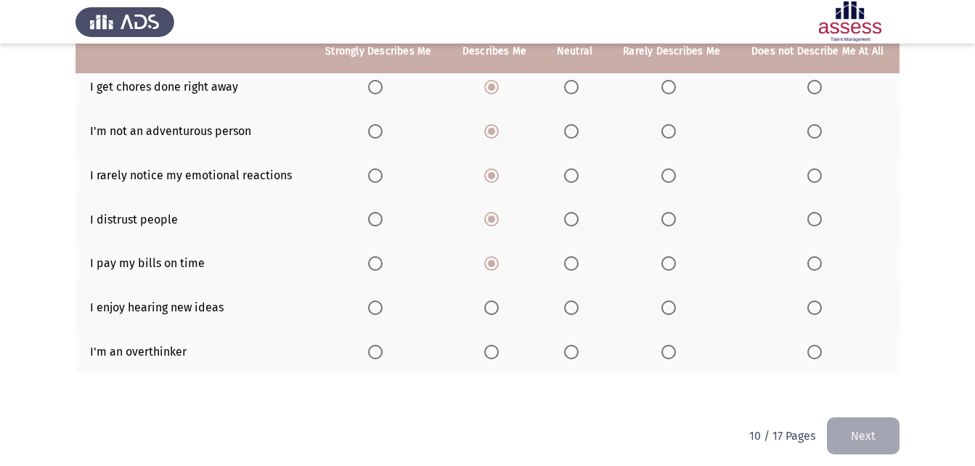
scroll to position [308, 0]
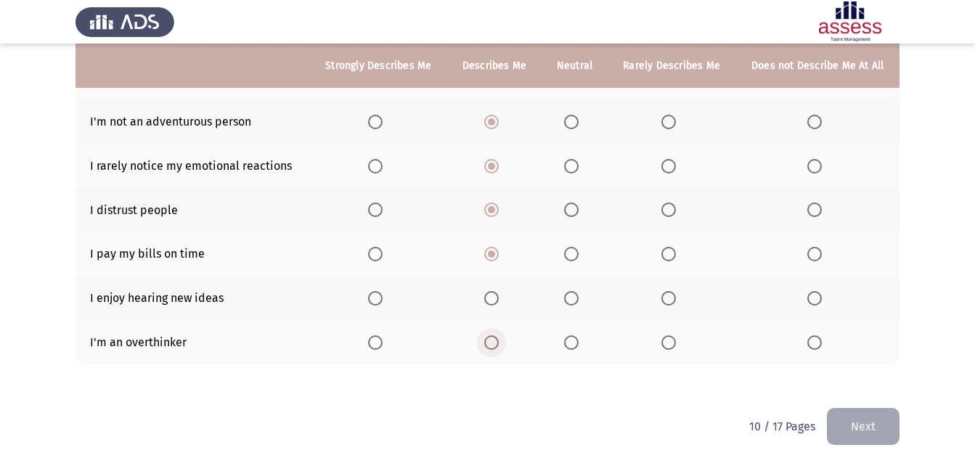
click at [490, 341] on span "Select an option" at bounding box center [491, 342] width 15 height 15
click at [490, 341] on input "Select an option" at bounding box center [491, 342] width 15 height 15
click at [494, 302] on span "Select an option" at bounding box center [491, 298] width 15 height 15
click at [494, 302] on input "Select an option" at bounding box center [491, 298] width 15 height 15
click at [867, 422] on button "Next" at bounding box center [863, 426] width 73 height 37
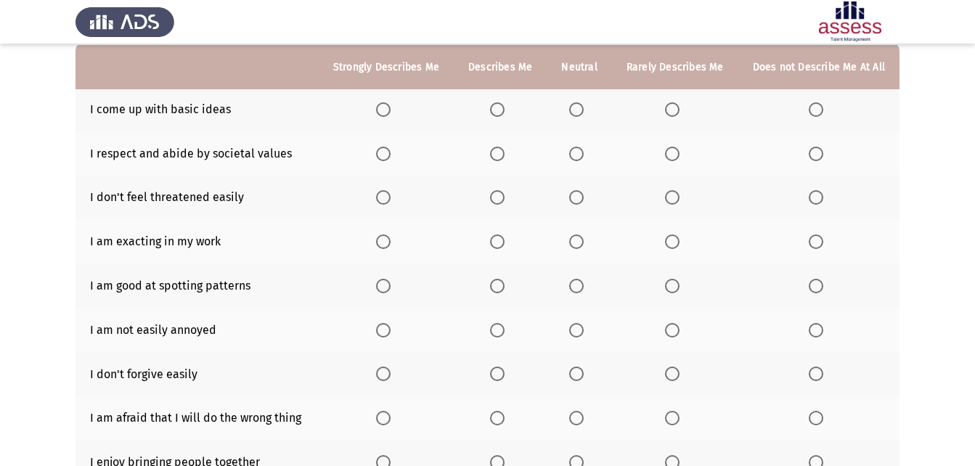
scroll to position [145, 0]
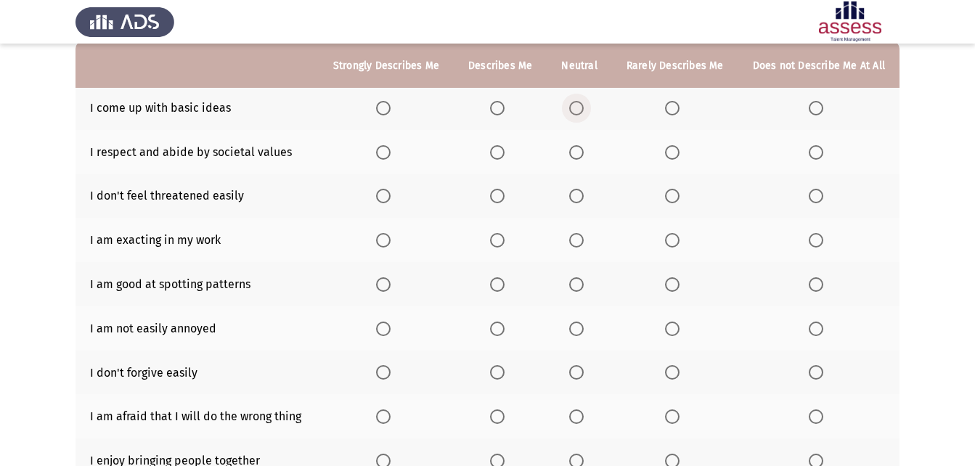
click at [582, 110] on span "Select an option" at bounding box center [576, 108] width 15 height 15
click at [582, 110] on input "Select an option" at bounding box center [576, 108] width 15 height 15
click at [497, 198] on span "Select an option" at bounding box center [497, 196] width 15 height 15
click at [497, 198] on input "Select an option" at bounding box center [497, 196] width 15 height 15
click at [505, 245] on span "Select an option" at bounding box center [497, 240] width 15 height 15
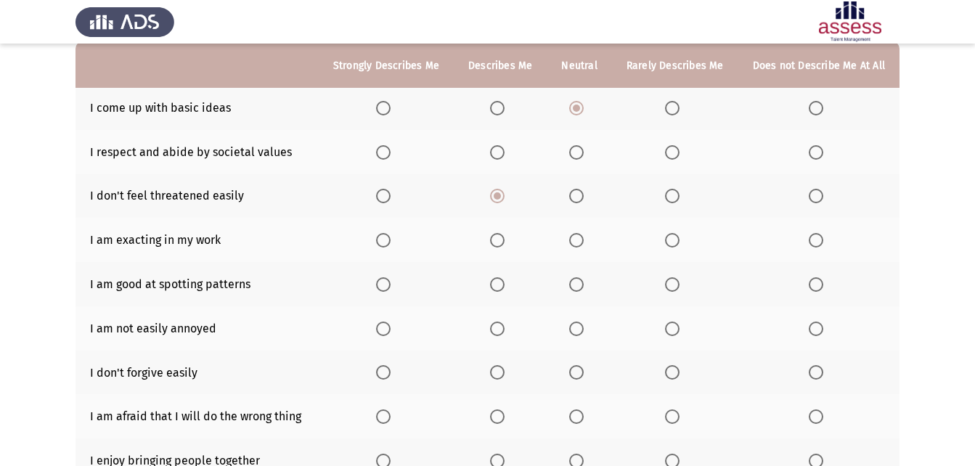
click at [505, 245] on input "Select an option" at bounding box center [497, 240] width 15 height 15
click at [497, 152] on span "Select an option" at bounding box center [497, 152] width 0 height 0
click at [502, 152] on input "Select an option" at bounding box center [497, 152] width 15 height 15
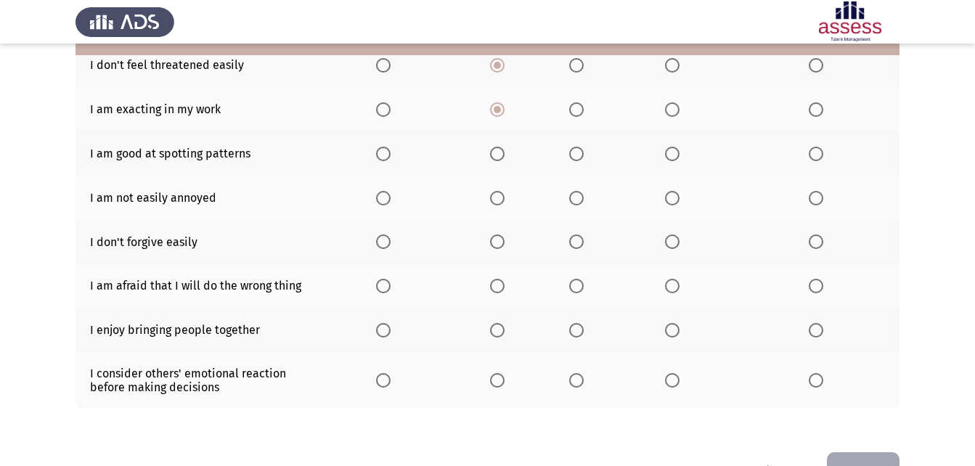
scroll to position [290, 0]
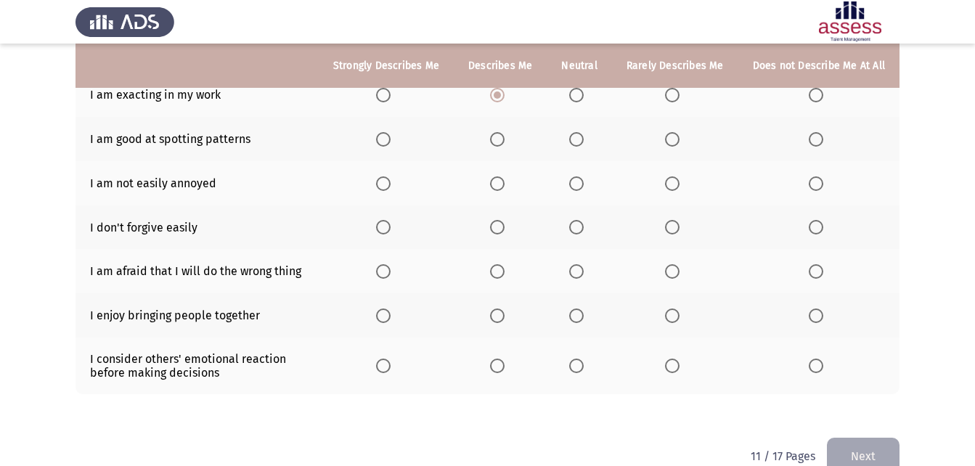
click at [503, 234] on span "Select an option" at bounding box center [497, 227] width 15 height 15
click at [503, 234] on input "Select an option" at bounding box center [497, 227] width 15 height 15
click at [499, 182] on span "Select an option" at bounding box center [497, 183] width 15 height 15
click at [499, 182] on input "Select an option" at bounding box center [497, 183] width 15 height 15
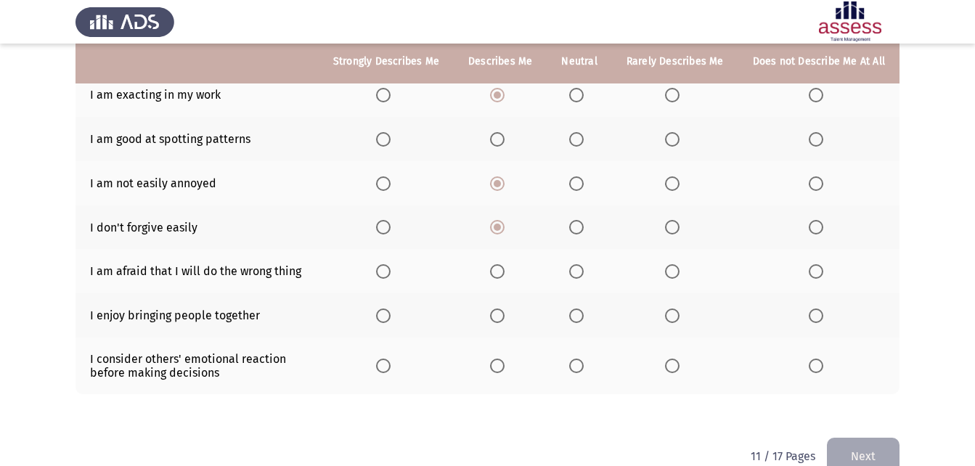
scroll to position [218, 0]
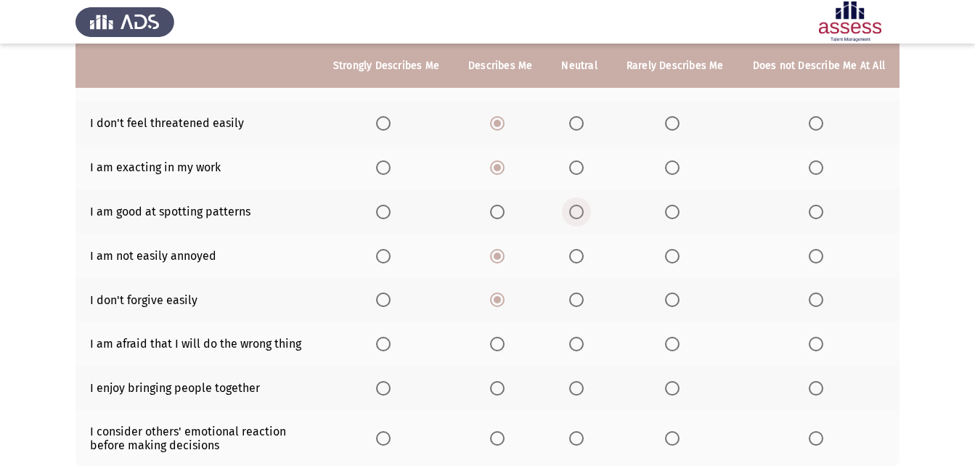
click at [583, 213] on span "Select an option" at bounding box center [576, 212] width 15 height 15
click at [583, 213] on input "Select an option" at bounding box center [576, 212] width 15 height 15
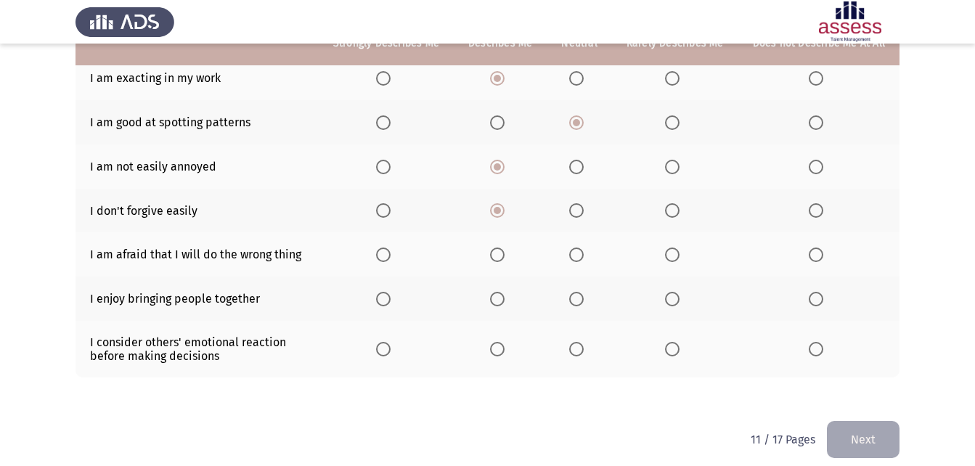
scroll to position [320, 0]
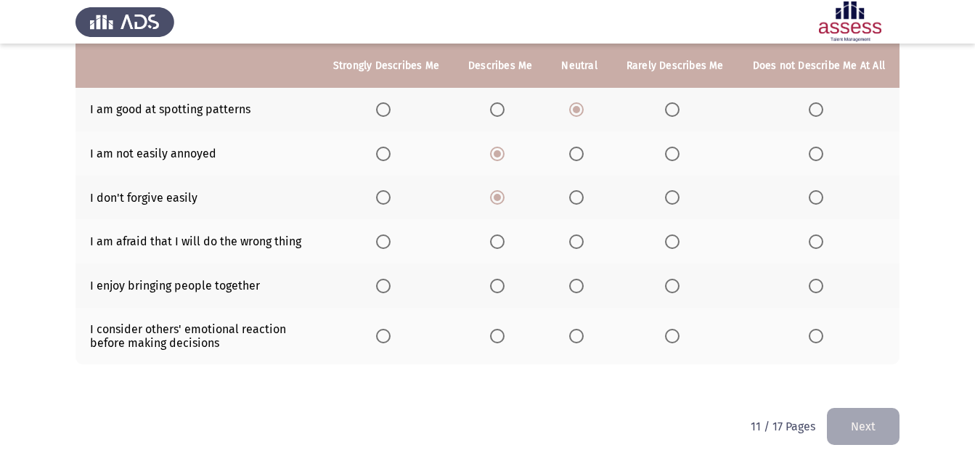
click at [503, 245] on span "Select an option" at bounding box center [497, 242] width 15 height 15
click at [503, 245] on input "Select an option" at bounding box center [497, 242] width 15 height 15
click at [501, 292] on span "Select an option" at bounding box center [497, 286] width 15 height 15
click at [501, 292] on input "Select an option" at bounding box center [497, 286] width 15 height 15
click at [582, 338] on span "Select an option" at bounding box center [576, 336] width 15 height 15
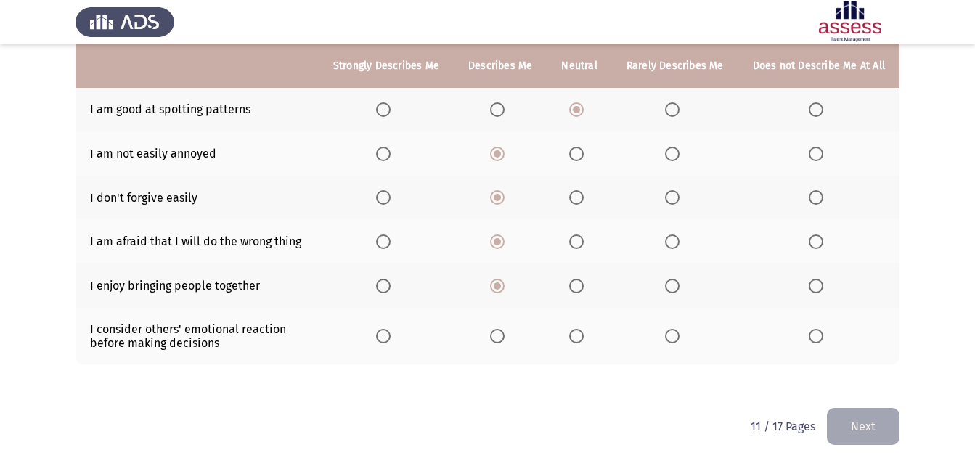
click at [582, 338] on input "Select an option" at bounding box center [576, 336] width 15 height 15
click at [876, 422] on button "Next" at bounding box center [863, 426] width 73 height 37
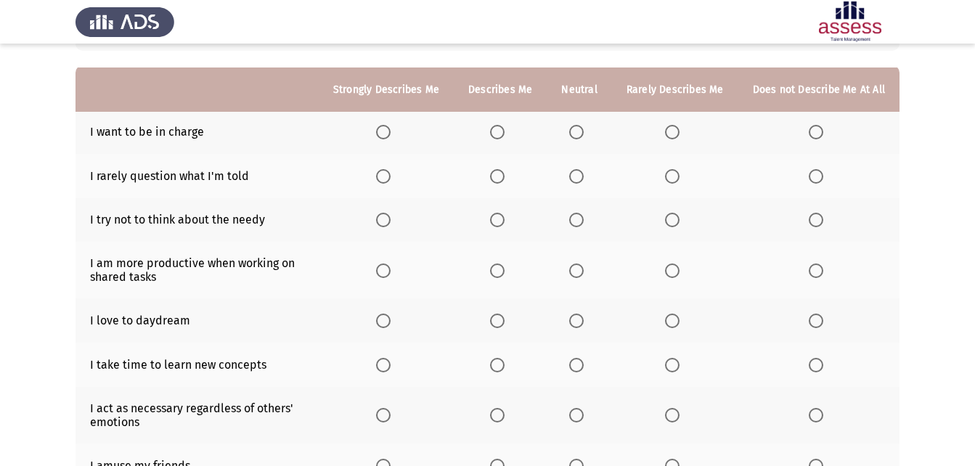
scroll to position [145, 0]
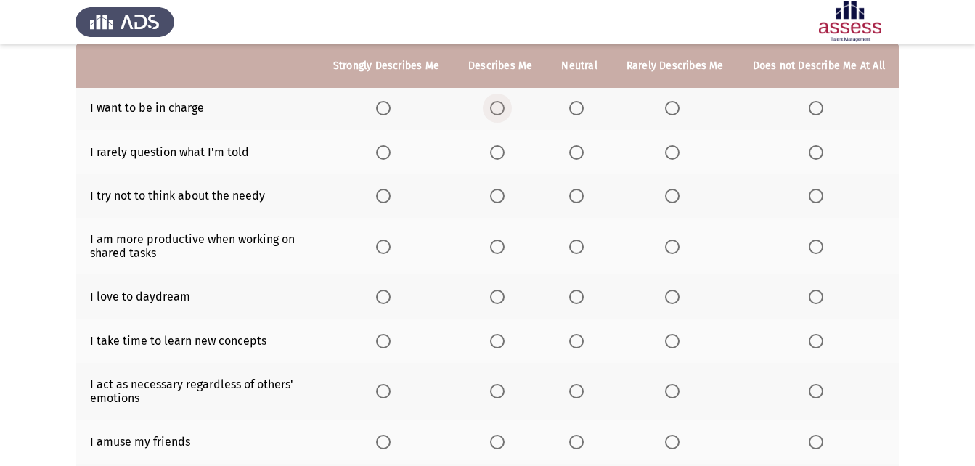
click at [505, 105] on span "Select an option" at bounding box center [497, 108] width 15 height 15
click at [505, 105] on input "Select an option" at bounding box center [497, 108] width 15 height 15
click at [676, 149] on span "Select an option" at bounding box center [672, 152] width 15 height 15
click at [676, 149] on input "Select an option" at bounding box center [672, 152] width 15 height 15
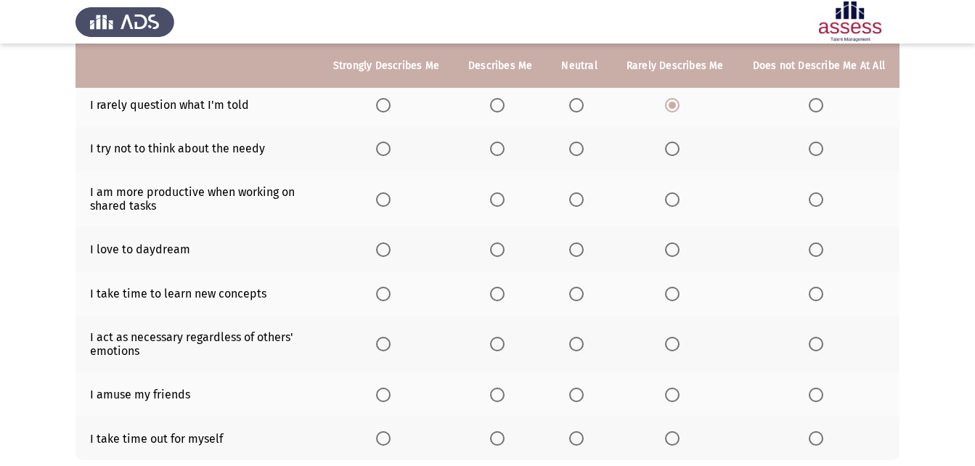
scroll to position [218, 0]
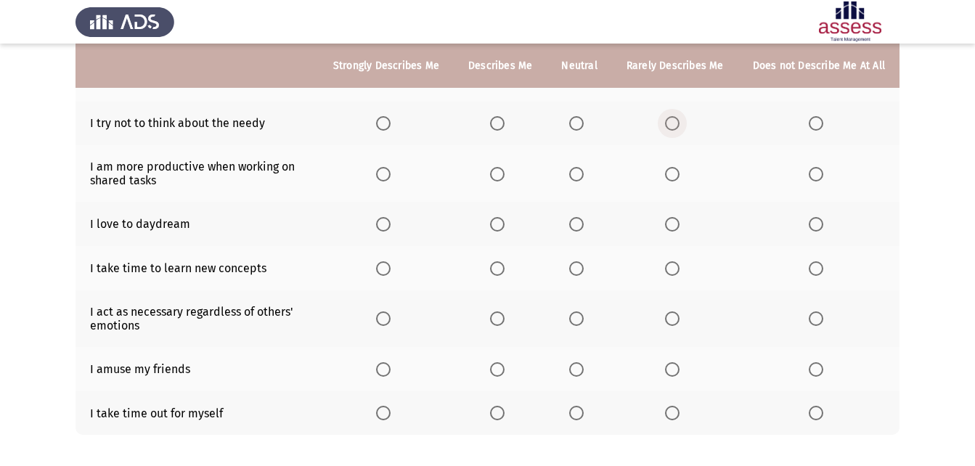
click at [678, 123] on span "Select an option" at bounding box center [672, 123] width 15 height 15
click at [678, 123] on input "Select an option" at bounding box center [672, 123] width 15 height 15
click at [391, 224] on span "Select an option" at bounding box center [383, 224] width 15 height 15
click at [391, 224] on input "Select an option" at bounding box center [383, 224] width 15 height 15
click at [504, 224] on span "Select an option" at bounding box center [497, 224] width 15 height 15
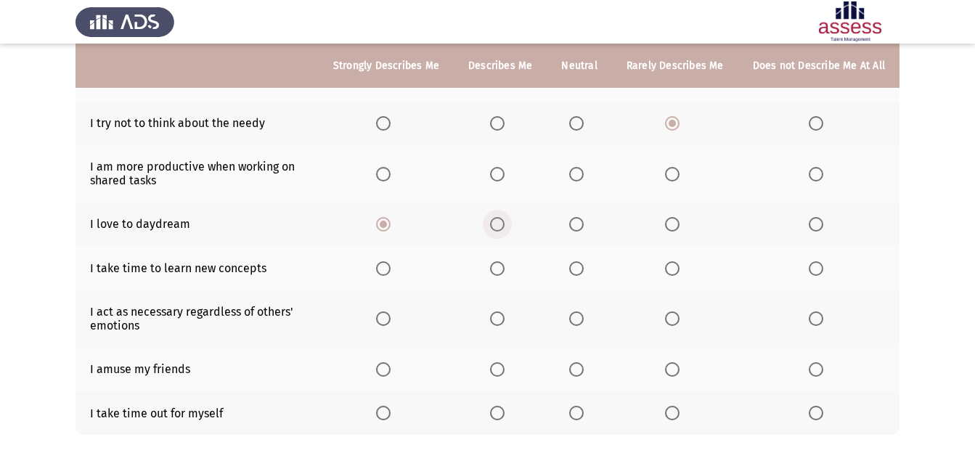
click at [504, 224] on input "Select an option" at bounding box center [497, 224] width 15 height 15
click at [391, 224] on span "Select an option" at bounding box center [383, 224] width 15 height 15
click at [391, 224] on input "Select an option" at bounding box center [383, 224] width 15 height 15
click at [582, 175] on span "Select an option" at bounding box center [576, 174] width 15 height 15
click at [582, 175] on input "Select an option" at bounding box center [576, 174] width 15 height 15
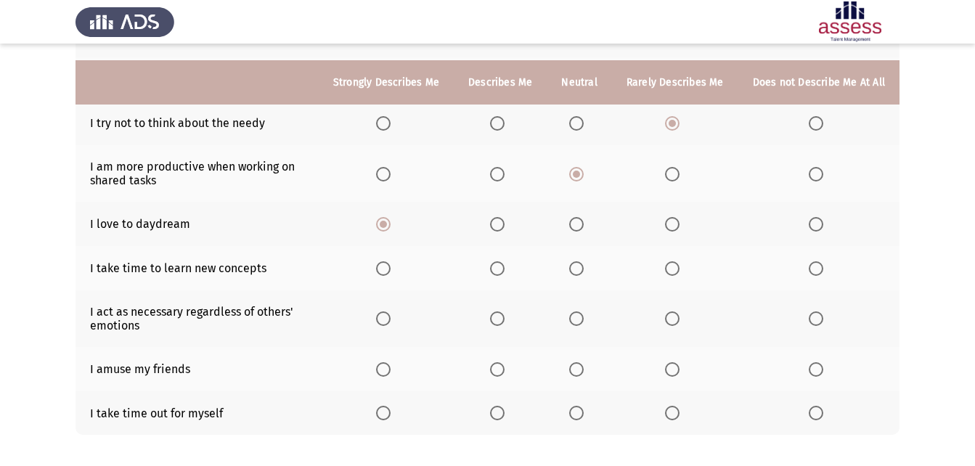
scroll to position [288, 0]
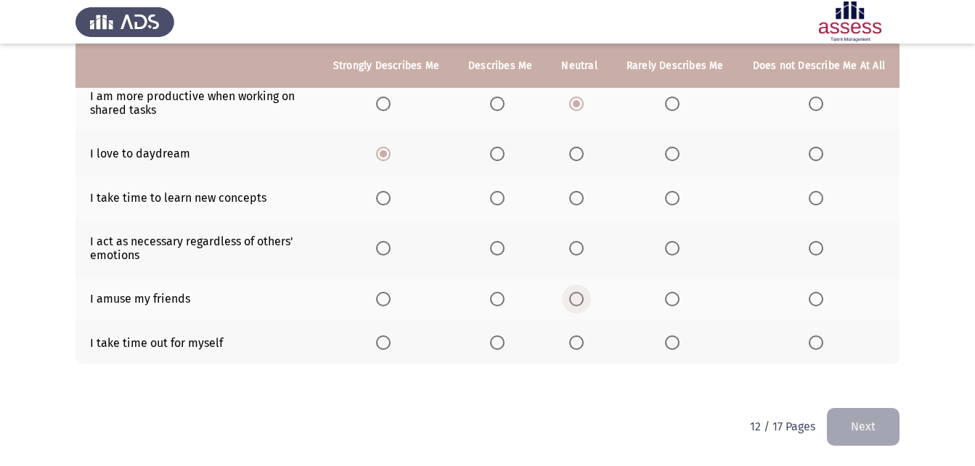
click at [584, 301] on span "Select an option" at bounding box center [576, 299] width 15 height 15
click at [584, 301] on input "Select an option" at bounding box center [576, 299] width 15 height 15
click at [677, 343] on span "Select an option" at bounding box center [672, 342] width 15 height 15
click at [677, 343] on input "Select an option" at bounding box center [672, 342] width 15 height 15
click at [676, 248] on span "Select an option" at bounding box center [672, 248] width 15 height 15
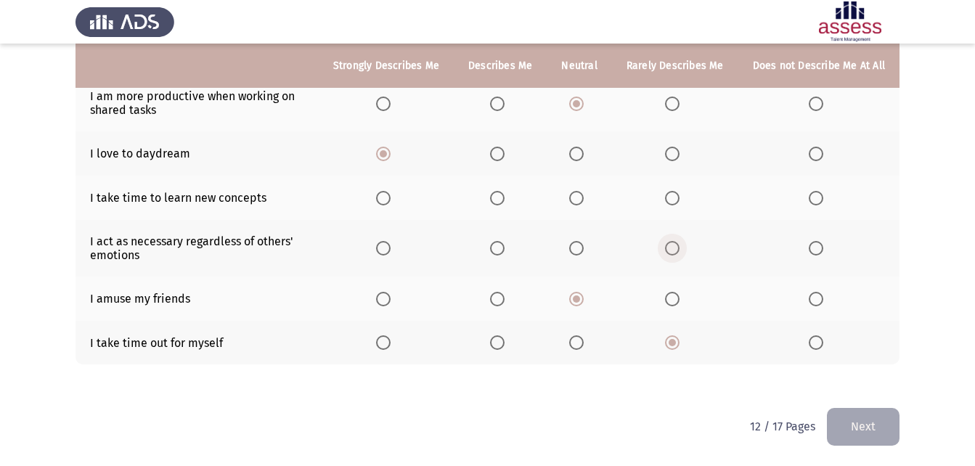
click at [676, 248] on input "Select an option" at bounding box center [672, 248] width 15 height 15
click at [505, 255] on span "Select an option" at bounding box center [497, 248] width 15 height 15
click at [505, 255] on input "Select an option" at bounding box center [497, 248] width 15 height 15
click at [579, 197] on span "Select an option" at bounding box center [576, 198] width 15 height 15
click at [579, 197] on input "Select an option" at bounding box center [576, 198] width 15 height 15
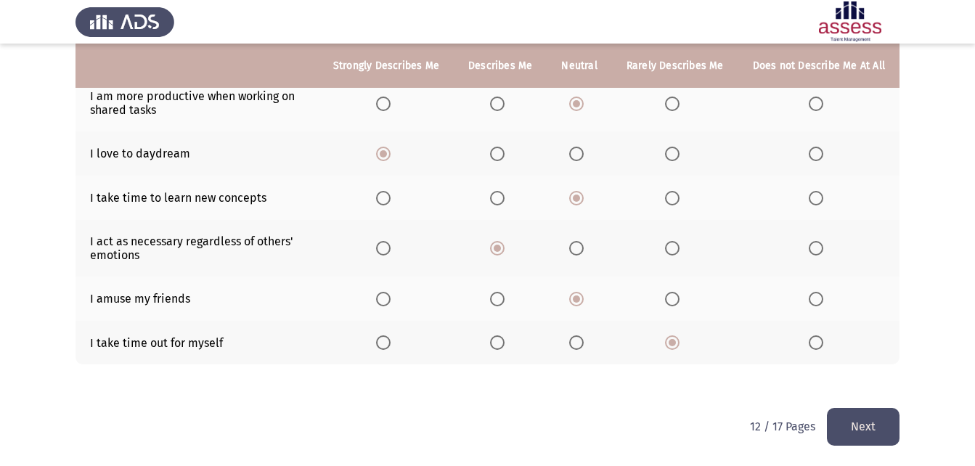
click at [876, 430] on button "Next" at bounding box center [863, 426] width 73 height 37
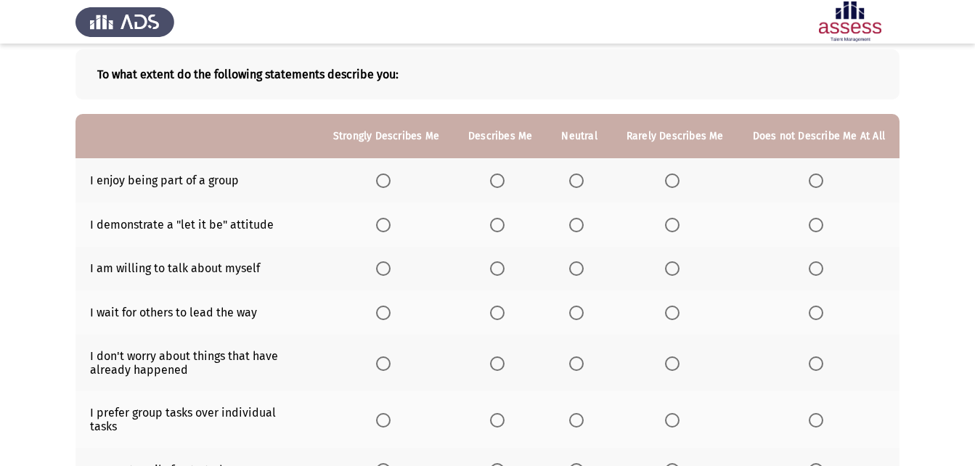
scroll to position [145, 0]
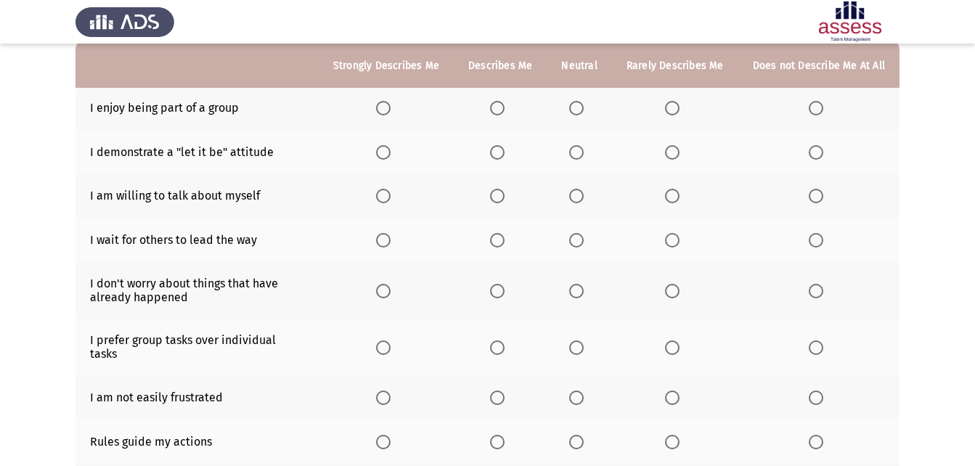
click at [505, 109] on span "Select an option" at bounding box center [497, 108] width 15 height 15
click at [505, 109] on input "Select an option" at bounding box center [497, 108] width 15 height 15
click at [504, 153] on span "Select an option" at bounding box center [497, 152] width 15 height 15
click at [504, 153] on input "Select an option" at bounding box center [497, 152] width 15 height 15
click at [672, 195] on span "Select an option" at bounding box center [672, 196] width 15 height 15
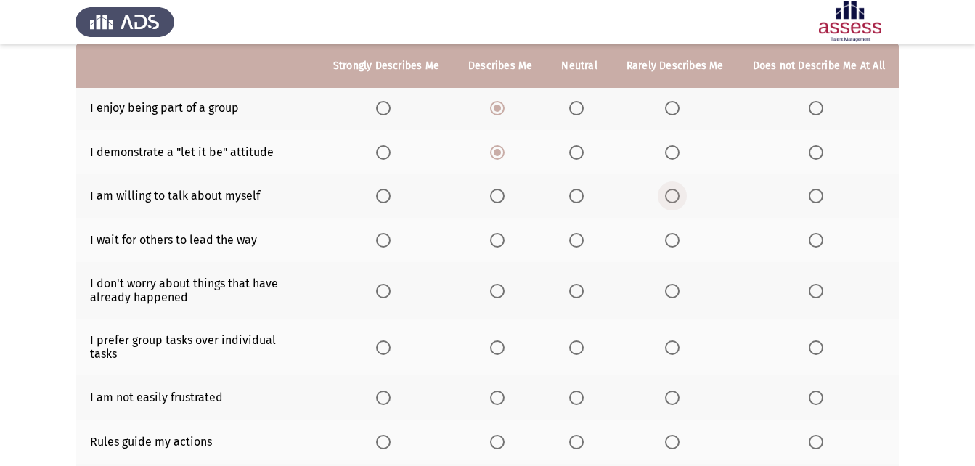
click at [672, 195] on input "Select an option" at bounding box center [672, 196] width 15 height 15
click at [577, 197] on span "Select an option" at bounding box center [576, 196] width 15 height 15
click at [577, 197] on input "Select an option" at bounding box center [576, 196] width 15 height 15
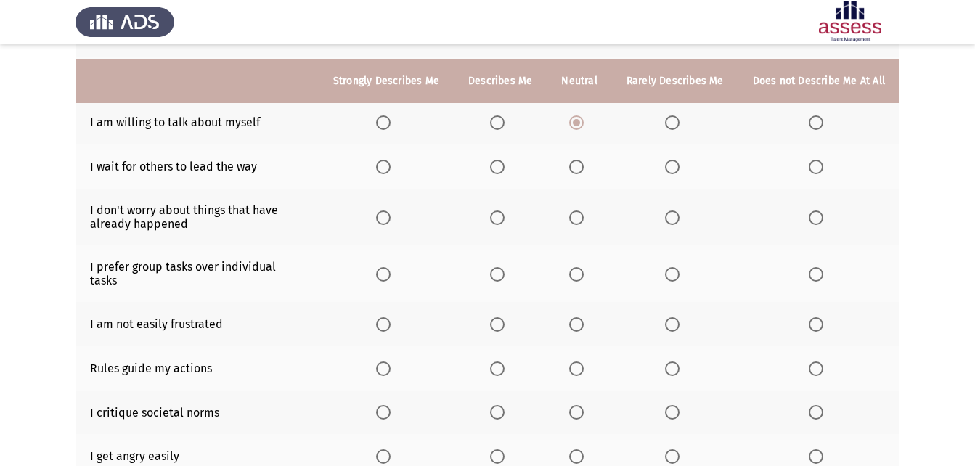
scroll to position [218, 0]
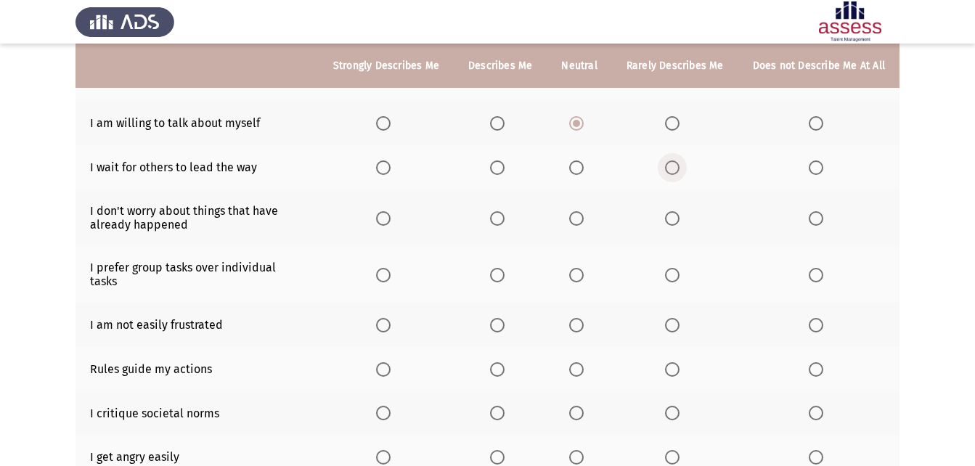
click at [676, 166] on span "Select an option" at bounding box center [672, 167] width 15 height 15
click at [676, 166] on input "Select an option" at bounding box center [672, 167] width 15 height 15
click at [579, 170] on span "Select an option" at bounding box center [576, 167] width 15 height 15
click at [579, 170] on input "Select an option" at bounding box center [576, 167] width 15 height 15
click at [677, 218] on span "Select an option" at bounding box center [672, 218] width 15 height 15
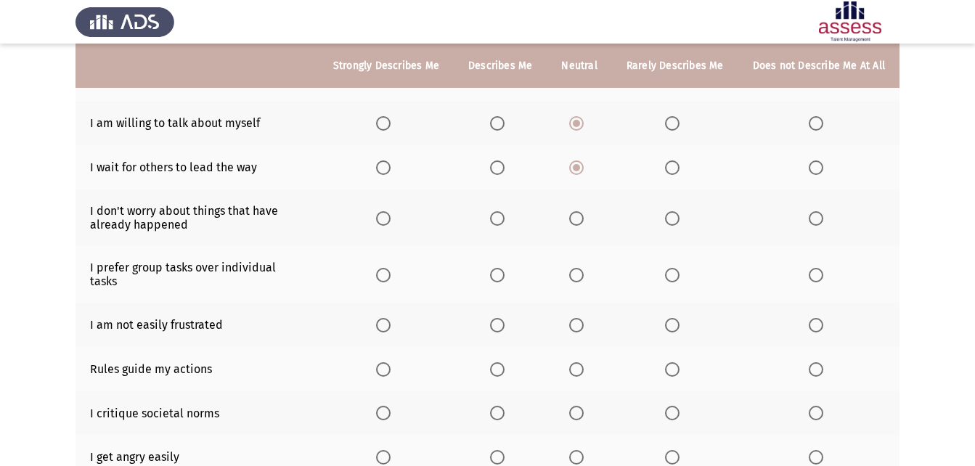
click at [677, 218] on input "Select an option" at bounding box center [672, 218] width 15 height 15
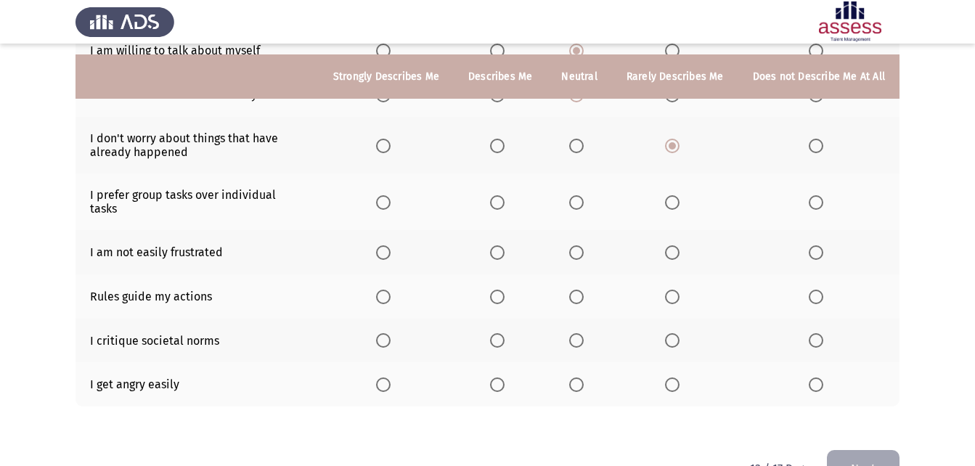
scroll to position [320, 0]
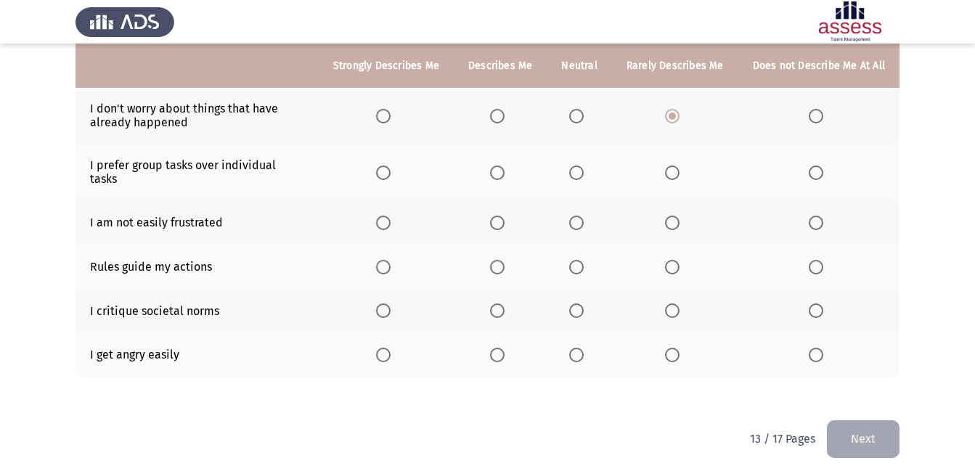
click at [677, 216] on span "Select an option" at bounding box center [672, 223] width 15 height 15
click at [677, 216] on input "Select an option" at bounding box center [672, 223] width 15 height 15
click at [505, 260] on span "Select an option" at bounding box center [497, 267] width 15 height 15
click at [505, 260] on input "Select an option" at bounding box center [497, 267] width 15 height 15
click at [677, 348] on span "Select an option" at bounding box center [672, 355] width 15 height 15
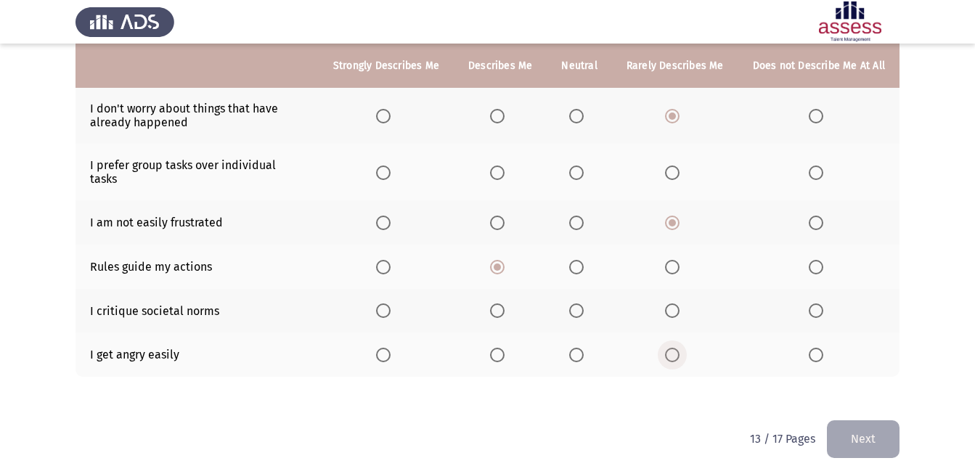
click at [677, 348] on input "Select an option" at bounding box center [672, 355] width 15 height 15
click at [575, 303] on span "Select an option" at bounding box center [576, 310] width 15 height 15
click at [575, 303] on input "Select an option" at bounding box center [576, 310] width 15 height 15
click at [675, 168] on span "Select an option" at bounding box center [672, 173] width 15 height 15
click at [675, 168] on input "Select an option" at bounding box center [672, 173] width 15 height 15
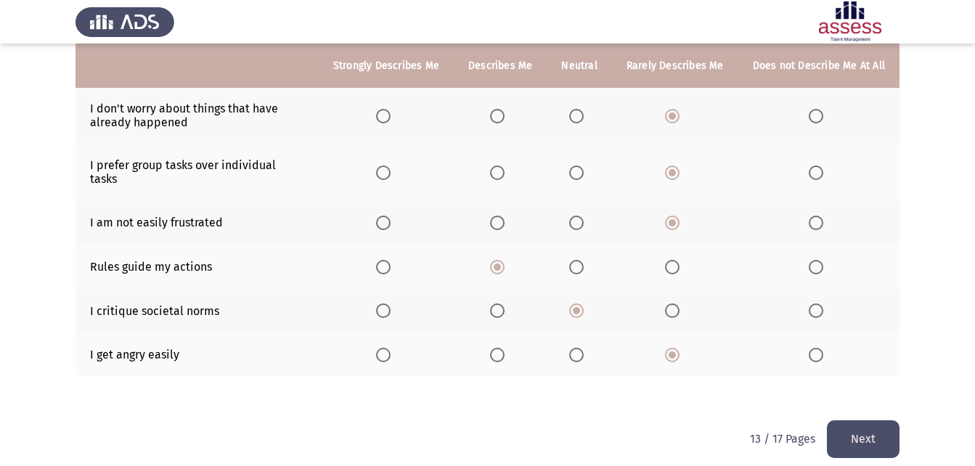
click at [856, 433] on button "Next" at bounding box center [863, 438] width 73 height 37
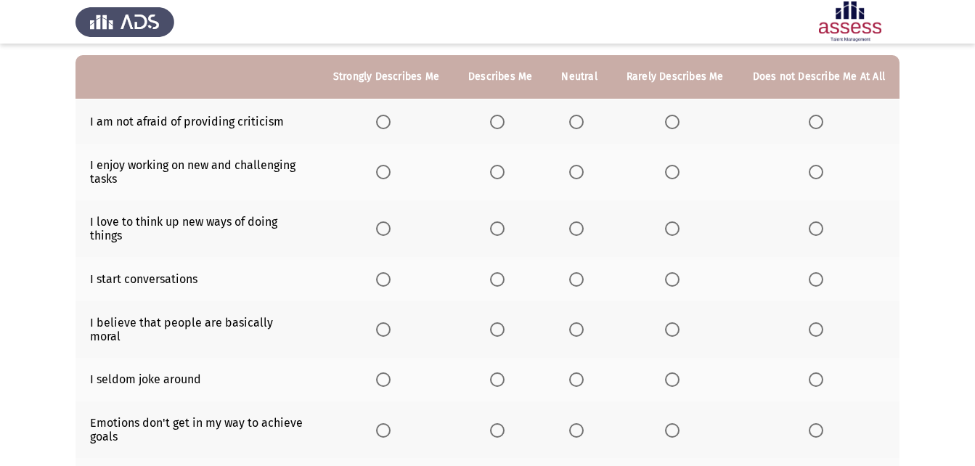
scroll to position [145, 0]
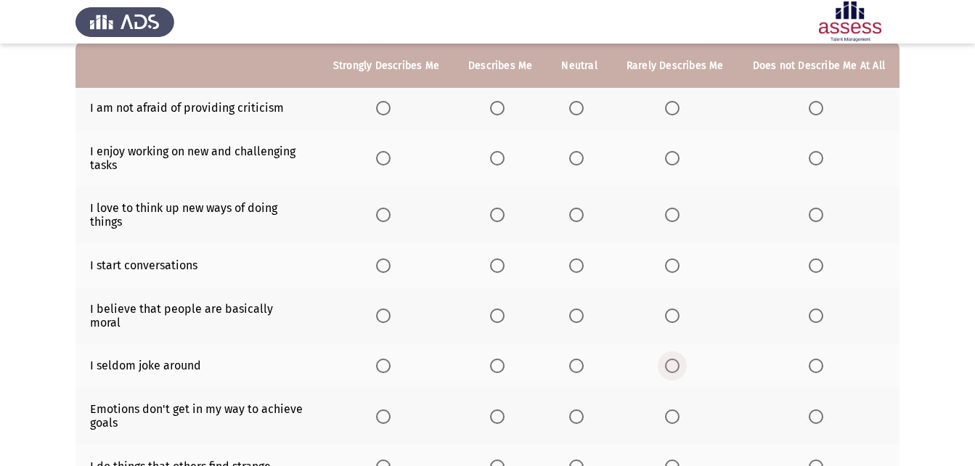
click at [675, 359] on span "Select an option" at bounding box center [672, 366] width 15 height 15
click at [675, 359] on input "Select an option" at bounding box center [672, 366] width 15 height 15
click at [577, 309] on span "Select an option" at bounding box center [576, 316] width 15 height 15
click at [577, 309] on input "Select an option" at bounding box center [576, 316] width 15 height 15
click at [680, 265] on span "Select an option" at bounding box center [672, 265] width 15 height 15
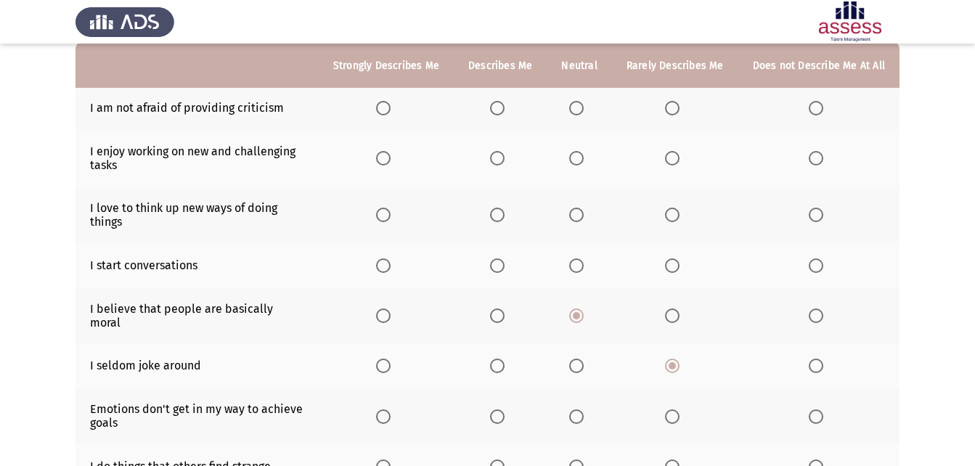
click at [680, 265] on input "Select an option" at bounding box center [672, 265] width 15 height 15
click at [505, 215] on span "Select an option" at bounding box center [497, 215] width 15 height 15
click at [505, 215] on input "Select an option" at bounding box center [497, 215] width 15 height 15
click at [583, 156] on span "Select an option" at bounding box center [576, 158] width 15 height 15
click at [583, 156] on input "Select an option" at bounding box center [576, 158] width 15 height 15
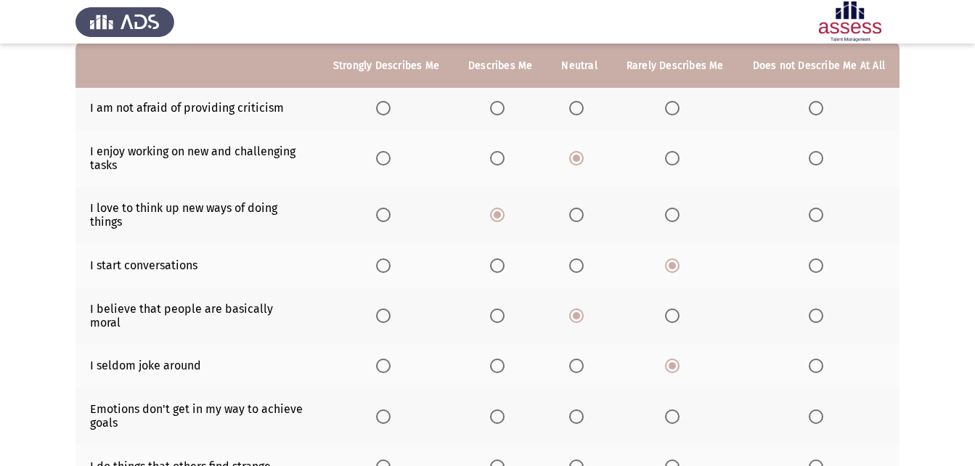
click at [672, 158] on span "Select an option" at bounding box center [672, 158] width 15 height 15
click at [672, 158] on input "Select an option" at bounding box center [672, 158] width 15 height 15
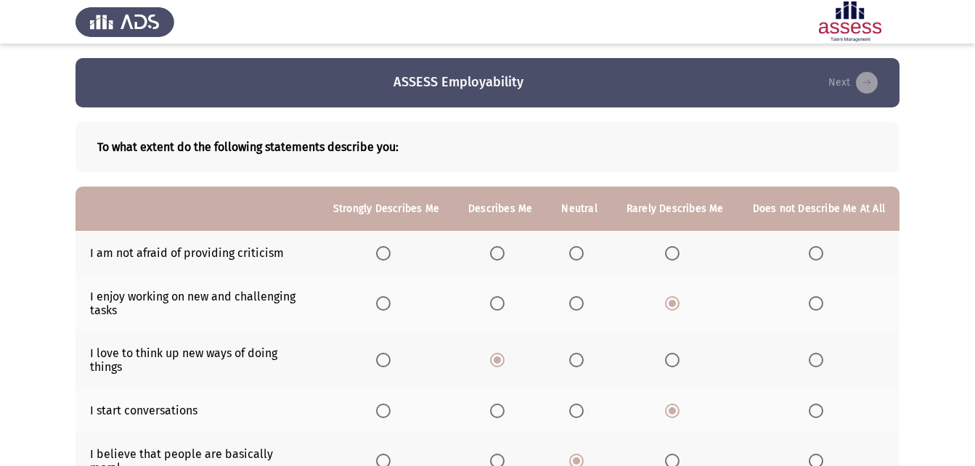
scroll to position [73, 0]
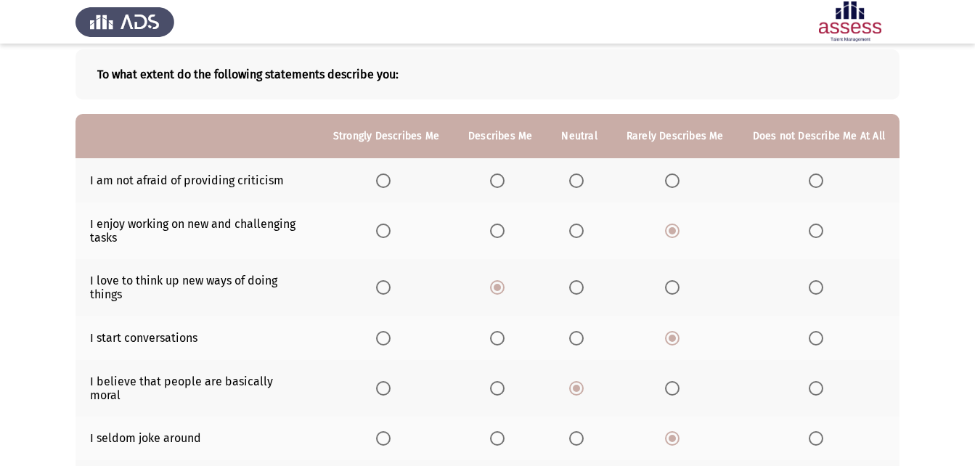
click at [584, 182] on span "Select an option" at bounding box center [576, 181] width 15 height 15
click at [584, 182] on input "Select an option" at bounding box center [576, 181] width 15 height 15
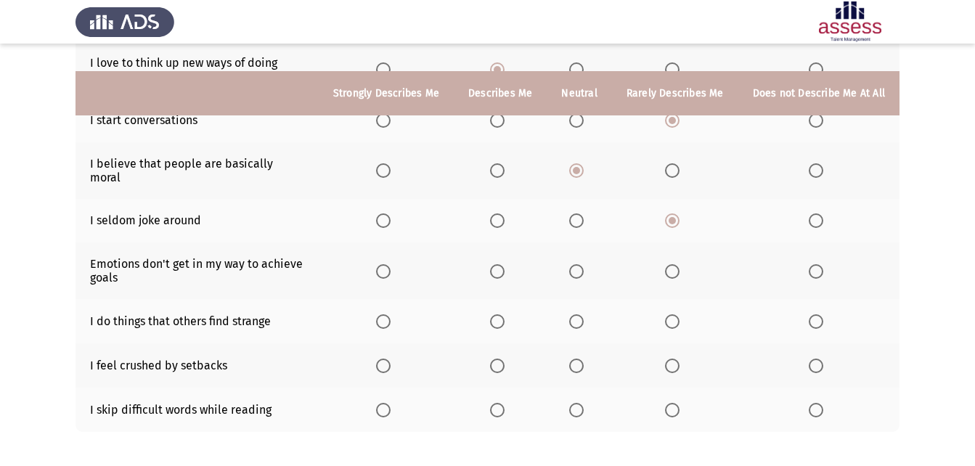
scroll to position [345, 0]
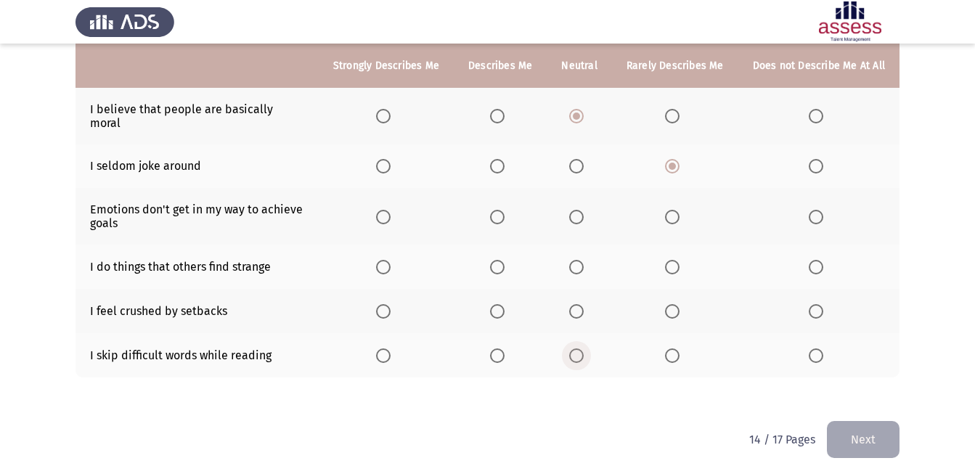
click at [579, 348] on span "Select an option" at bounding box center [576, 355] width 15 height 15
click at [579, 348] on input "Select an option" at bounding box center [576, 355] width 15 height 15
click at [672, 311] on span "Select an option" at bounding box center [672, 311] width 0 height 0
click at [674, 304] on input "Select an option" at bounding box center [672, 311] width 15 height 15
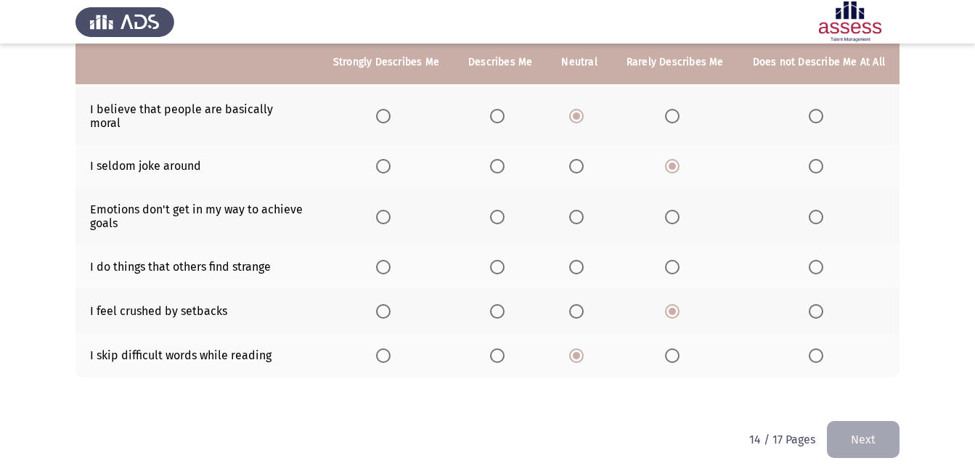
scroll to position [272, 0]
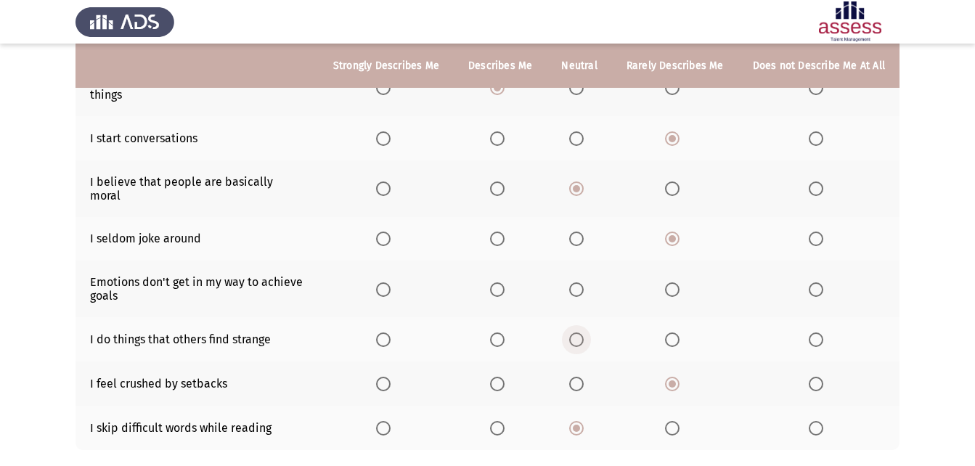
click at [582, 333] on span "Select an option" at bounding box center [576, 340] width 15 height 15
click at [582, 333] on input "Select an option" at bounding box center [576, 340] width 15 height 15
click at [505, 282] on span "Select an option" at bounding box center [497, 289] width 15 height 15
click at [505, 282] on input "Select an option" at bounding box center [497, 289] width 15 height 15
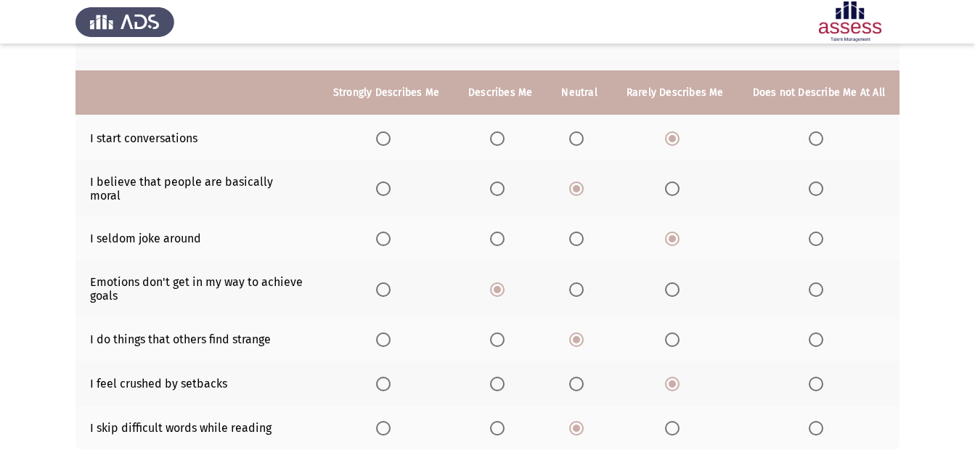
scroll to position [345, 0]
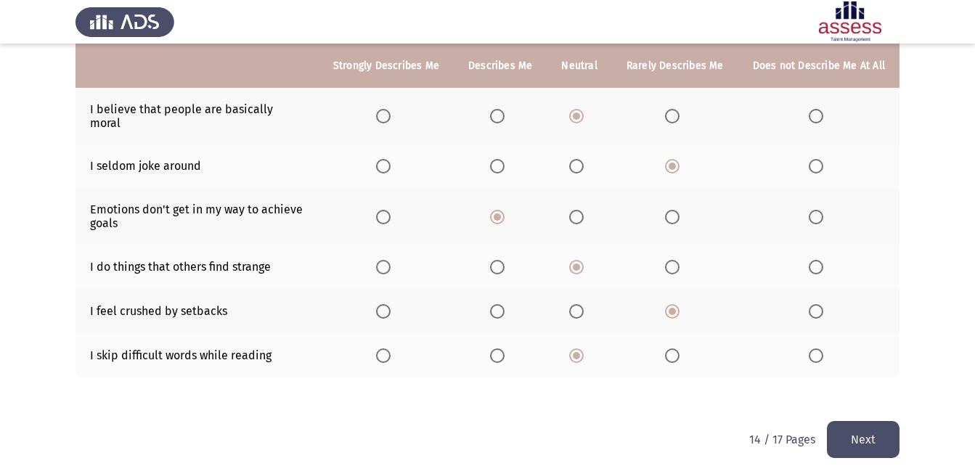
click at [871, 423] on button "Next" at bounding box center [863, 439] width 73 height 37
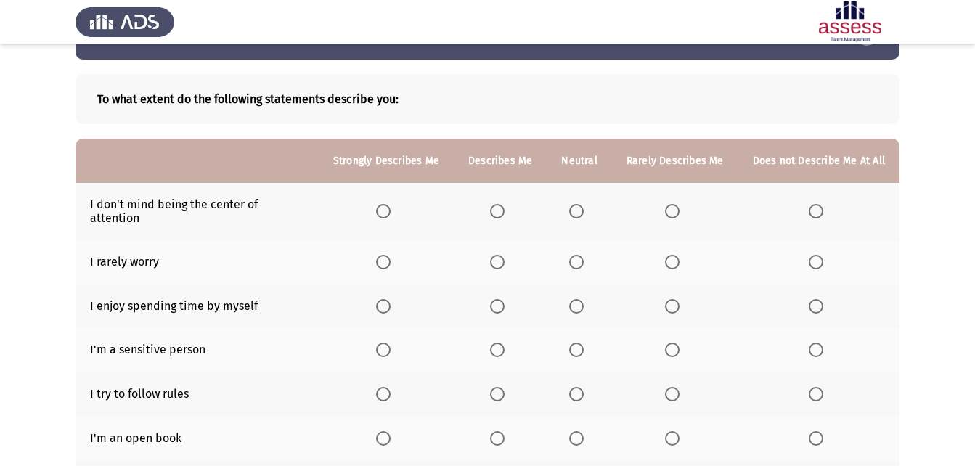
scroll to position [145, 0]
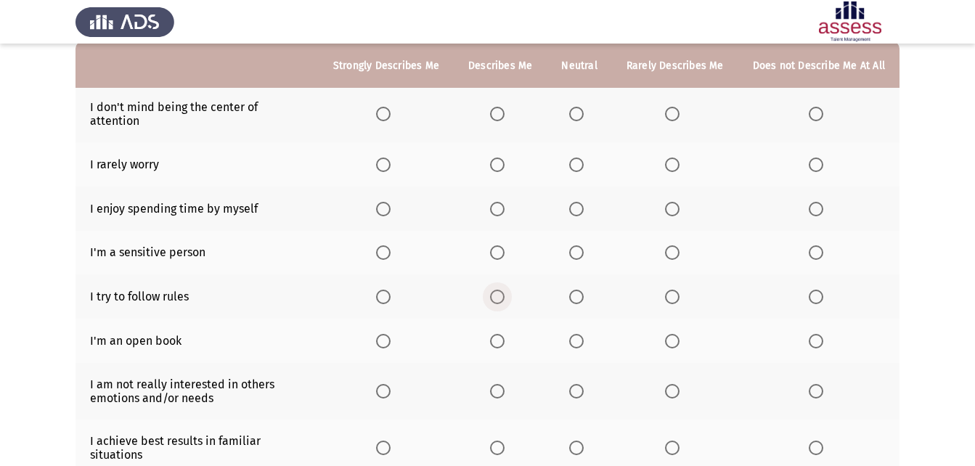
click at [505, 290] on span "Select an option" at bounding box center [497, 297] width 15 height 15
click at [505, 290] on input "Select an option" at bounding box center [497, 297] width 15 height 15
click at [584, 245] on span "Select an option" at bounding box center [576, 252] width 15 height 15
click at [584, 245] on input "Select an option" at bounding box center [576, 252] width 15 height 15
click at [501, 202] on span "Select an option" at bounding box center [497, 209] width 15 height 15
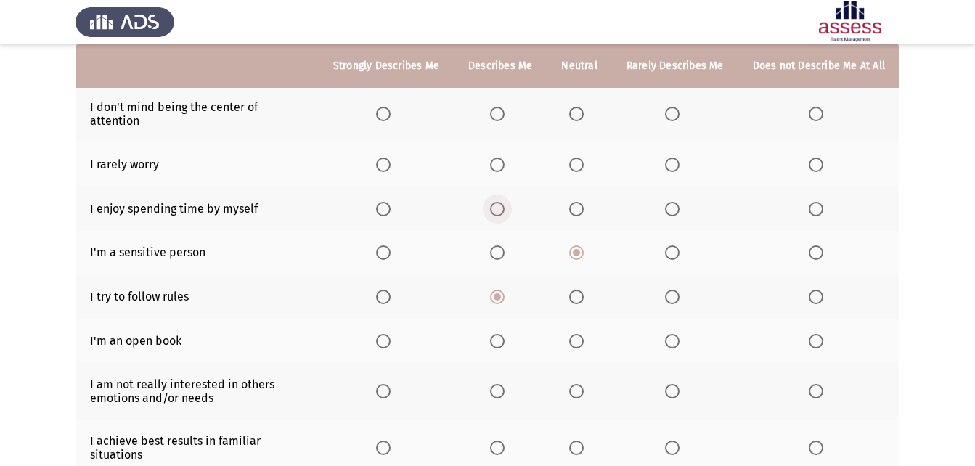
click at [501, 202] on input "Select an option" at bounding box center [497, 209] width 15 height 15
click at [678, 158] on span "Select an option" at bounding box center [672, 165] width 15 height 15
click at [678, 158] on input "Select an option" at bounding box center [672, 165] width 15 height 15
click at [675, 114] on span "Select an option" at bounding box center [672, 114] width 15 height 15
click at [675, 114] on input "Select an option" at bounding box center [672, 114] width 15 height 15
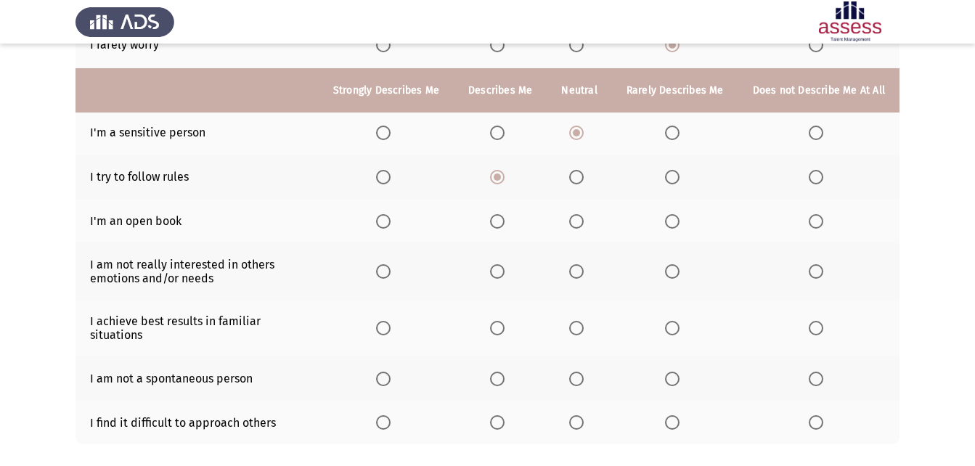
scroll to position [290, 0]
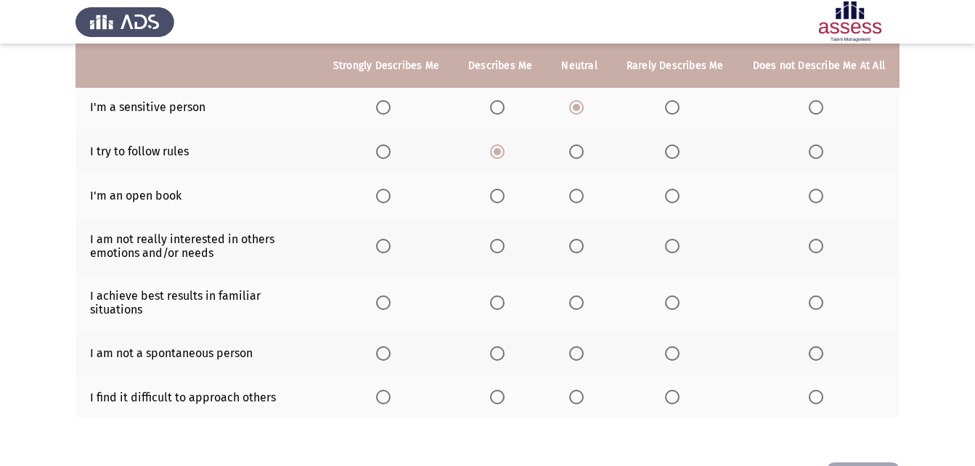
click at [502, 189] on span "Select an option" at bounding box center [497, 196] width 15 height 15
click at [502, 189] on input "Select an option" at bounding box center [497, 196] width 15 height 15
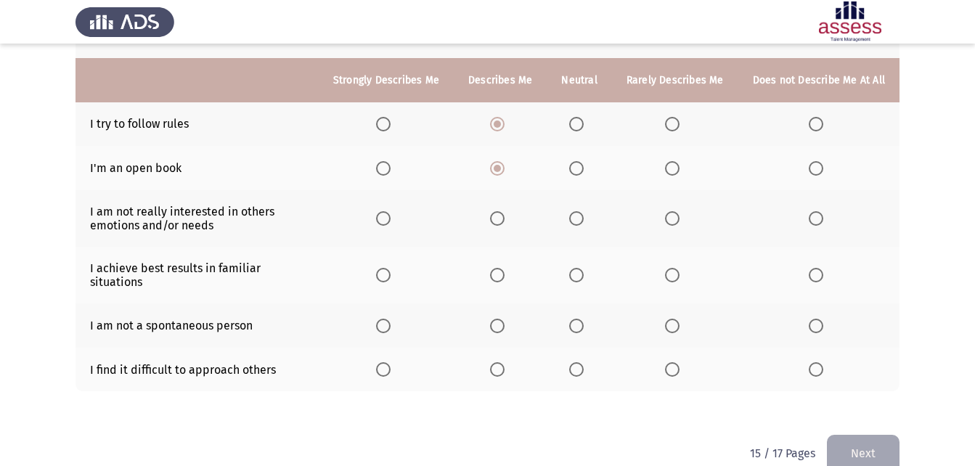
scroll to position [333, 0]
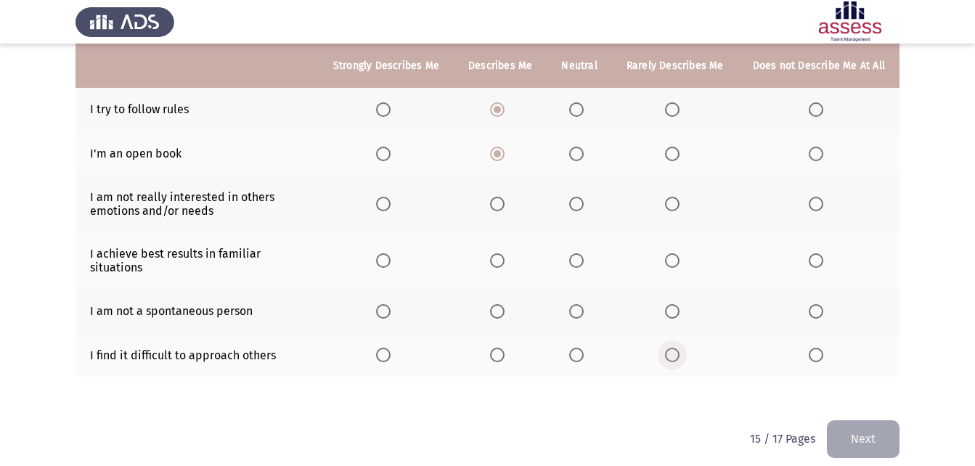
click at [676, 348] on span "Select an option" at bounding box center [672, 355] width 15 height 15
click at [676, 348] on input "Select an option" at bounding box center [672, 355] width 15 height 15
click at [573, 343] on th at bounding box center [579, 355] width 65 height 44
click at [575, 348] on span "Select an option" at bounding box center [576, 355] width 15 height 15
click at [575, 348] on input "Select an option" at bounding box center [576, 355] width 15 height 15
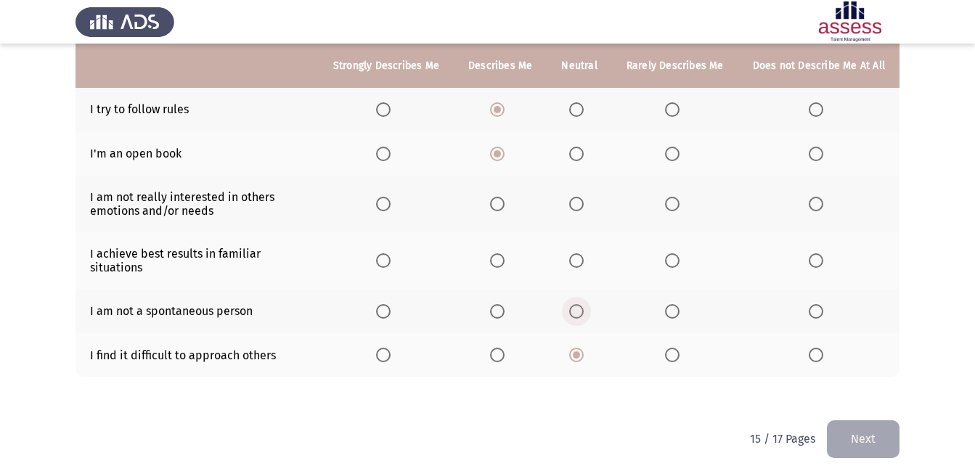
click at [576, 304] on span "Select an option" at bounding box center [576, 311] width 15 height 15
click at [576, 304] on input "Select an option" at bounding box center [576, 311] width 15 height 15
click at [501, 253] on span "Select an option" at bounding box center [497, 260] width 15 height 15
click at [501, 253] on input "Select an option" at bounding box center [497, 260] width 15 height 15
click at [676, 197] on span "Select an option" at bounding box center [672, 204] width 15 height 15
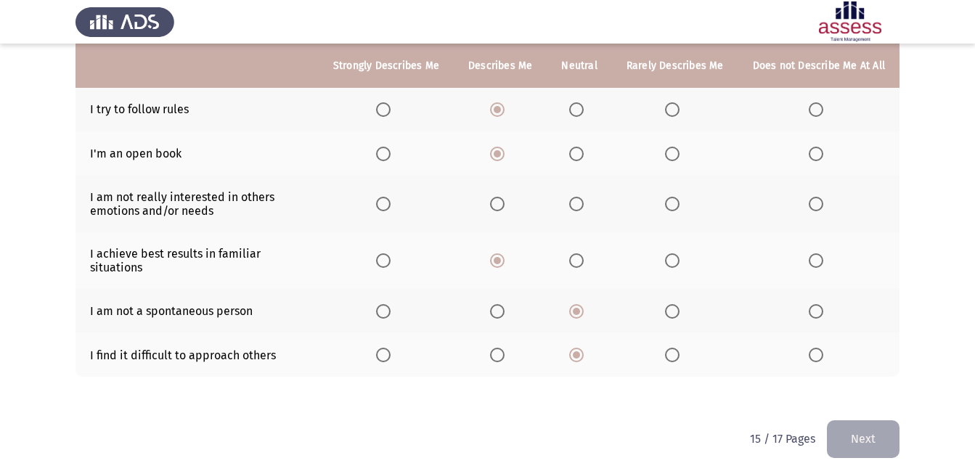
click at [676, 197] on input "Select an option" at bounding box center [672, 204] width 15 height 15
click at [865, 435] on button "Next" at bounding box center [863, 438] width 73 height 37
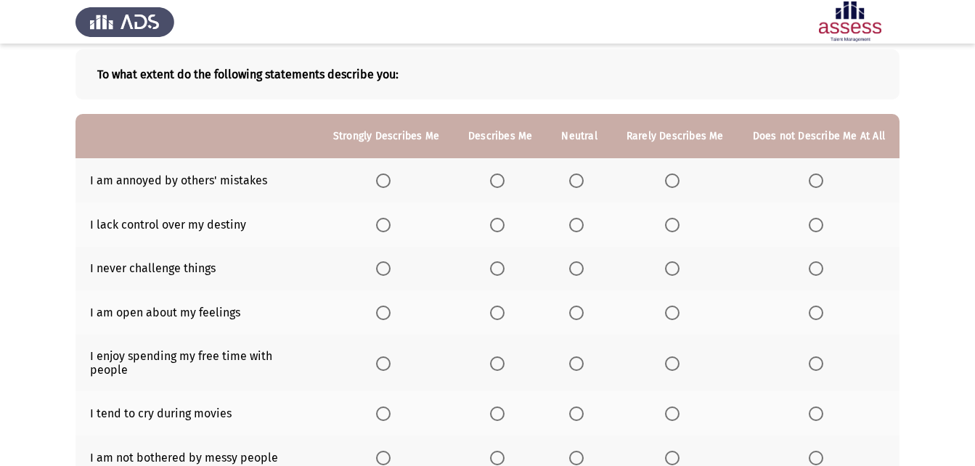
scroll to position [145, 0]
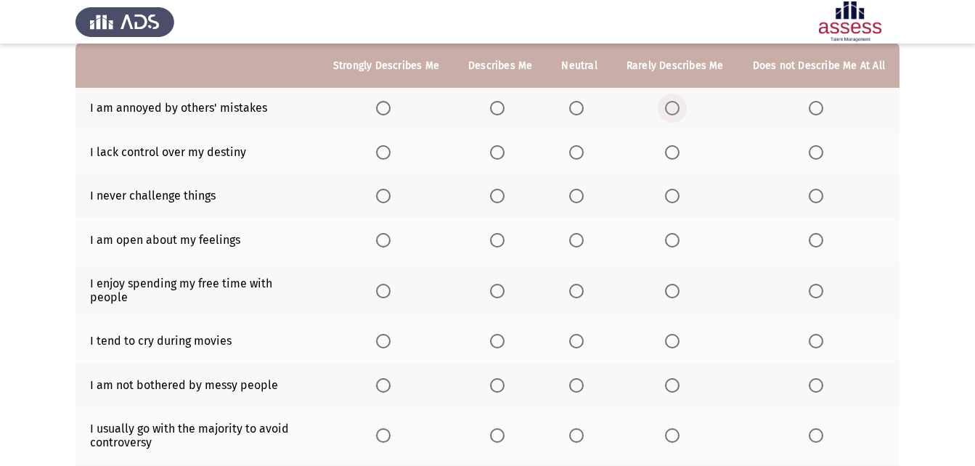
click at [678, 107] on span "Select an option" at bounding box center [672, 108] width 15 height 15
click at [678, 107] on input "Select an option" at bounding box center [672, 108] width 15 height 15
click at [676, 155] on span "Select an option" at bounding box center [672, 152] width 15 height 15
click at [676, 155] on input "Select an option" at bounding box center [672, 152] width 15 height 15
click at [674, 197] on span "Select an option" at bounding box center [672, 196] width 15 height 15
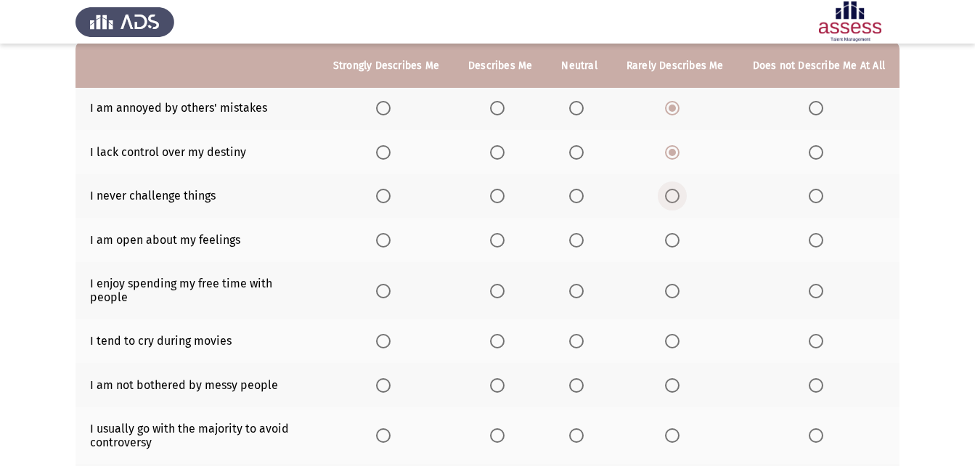
click at [674, 197] on input "Select an option" at bounding box center [672, 196] width 15 height 15
click at [672, 245] on span "Select an option" at bounding box center [672, 240] width 15 height 15
click at [672, 245] on input "Select an option" at bounding box center [672, 240] width 15 height 15
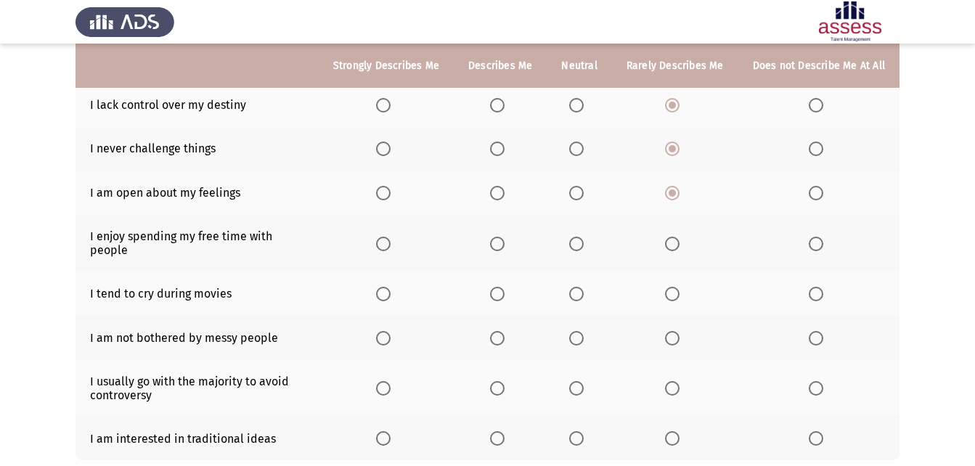
scroll to position [218, 0]
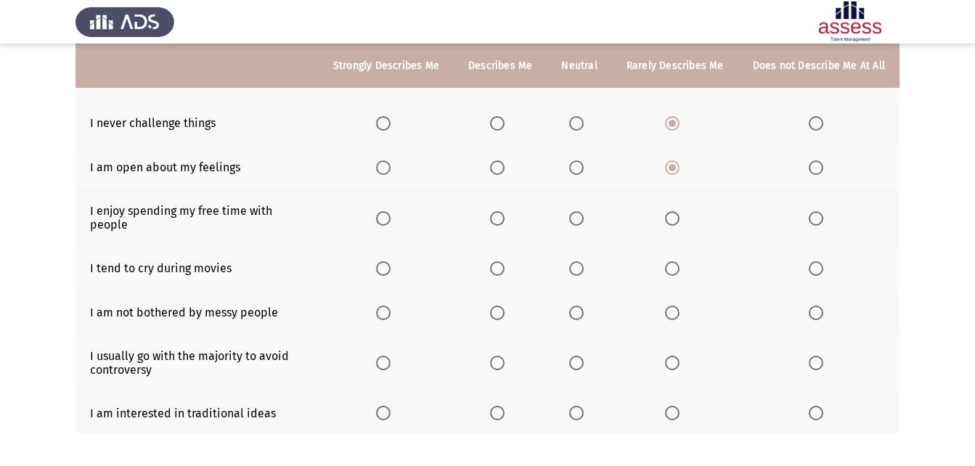
click at [674, 211] on span "Select an option" at bounding box center [672, 218] width 15 height 15
click at [674, 211] on input "Select an option" at bounding box center [672, 218] width 15 height 15
click at [505, 261] on span "Select an option" at bounding box center [497, 268] width 15 height 15
click at [505, 261] on input "Select an option" at bounding box center [497, 268] width 15 height 15
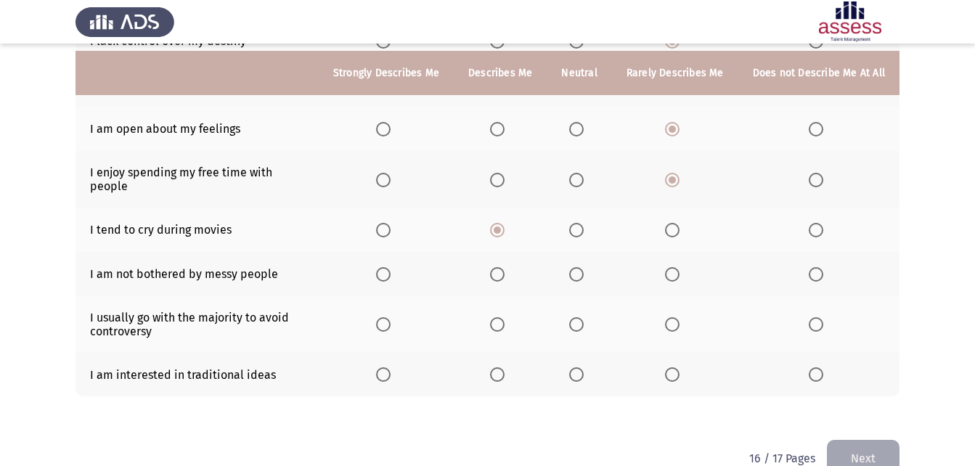
scroll to position [276, 0]
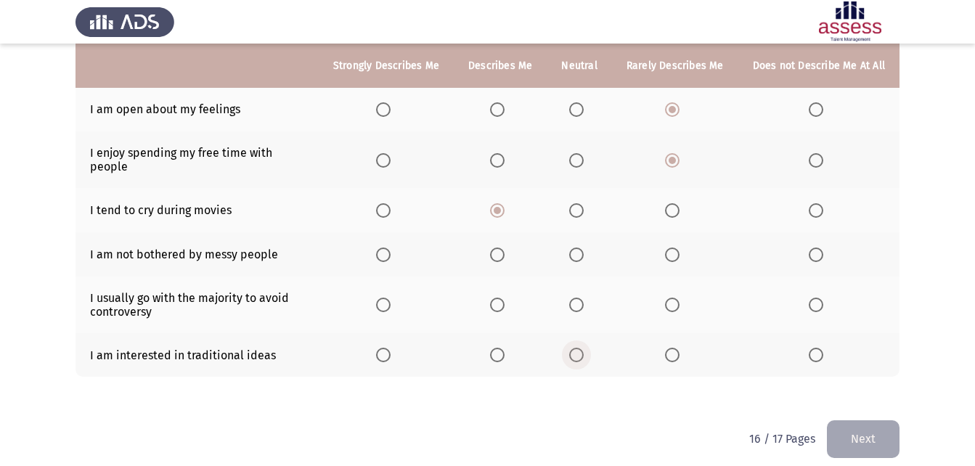
click at [581, 348] on span "Select an option" at bounding box center [576, 355] width 15 height 15
click at [581, 348] on input "Select an option" at bounding box center [576, 355] width 15 height 15
click at [673, 298] on span "Select an option" at bounding box center [672, 305] width 15 height 15
click at [673, 298] on input "Select an option" at bounding box center [672, 305] width 15 height 15
click at [678, 248] on span "Select an option" at bounding box center [672, 255] width 15 height 15
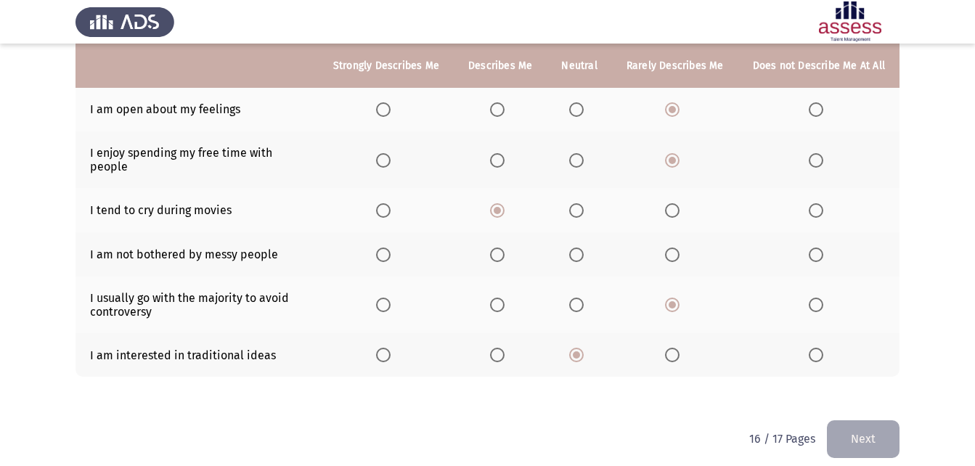
click at [678, 248] on input "Select an option" at bounding box center [672, 255] width 15 height 15
click at [872, 426] on button "Next" at bounding box center [863, 438] width 73 height 37
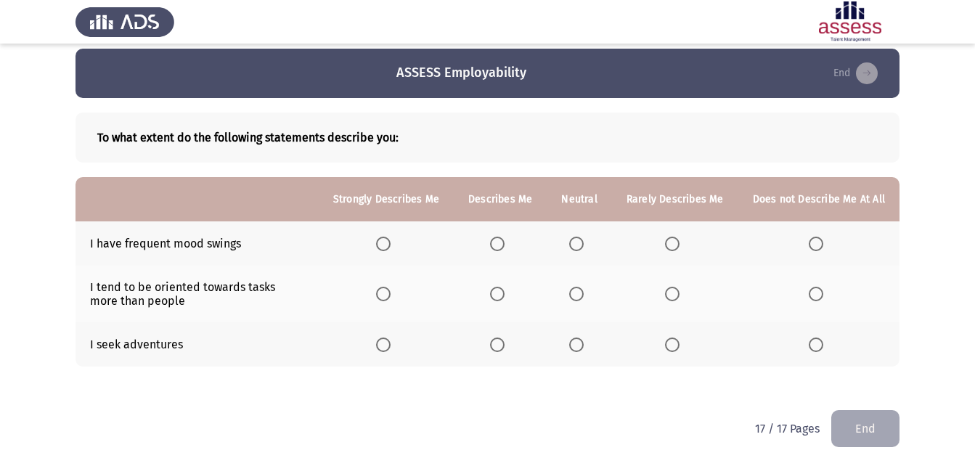
scroll to position [12, 0]
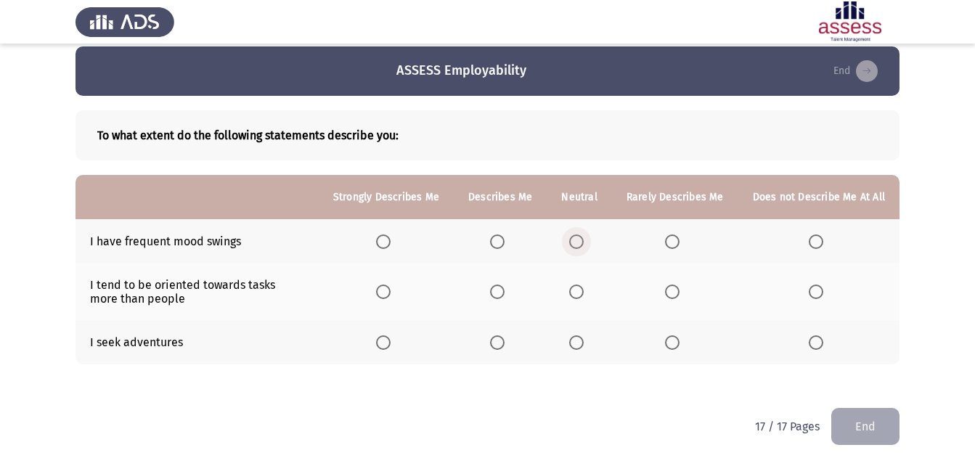
click at [582, 240] on span "Select an option" at bounding box center [576, 242] width 15 height 15
click at [582, 240] on input "Select an option" at bounding box center [576, 242] width 15 height 15
click at [584, 347] on span "Select an option" at bounding box center [576, 342] width 15 height 15
click at [584, 347] on input "Select an option" at bounding box center [576, 342] width 15 height 15
click at [577, 293] on span "Select an option" at bounding box center [576, 292] width 15 height 15
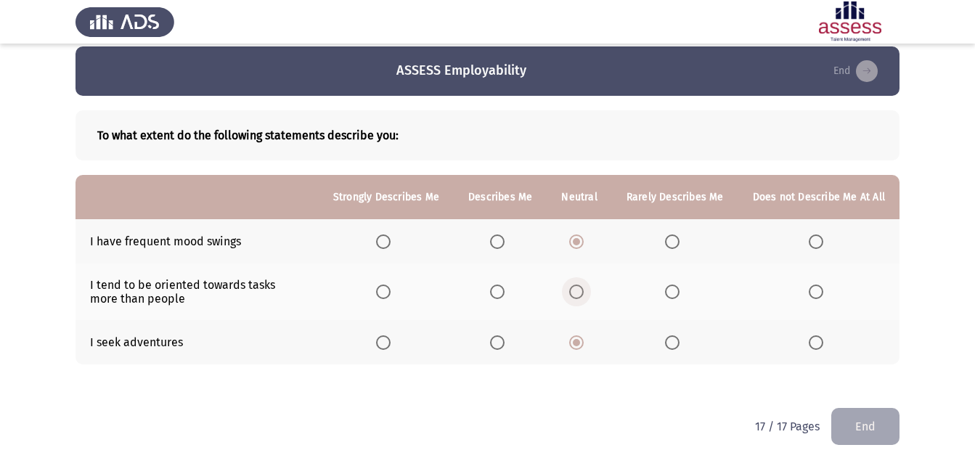
click at [577, 293] on input "Select an option" at bounding box center [576, 292] width 15 height 15
click at [848, 427] on button "End" at bounding box center [865, 426] width 68 height 37
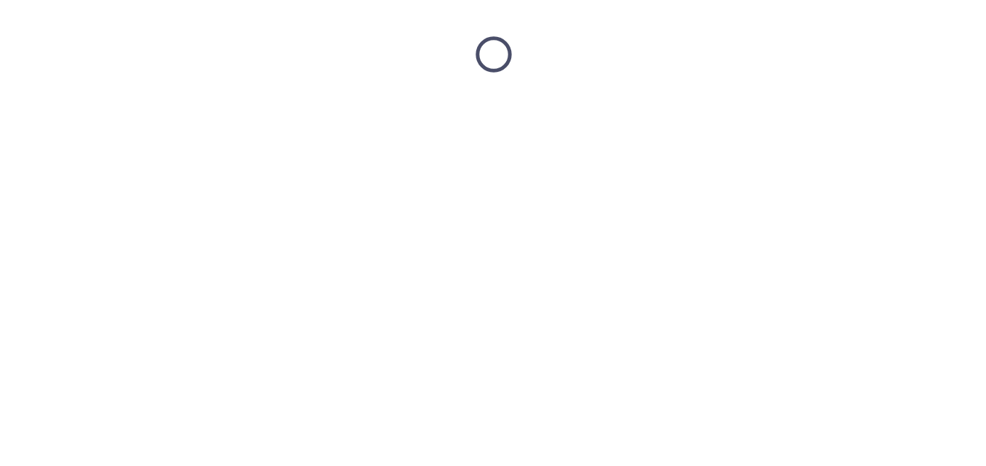
scroll to position [0, 0]
